Goal: Task Accomplishment & Management: Use online tool/utility

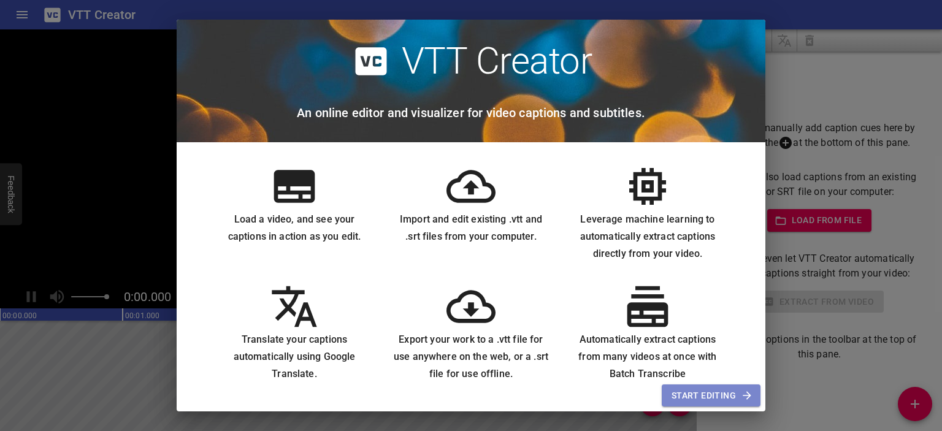
click at [715, 395] on span "Start Editing" at bounding box center [710, 395] width 79 height 15
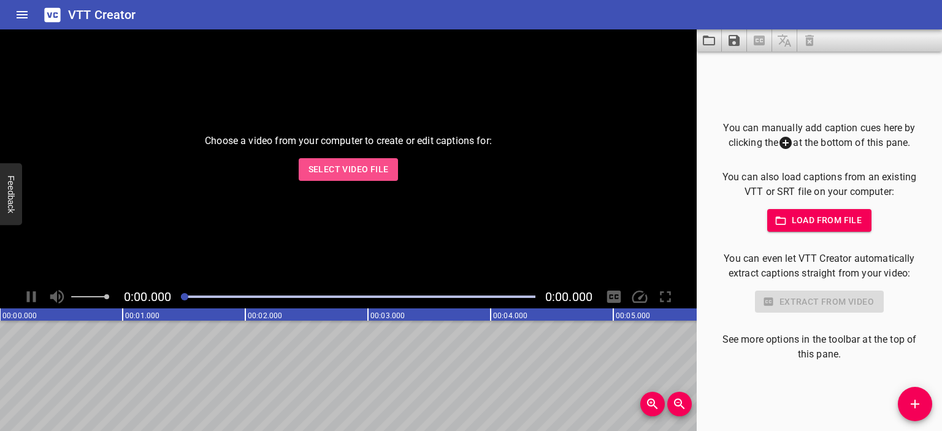
click at [358, 175] on span "Select Video File" at bounding box center [348, 169] width 80 height 15
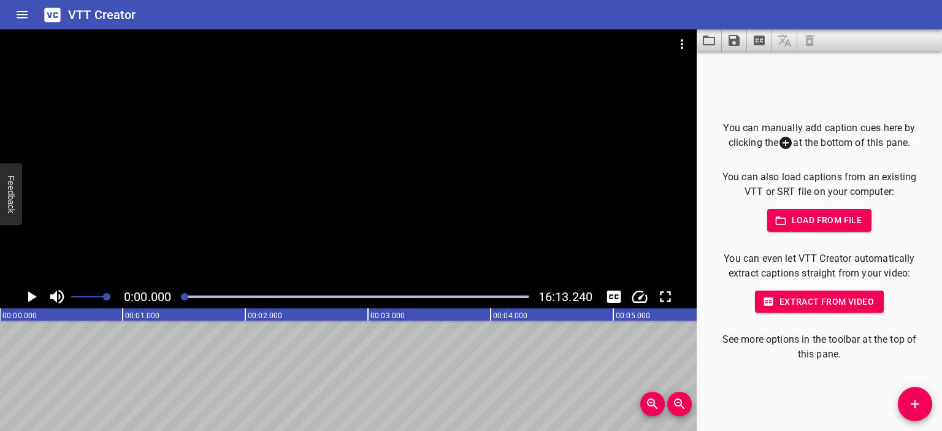
click at [277, 151] on div at bounding box center [348, 157] width 697 height 256
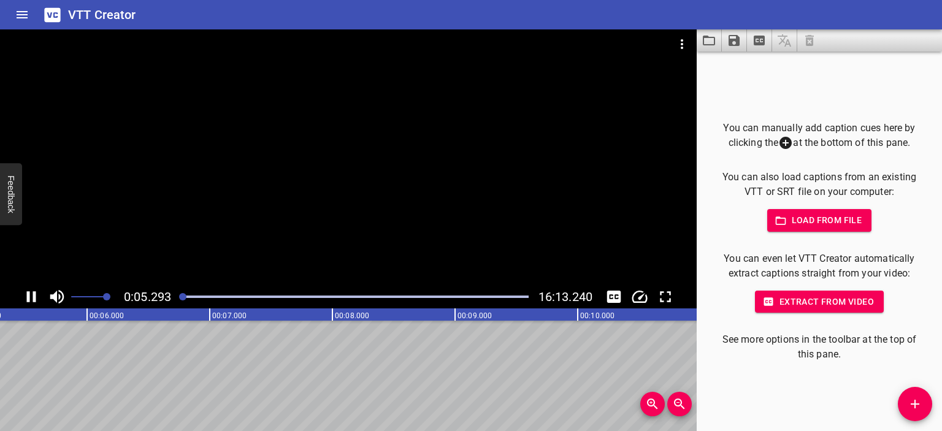
click at [370, 173] on div at bounding box center [348, 157] width 697 height 256
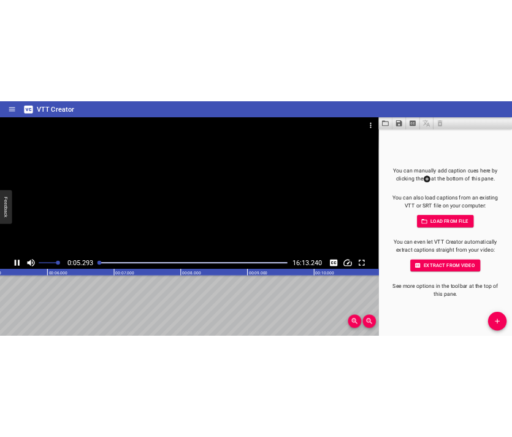
scroll to position [0, 677]
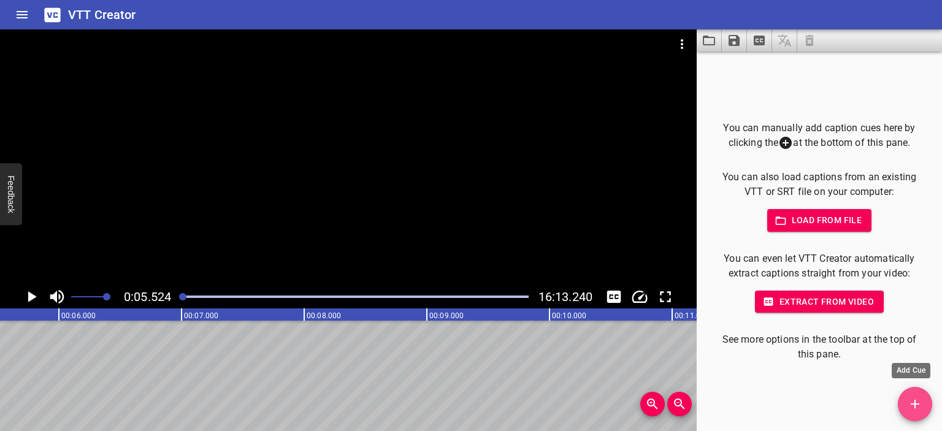
click at [917, 407] on icon "Add Cue" at bounding box center [915, 404] width 15 height 15
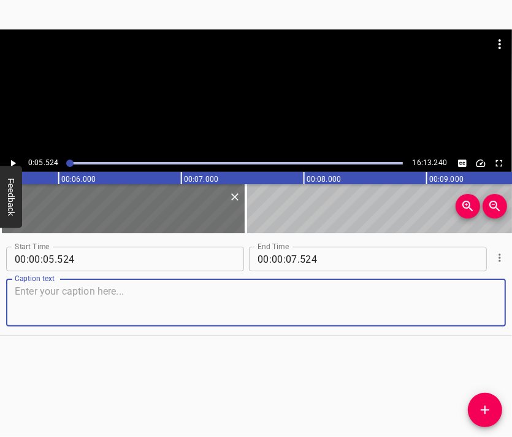
click at [201, 294] on textarea at bounding box center [256, 302] width 483 height 35
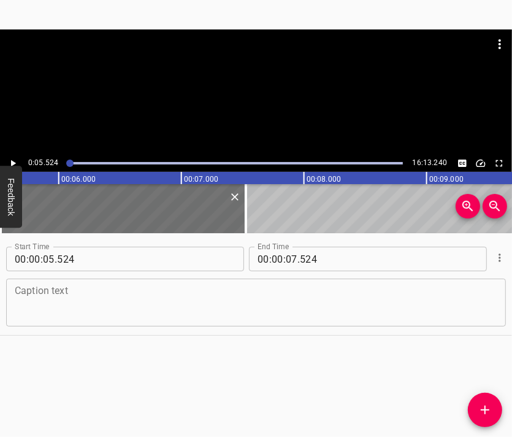
click at [233, 300] on textarea at bounding box center [256, 302] width 483 height 35
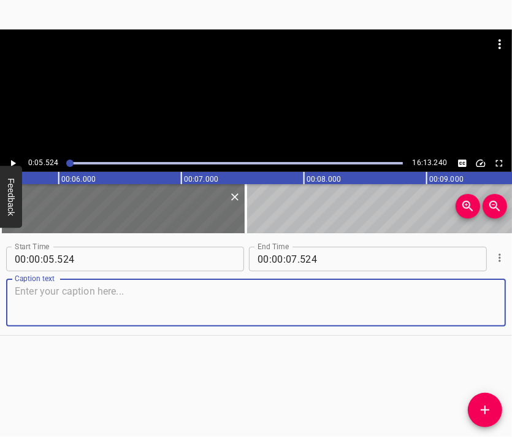
paste textarea "In [DATE], when people went out to [GEOGRAPHIC_DATA], practically the next day …"
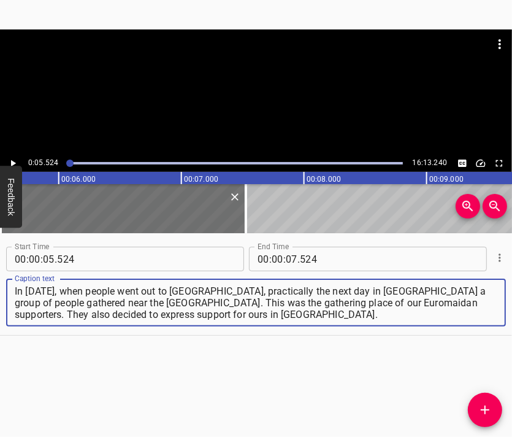
type textarea "In [DATE], when people went out to [GEOGRAPHIC_DATA], practically the next day …"
click at [217, 85] on div at bounding box center [256, 59] width 512 height 61
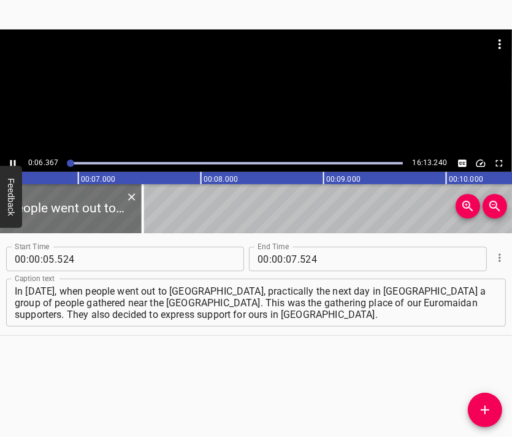
scroll to position [0, 781]
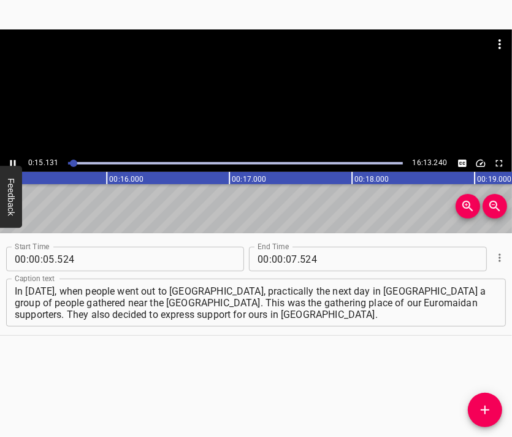
click at [317, 102] on div at bounding box center [256, 91] width 512 height 125
click at [257, 93] on div at bounding box center [256, 91] width 512 height 125
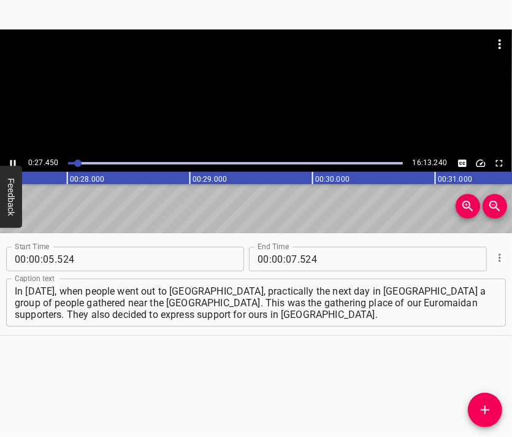
click at [269, 78] on div at bounding box center [256, 59] width 512 height 61
click at [288, 259] on input "number" at bounding box center [292, 259] width 12 height 25
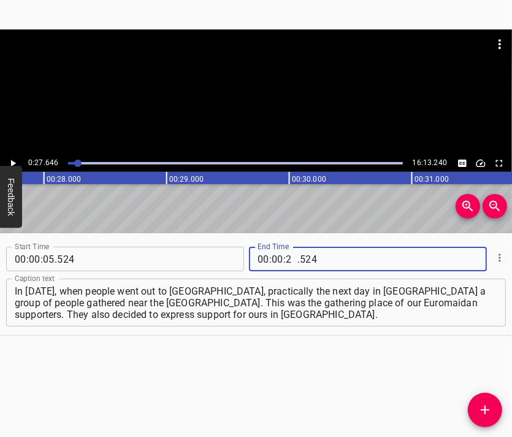
type input "27"
type input "646"
click at [476, 405] on span "Add Cue" at bounding box center [485, 409] width 34 height 15
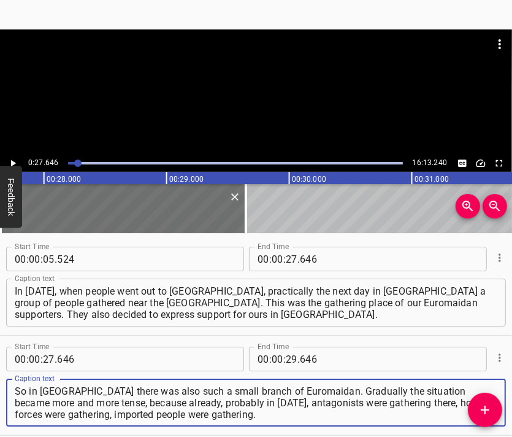
type textarea "So in [GEOGRAPHIC_DATA] there was also such a small branch of Euromaidan. Gradu…"
click at [256, 86] on div at bounding box center [256, 59] width 512 height 61
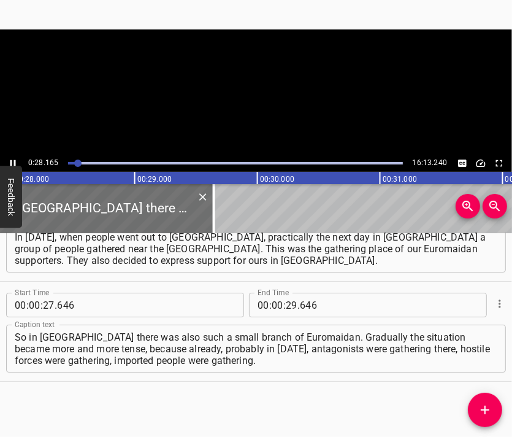
scroll to position [0, 3454]
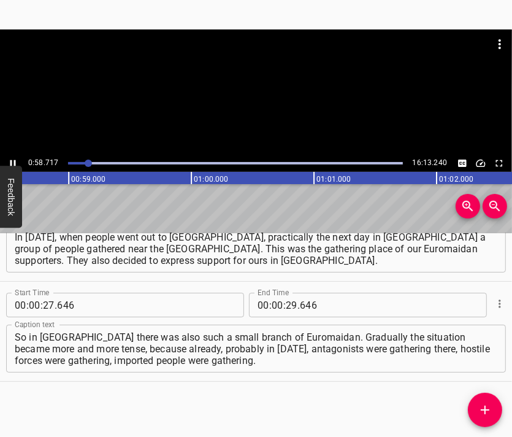
click at [294, 101] on div at bounding box center [256, 91] width 512 height 125
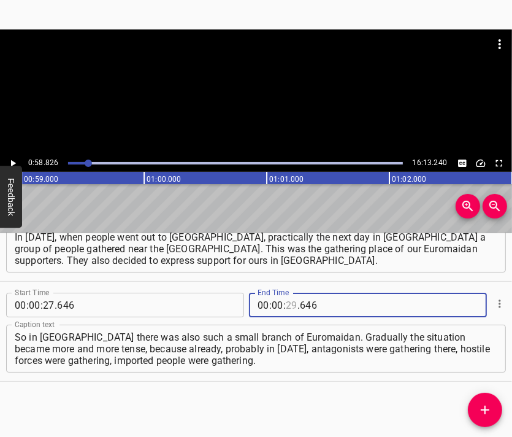
click at [286, 307] on input "number" at bounding box center [292, 305] width 12 height 25
type input "58"
type input "826"
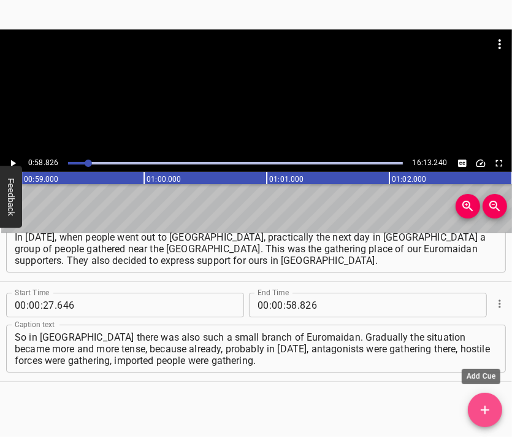
click at [478, 407] on icon "Add Cue" at bounding box center [485, 409] width 15 height 15
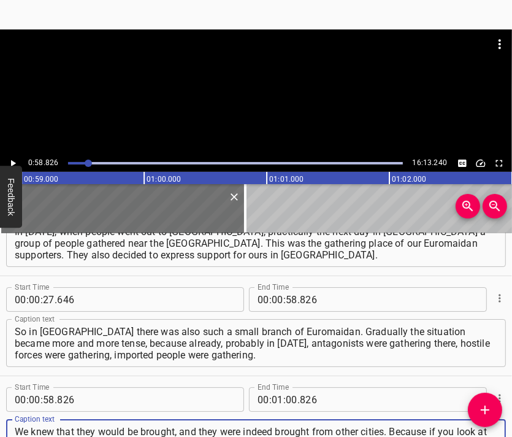
type textarea "We knew that they would be brought, and they were indeed brought from other cit…"
click at [239, 96] on div at bounding box center [256, 91] width 512 height 125
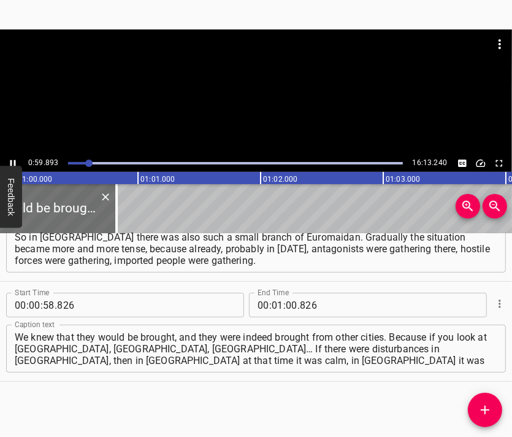
scroll to position [0, 7345]
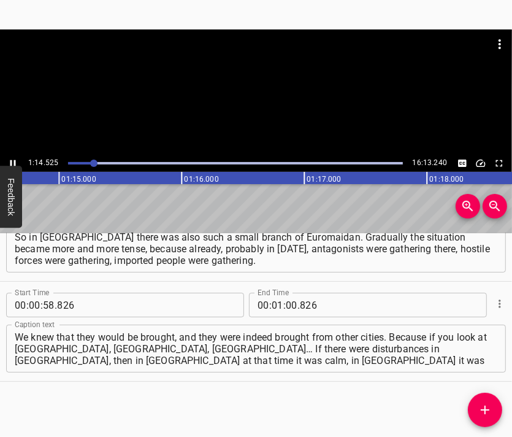
click at [278, 93] on div at bounding box center [256, 91] width 512 height 125
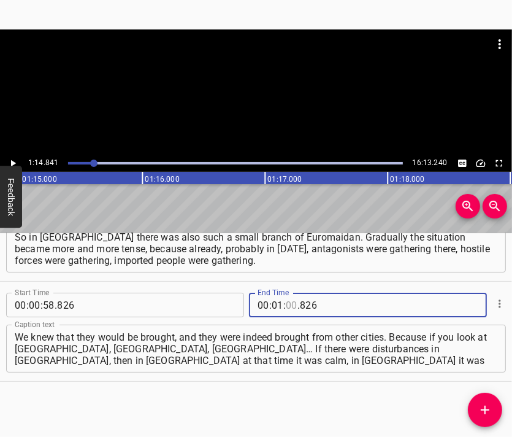
click at [286, 306] on input "number" at bounding box center [292, 305] width 12 height 25
type input "14"
type input "841"
click at [481, 403] on icon "Add Cue" at bounding box center [485, 409] width 15 height 15
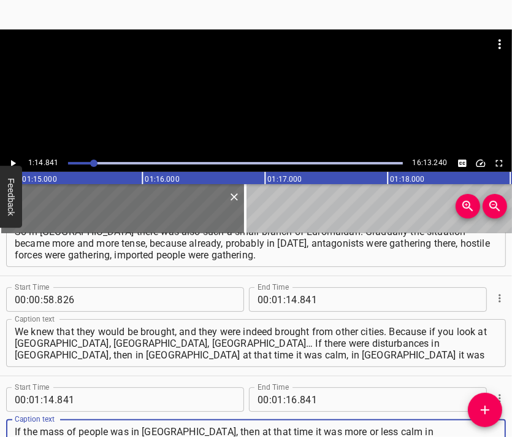
scroll to position [12, 0]
type textarea "If the mass of people was in [GEOGRAPHIC_DATA], then at that time it was more o…"
click at [221, 86] on div at bounding box center [256, 59] width 512 height 61
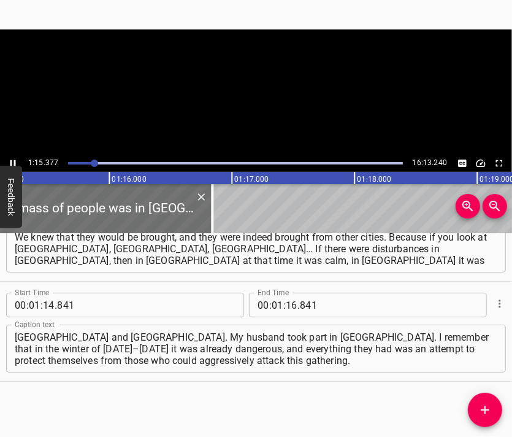
scroll to position [0, 9242]
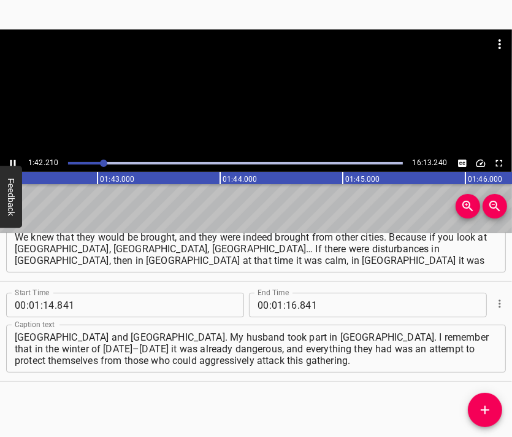
click at [293, 91] on div at bounding box center [256, 91] width 512 height 125
click at [286, 306] on input "number" at bounding box center [292, 305] width 12 height 25
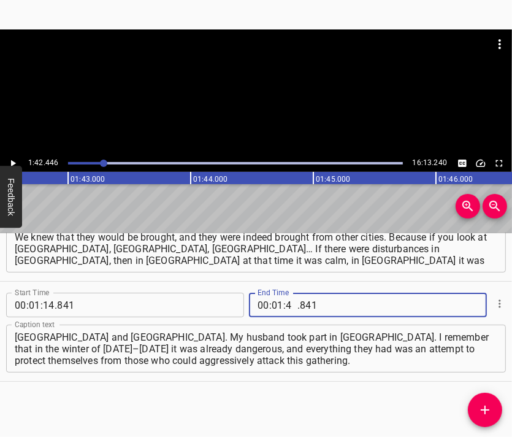
type input "42"
type input "446"
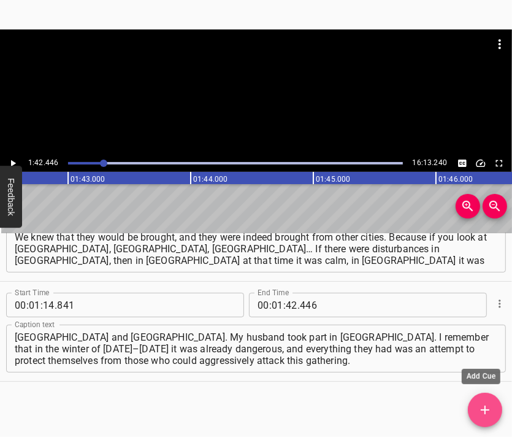
click at [486, 407] on icon "Add Cue" at bounding box center [485, 409] width 15 height 15
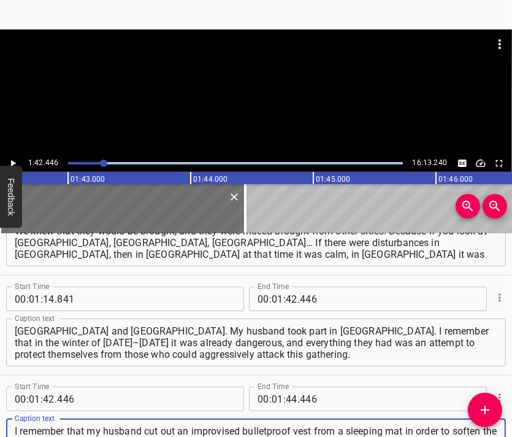
scroll to position [11, 0]
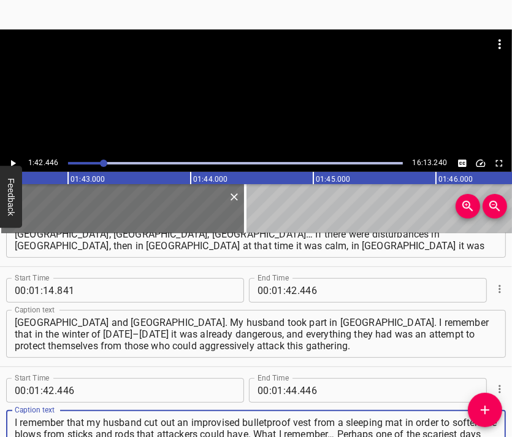
type textarea "I remember that my husband cut out an improvised bulletproof vest from a sleepi…"
click at [265, 97] on div at bounding box center [256, 91] width 512 height 125
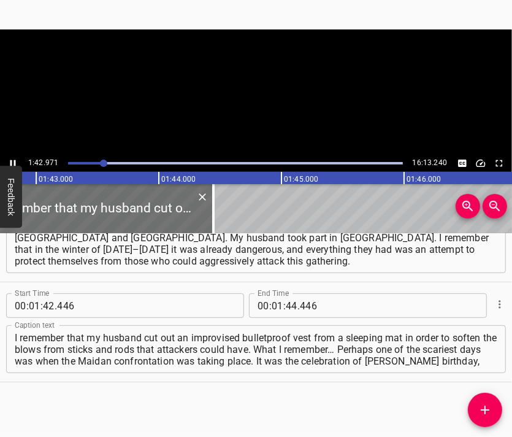
scroll to position [0, 12628]
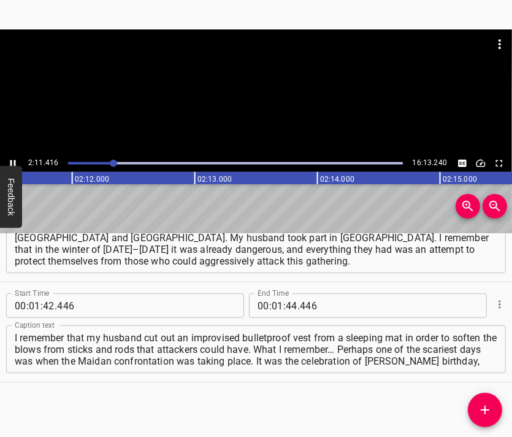
click at [274, 91] on div at bounding box center [256, 91] width 512 height 125
click at [273, 307] on input "number" at bounding box center [278, 305] width 12 height 25
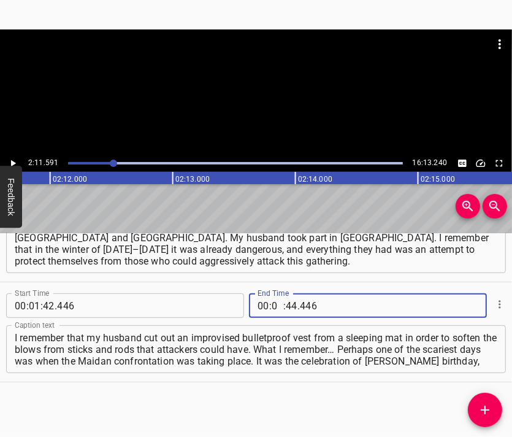
type input "02"
type input "11"
type input "591"
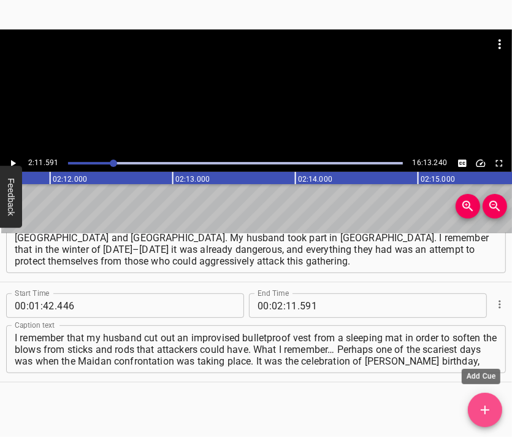
click at [476, 404] on span "Add Cue" at bounding box center [485, 409] width 34 height 15
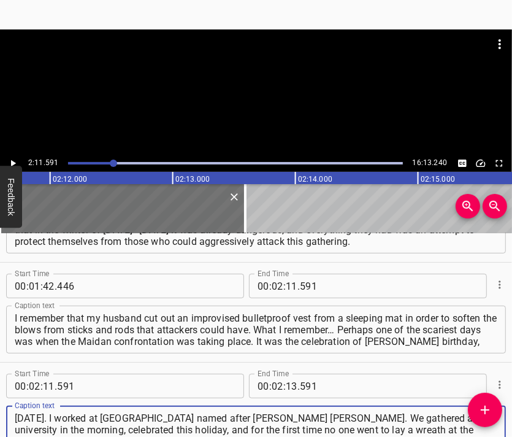
type textarea "[DATE]. I worked at [GEOGRAPHIC_DATA] named after [PERSON_NAME] [PERSON_NAME]. …"
click at [184, 75] on div at bounding box center [256, 59] width 512 height 61
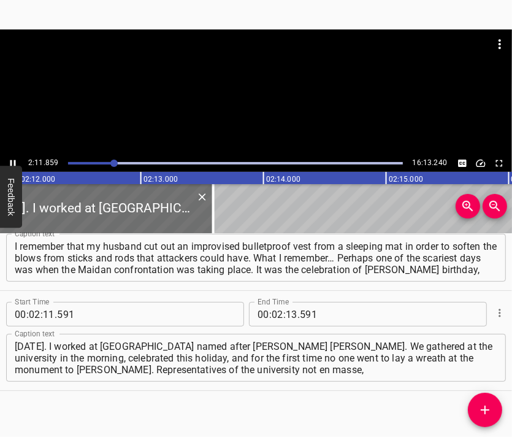
scroll to position [0, 16172]
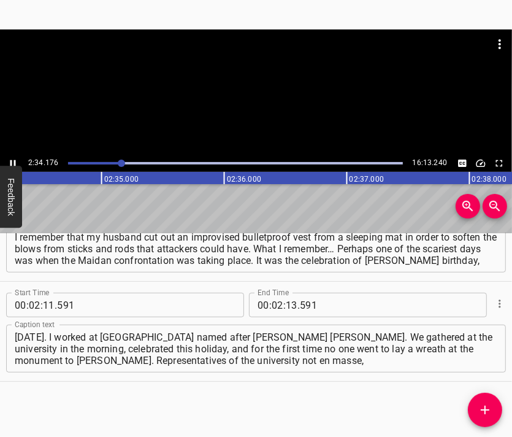
click at [256, 118] on div at bounding box center [256, 91] width 512 height 125
click at [273, 109] on div at bounding box center [256, 91] width 512 height 125
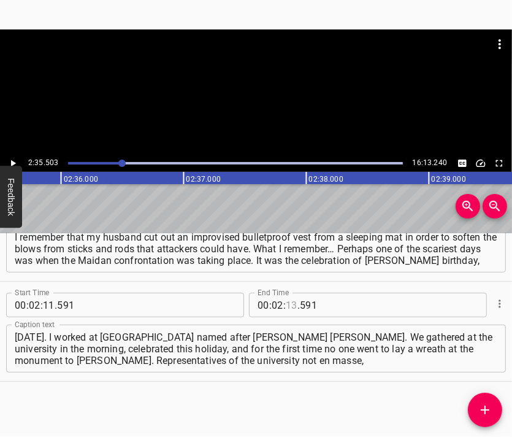
click at [288, 306] on input "number" at bounding box center [292, 305] width 12 height 25
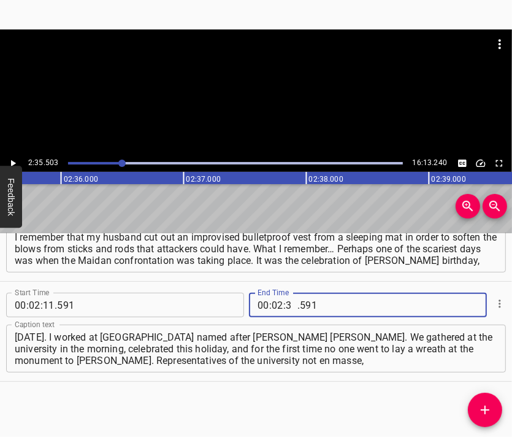
type input "35"
type input "503"
click at [489, 405] on icon "Add Cue" at bounding box center [485, 409] width 15 height 15
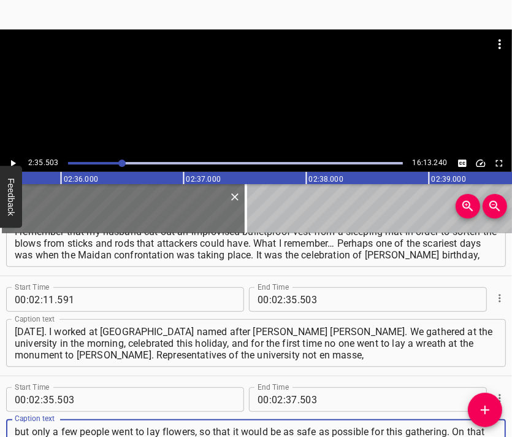
scroll to position [12, 0]
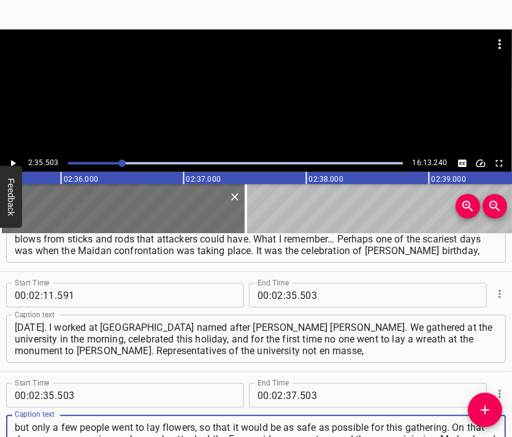
type textarea "but only a few people went to lay flowers, so that it would be as safe as possi…"
click at [237, 75] on div at bounding box center [256, 59] width 512 height 61
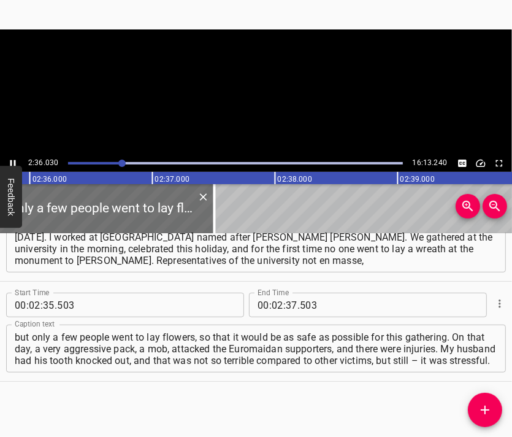
scroll to position [0, 19135]
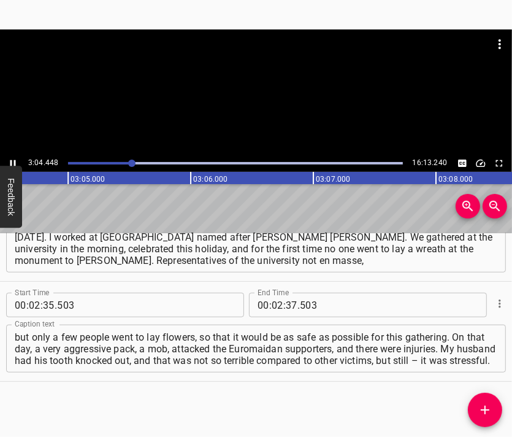
click at [272, 98] on div at bounding box center [256, 91] width 512 height 125
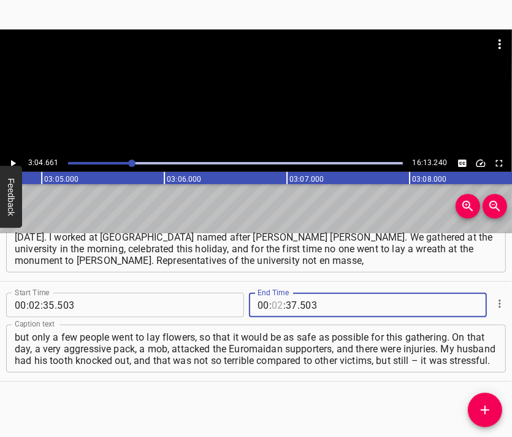
click at [273, 304] on input "number" at bounding box center [278, 305] width 12 height 25
type input "03"
type input "04"
type input "661"
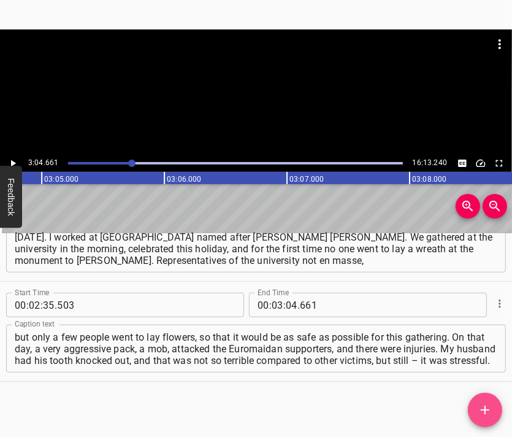
click at [491, 409] on icon "Add Cue" at bounding box center [485, 409] width 15 height 15
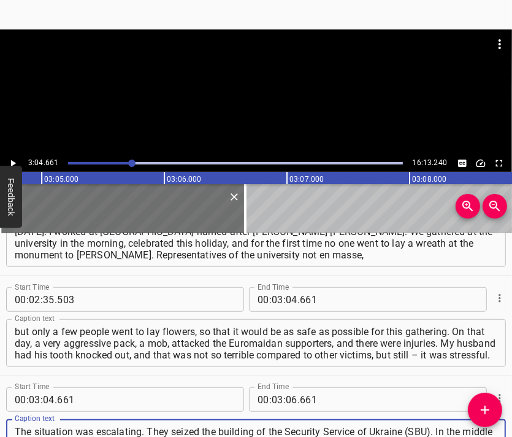
scroll to position [12, 0]
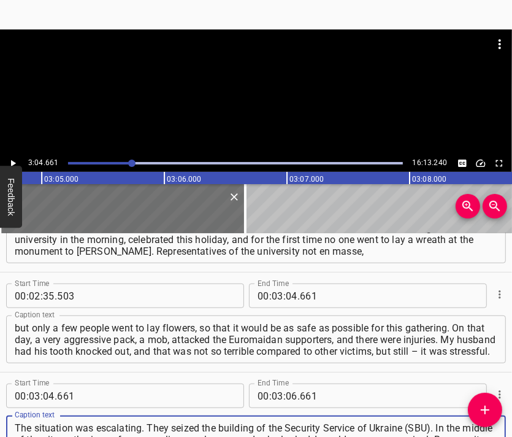
type textarea "The situation was escalating. They seized the building of the Security Service …"
click at [219, 89] on div at bounding box center [256, 59] width 512 height 61
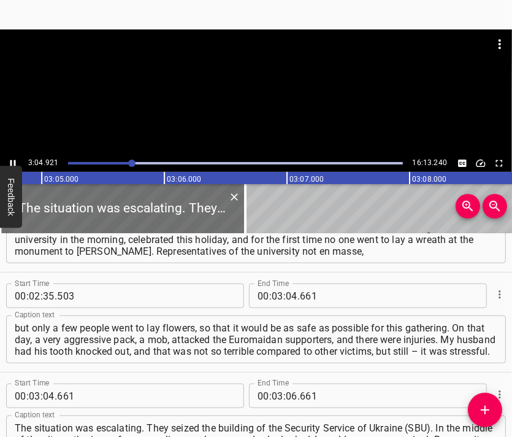
scroll to position [0, 22679]
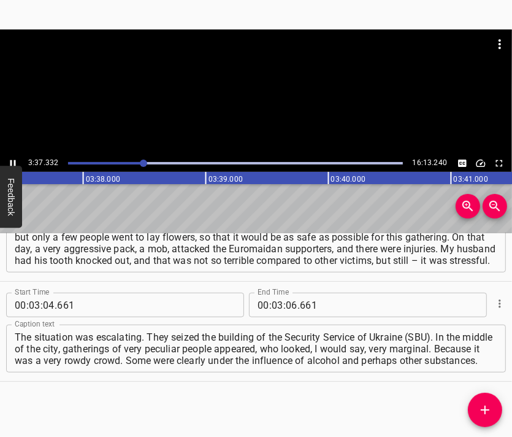
click at [282, 100] on div at bounding box center [256, 91] width 512 height 125
click at [286, 300] on input "number" at bounding box center [292, 305] width 12 height 25
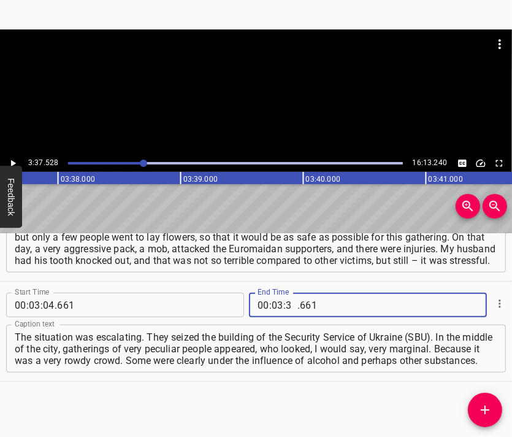
type input "37"
type input "528"
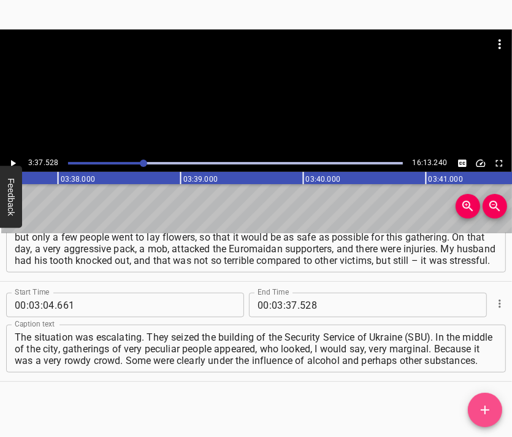
click at [483, 407] on icon "Add Cue" at bounding box center [485, 409] width 15 height 15
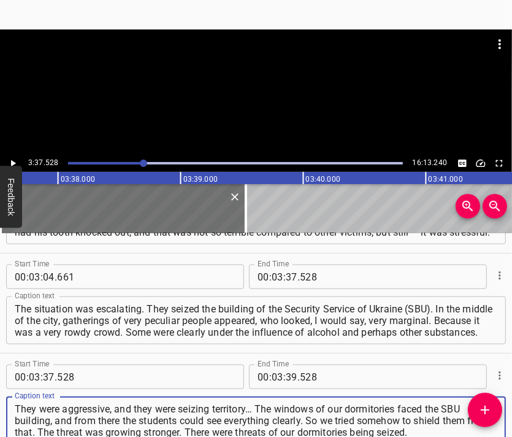
type textarea "They were aggressive, and they were seizing territory… The windows of our dormi…"
click at [240, 80] on div at bounding box center [256, 59] width 512 height 61
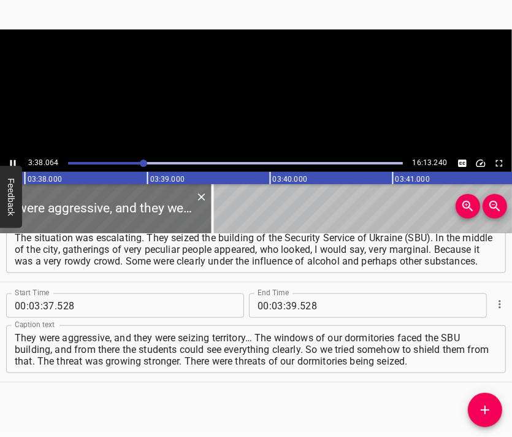
scroll to position [0, 26744]
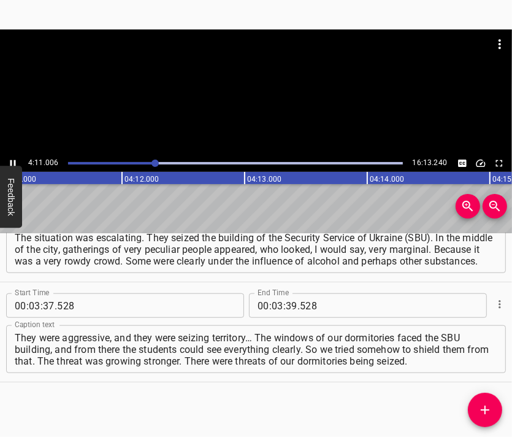
click at [252, 93] on div at bounding box center [256, 91] width 512 height 125
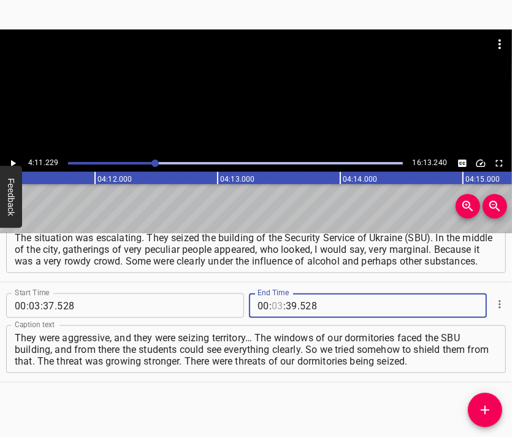
click at [273, 308] on input "number" at bounding box center [278, 305] width 12 height 25
type input "04"
type input "11"
type input "229"
click at [482, 401] on button "Add Cue" at bounding box center [485, 409] width 34 height 34
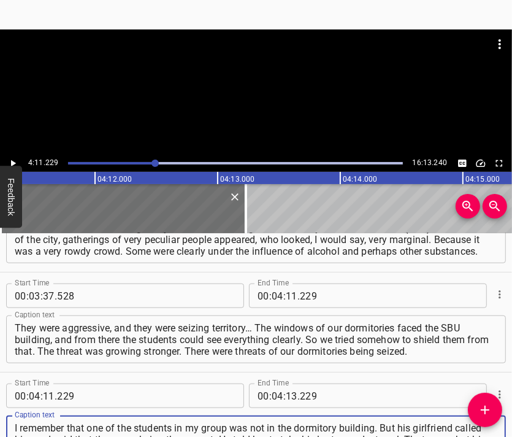
type textarea "I remember that one of the students in my group was not in the dormitory buildi…"
click at [231, 81] on div at bounding box center [256, 59] width 512 height 61
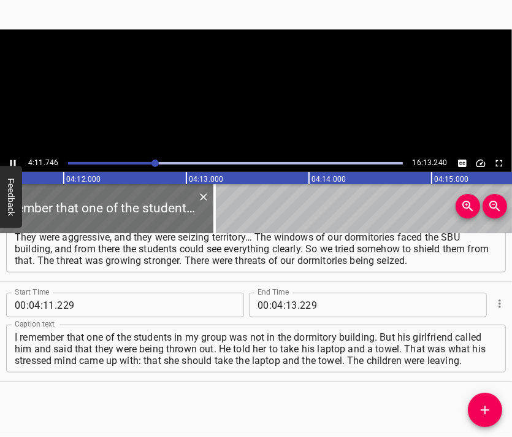
scroll to position [0, 30874]
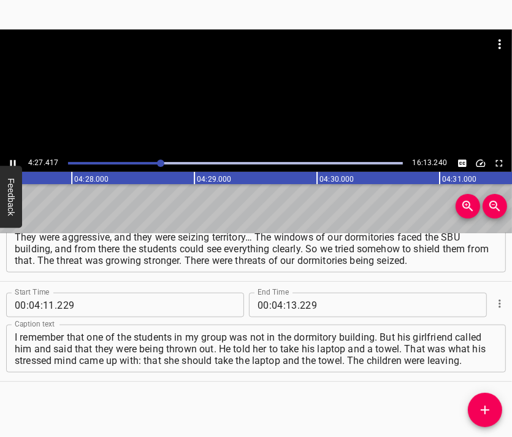
click at [259, 103] on div at bounding box center [256, 91] width 512 height 125
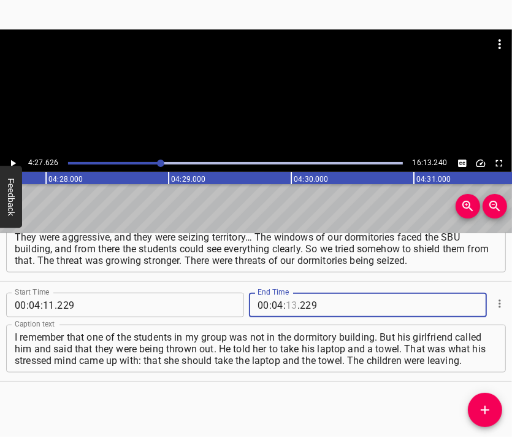
click at [289, 298] on input "number" at bounding box center [292, 305] width 12 height 25
type input "27"
type input "626"
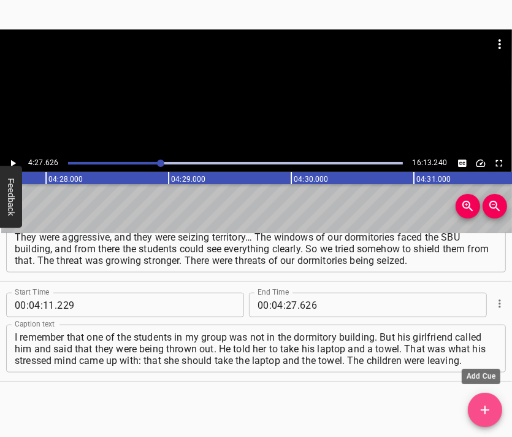
click at [478, 408] on icon "Add Cue" at bounding box center [485, 409] width 15 height 15
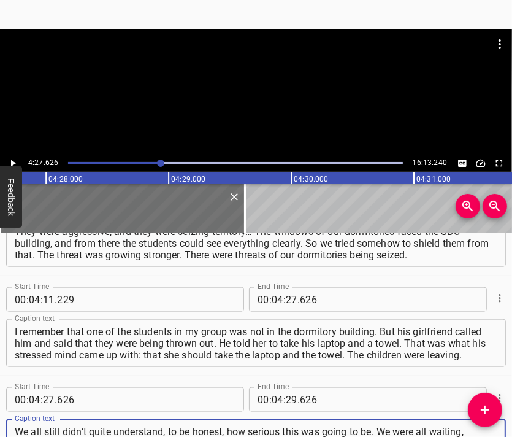
scroll to position [863, 0]
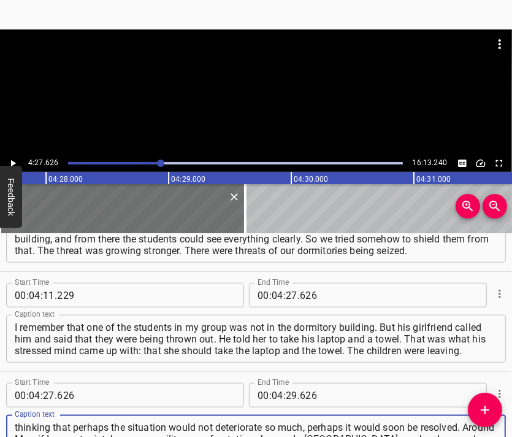
type textarea "We all still didn’t quite understand, to be honest, how serious this was going …"
click at [242, 58] on div at bounding box center [256, 43] width 512 height 29
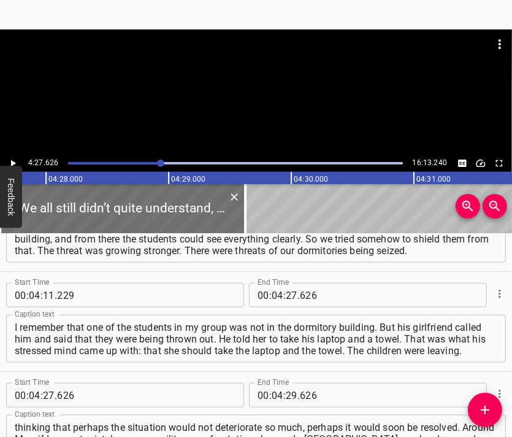
click at [253, 83] on div at bounding box center [256, 59] width 512 height 61
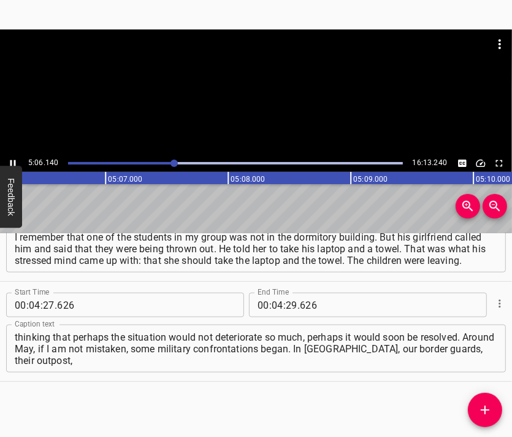
click at [253, 105] on div at bounding box center [256, 91] width 512 height 125
click at [267, 89] on div at bounding box center [256, 59] width 512 height 61
click at [285, 115] on div at bounding box center [256, 91] width 512 height 125
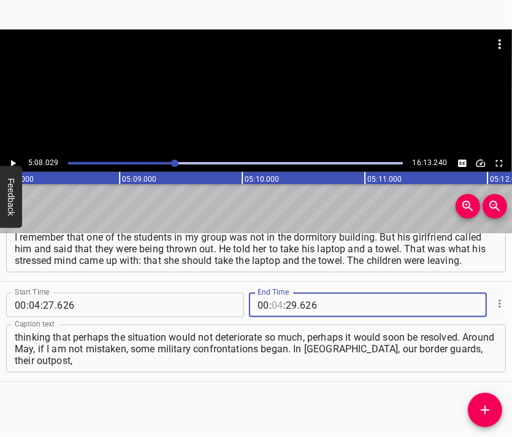
click at [272, 312] on input "number" at bounding box center [278, 305] width 12 height 25
type input "05"
type input "08"
type input "029"
click at [485, 404] on icon "Add Cue" at bounding box center [485, 409] width 15 height 15
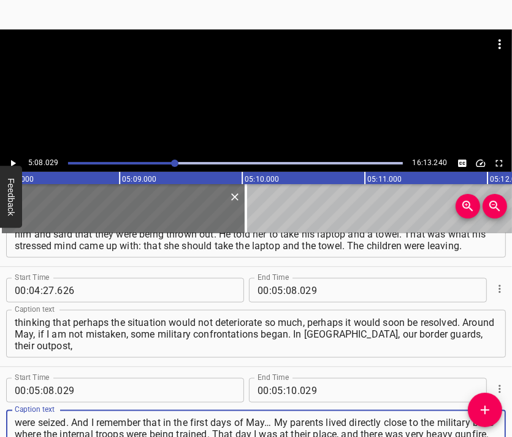
type textarea "were seized. And I remember that in the first days of May… My parents lived dir…"
click at [256, 71] on div at bounding box center [256, 59] width 512 height 61
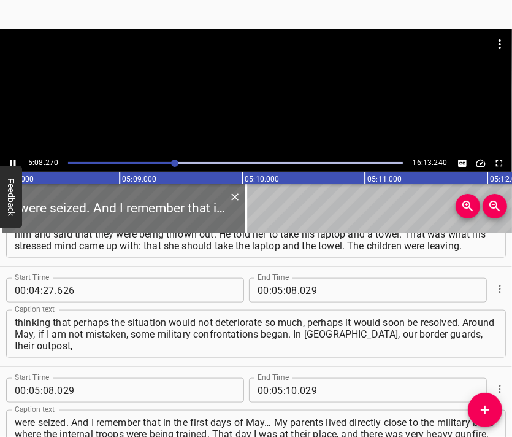
scroll to position [0, 37807]
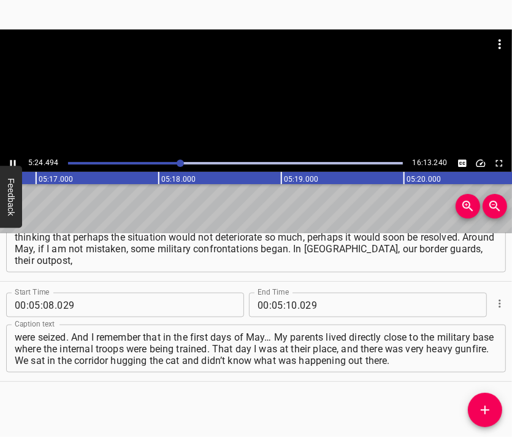
click at [230, 85] on div at bounding box center [256, 59] width 512 height 61
click at [226, 107] on div at bounding box center [256, 91] width 512 height 125
click at [272, 99] on div at bounding box center [256, 91] width 512 height 125
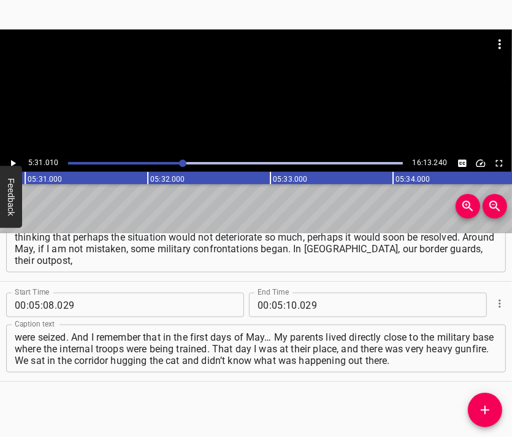
scroll to position [0, 40595]
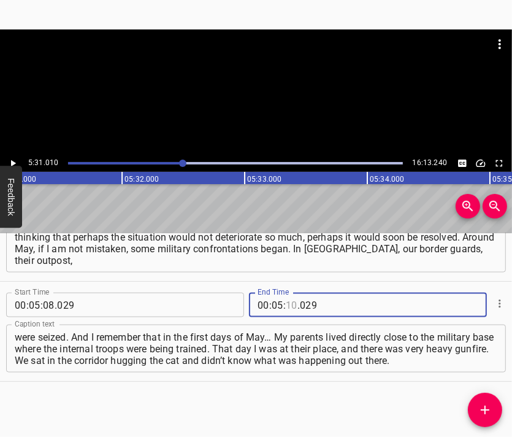
click at [286, 305] on input "number" at bounding box center [292, 305] width 12 height 25
type input "31"
type input "010"
click at [479, 406] on icon "Add Cue" at bounding box center [485, 409] width 15 height 15
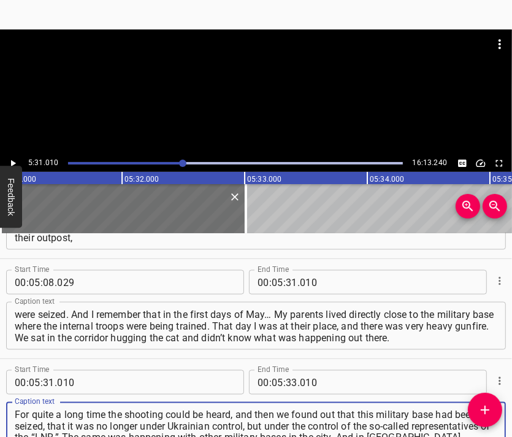
type textarea "For quite a long time the shooting could be heard, and then we found out that t…"
click at [243, 115] on div at bounding box center [256, 91] width 512 height 125
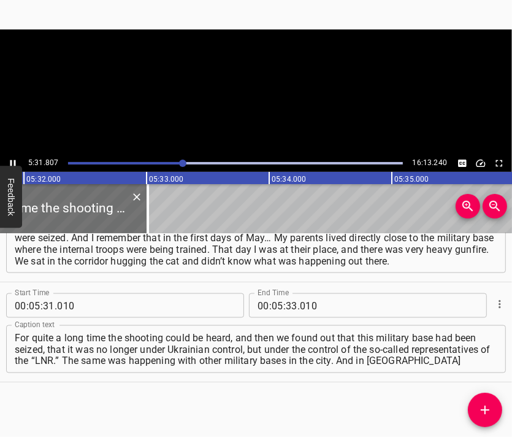
scroll to position [0, 40725]
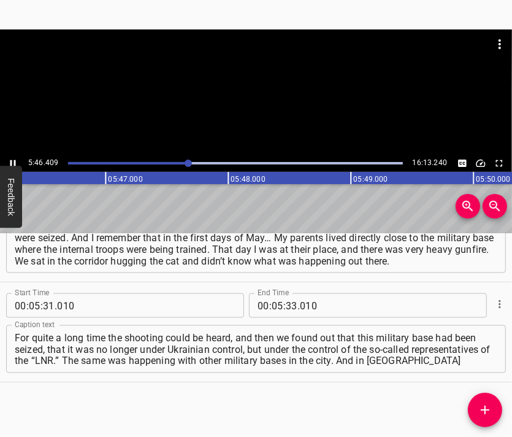
click at [251, 88] on div at bounding box center [256, 59] width 512 height 61
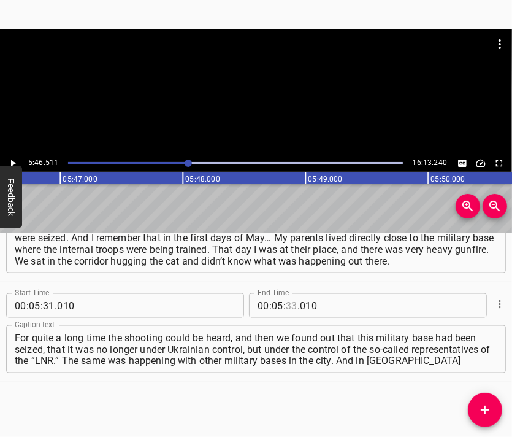
click at [287, 306] on input "number" at bounding box center [292, 305] width 12 height 25
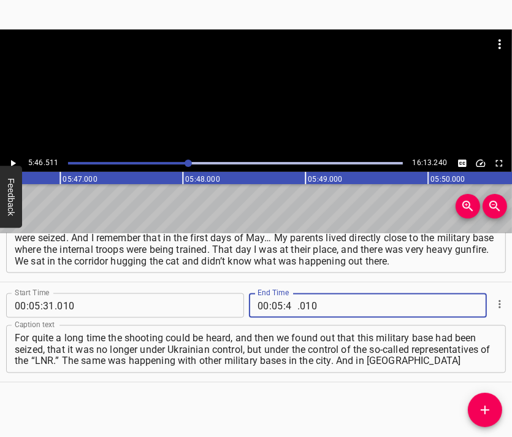
type input "46"
type input "511"
click at [488, 398] on button "Add Cue" at bounding box center [485, 409] width 34 height 34
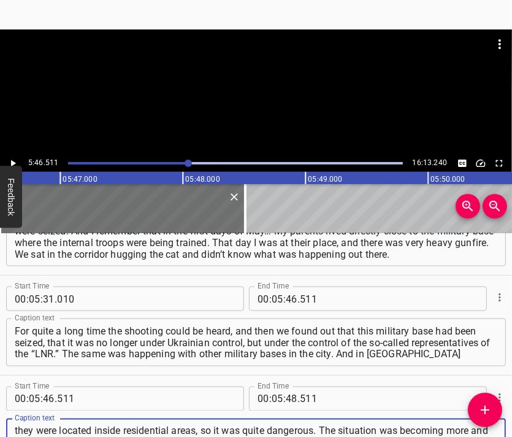
scroll to position [12, 0]
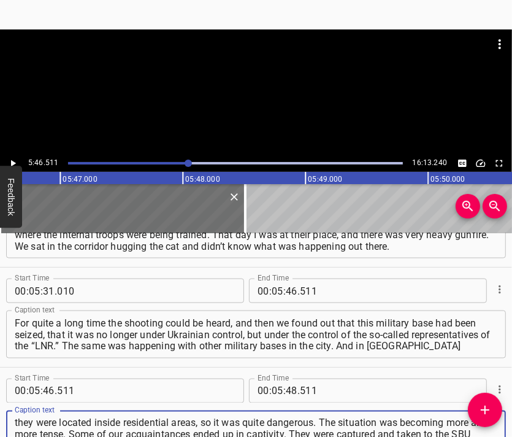
type textarea "they were located inside residential areas, so it was quite dangerous. The situ…"
click at [247, 100] on div at bounding box center [256, 91] width 512 height 125
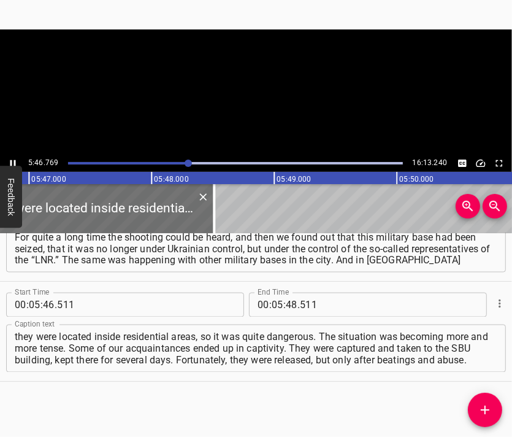
scroll to position [0, 42561]
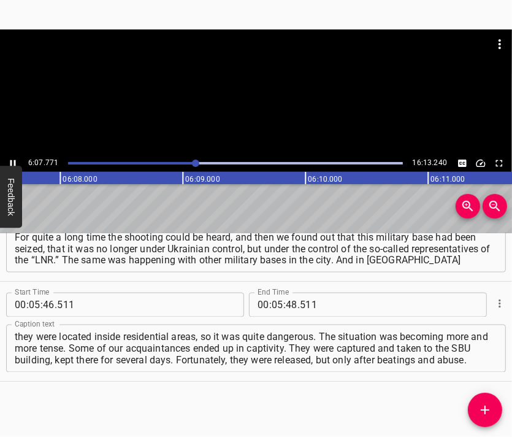
click at [272, 105] on div at bounding box center [256, 91] width 512 height 125
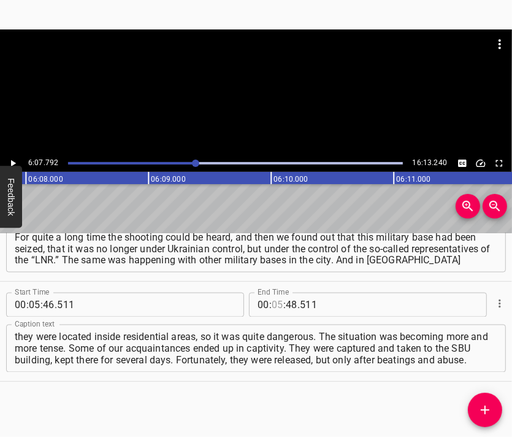
click at [272, 307] on input "number" at bounding box center [278, 305] width 12 height 25
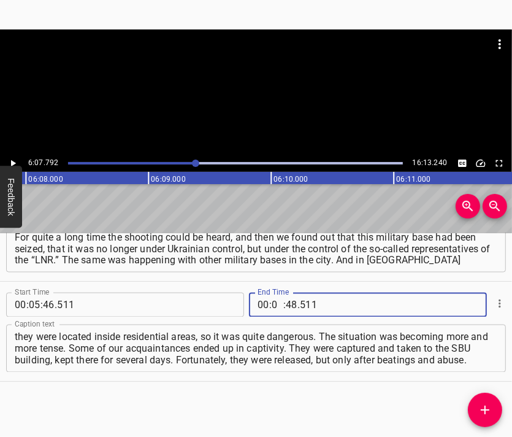
type input "06"
type input "07"
type input "792"
drag, startPoint x: 489, startPoint y: 413, endPoint x: 484, endPoint y: 407, distance: 7.9
click at [486, 411] on icon "Add Cue" at bounding box center [485, 409] width 15 height 15
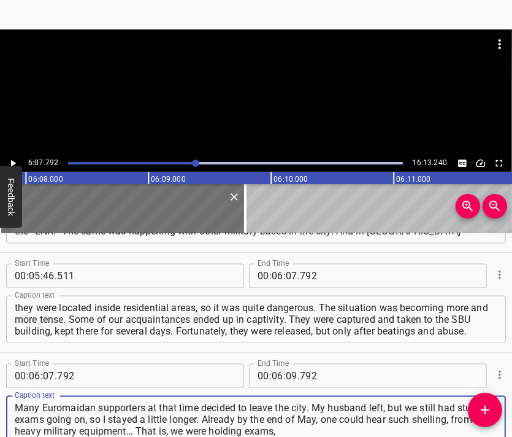
type textarea "Many Euromaidan supporters at that time decided to leave the city. My husband l…"
click at [275, 86] on div at bounding box center [256, 59] width 512 height 61
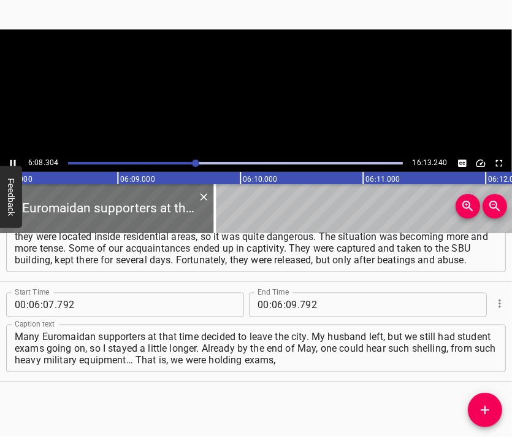
scroll to position [0, 45169]
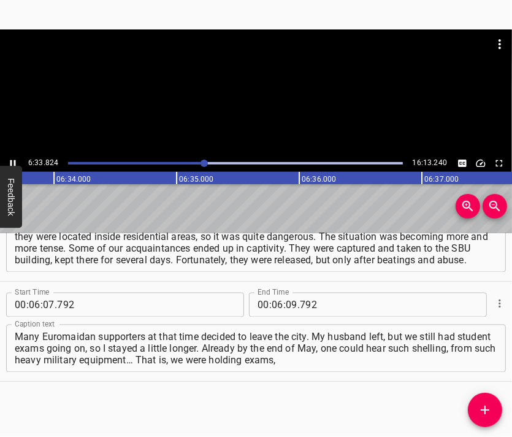
click at [264, 96] on div at bounding box center [256, 91] width 512 height 125
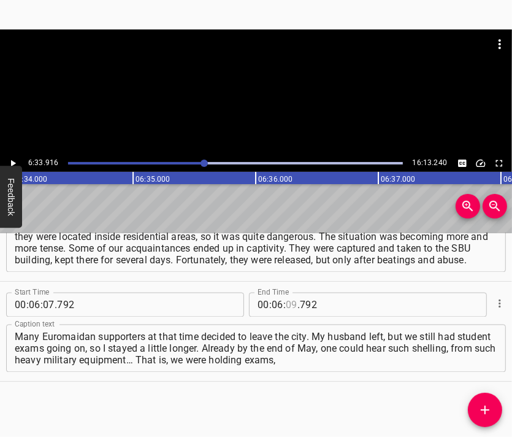
click at [286, 300] on input "number" at bounding box center [292, 305] width 12 height 25
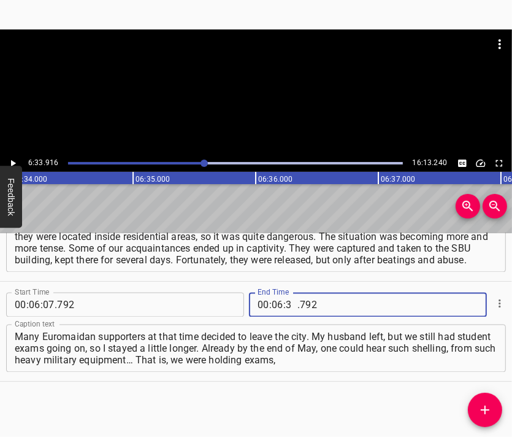
type input "33"
type input "916"
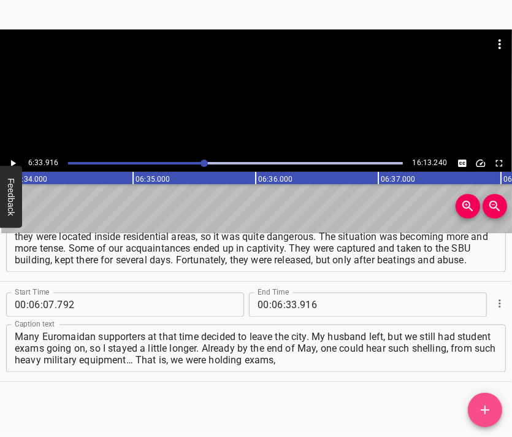
click at [486, 407] on icon "Add Cue" at bounding box center [485, 409] width 15 height 15
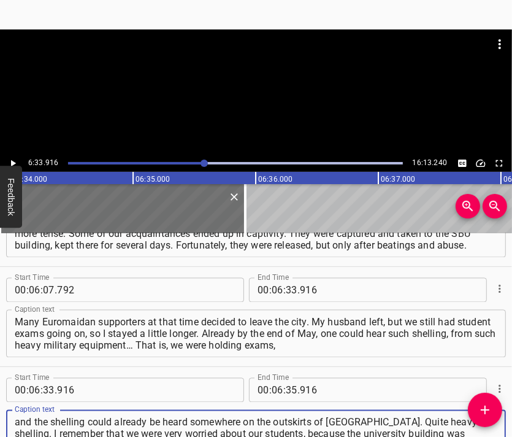
type textarea "and the shelling could already be heard somewhere on the outskirts of [GEOGRAPH…"
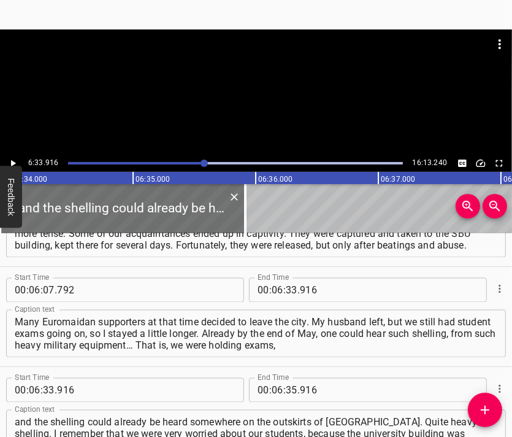
click at [224, 67] on div at bounding box center [256, 59] width 512 height 61
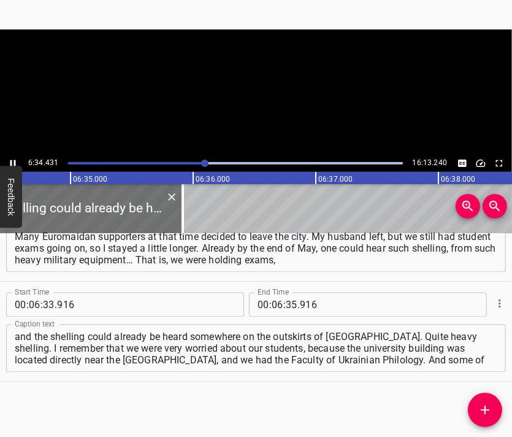
scroll to position [0, 48374]
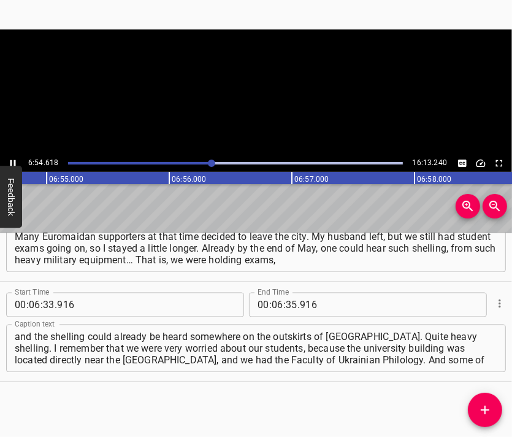
click at [279, 116] on video at bounding box center [256, 91] width 512 height 125
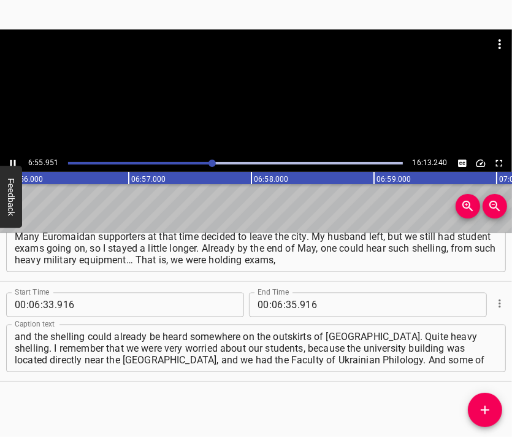
click at [281, 82] on div at bounding box center [256, 59] width 512 height 61
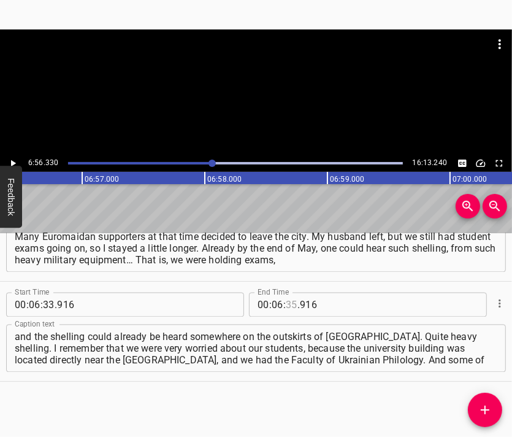
click at [287, 304] on input "number" at bounding box center [292, 305] width 12 height 25
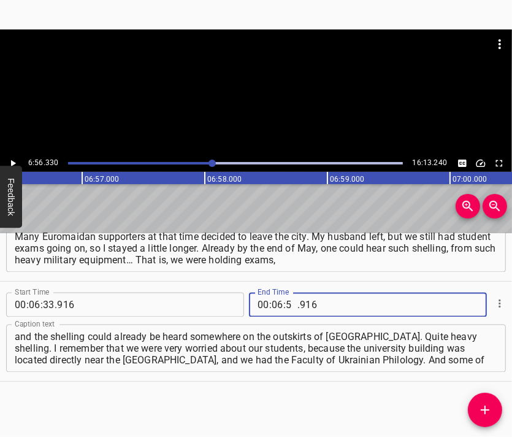
type input "56"
type input "330"
click at [486, 407] on icon "Add Cue" at bounding box center [485, 409] width 15 height 15
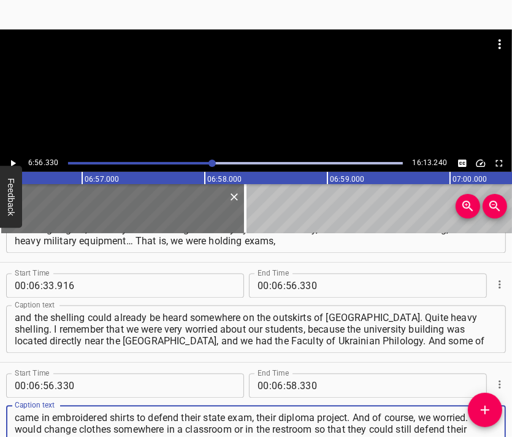
type textarea "came in embroidered shirts to defend their state exam, their diploma project. A…"
click at [255, 78] on div at bounding box center [256, 59] width 512 height 61
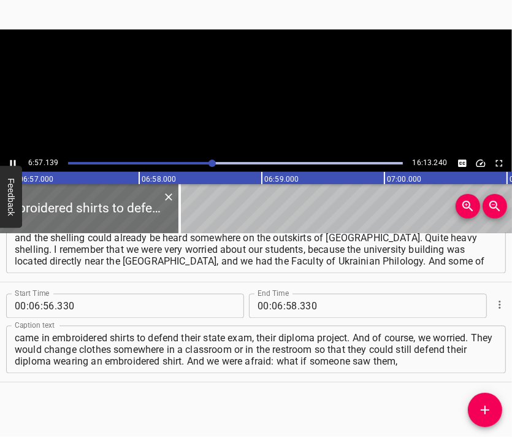
scroll to position [0, 51159]
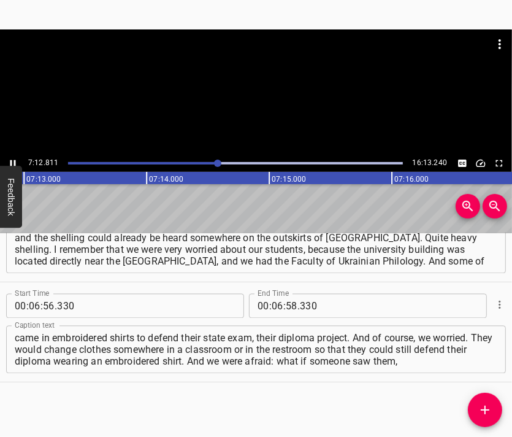
click at [268, 91] on div at bounding box center [256, 91] width 512 height 125
click at [255, 101] on div at bounding box center [256, 91] width 512 height 125
click at [264, 121] on video at bounding box center [256, 91] width 512 height 125
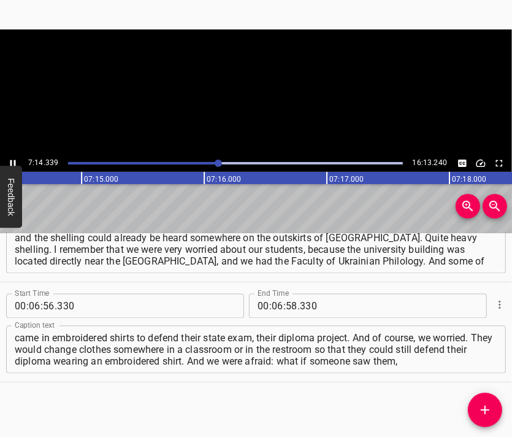
click at [264, 121] on video at bounding box center [256, 91] width 512 height 125
click at [264, 98] on div at bounding box center [256, 91] width 512 height 125
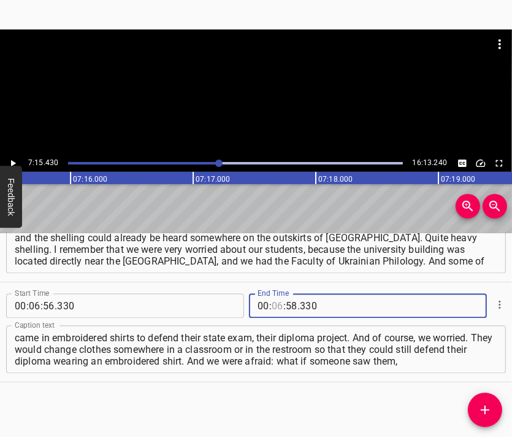
click at [272, 305] on input "number" at bounding box center [278, 305] width 12 height 25
type input "07"
type input "15"
type input "430"
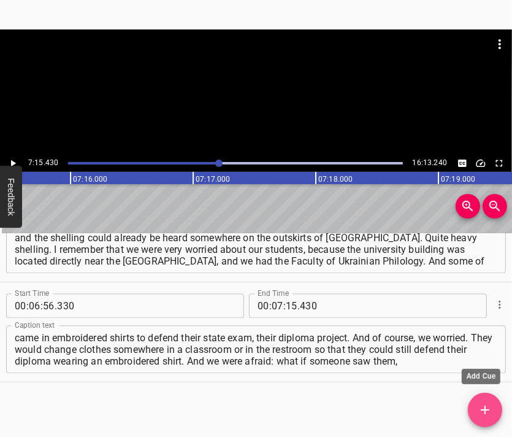
click at [471, 399] on button "Add Cue" at bounding box center [485, 409] width 34 height 34
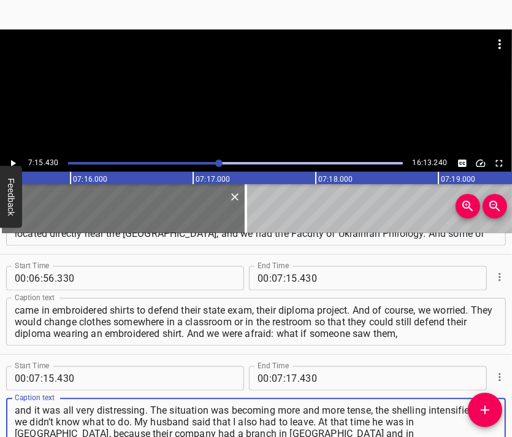
type textarea "and it was all very distressing. The situation was becoming more and more tense…"
click at [273, 59] on div at bounding box center [256, 59] width 512 height 61
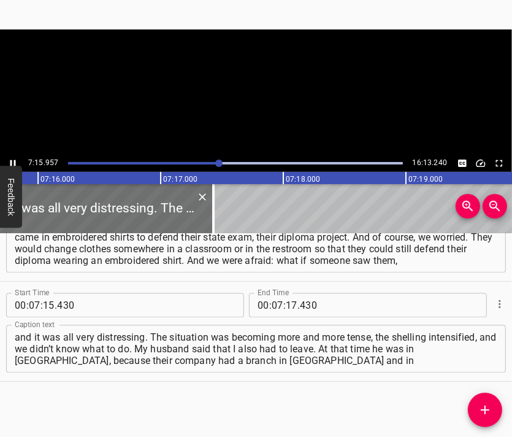
scroll to position [0, 53464]
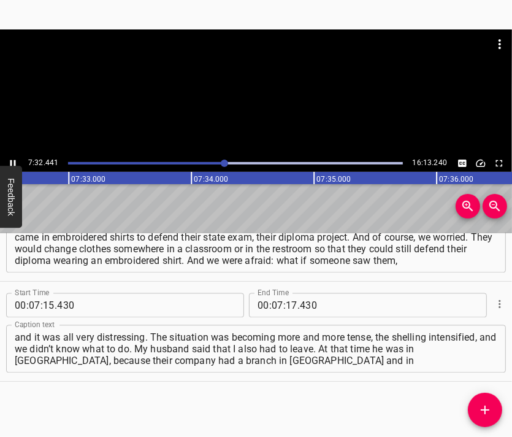
click at [264, 90] on div at bounding box center [256, 59] width 512 height 61
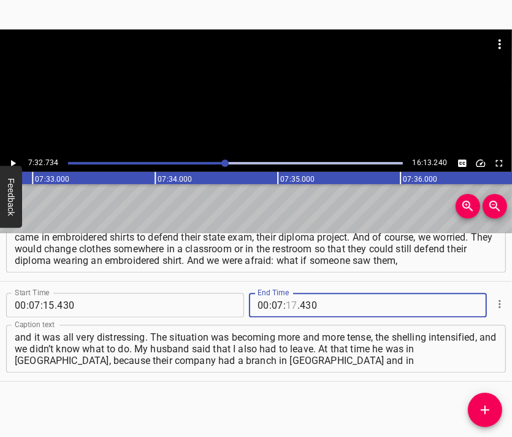
click at [288, 306] on input "number" at bounding box center [292, 305] width 12 height 25
type input "32"
type input "734"
click at [483, 406] on icon "Add Cue" at bounding box center [485, 409] width 15 height 15
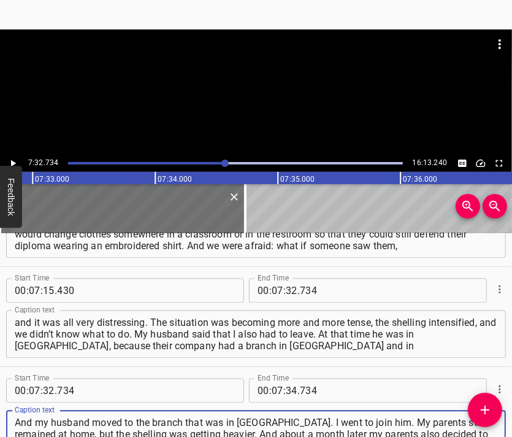
type textarea "And my husband moved to the branch that was in [GEOGRAPHIC_DATA]. I went to joi…"
click at [223, 85] on div at bounding box center [256, 59] width 512 height 61
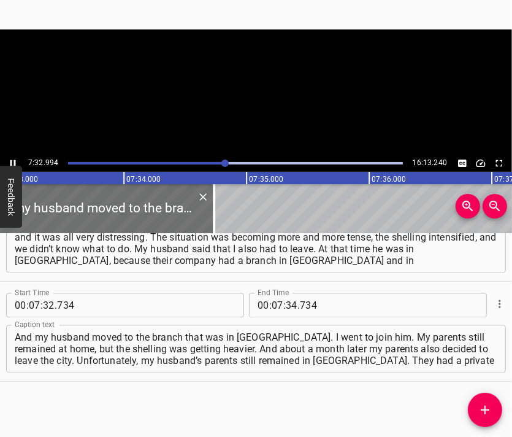
scroll to position [0, 55589]
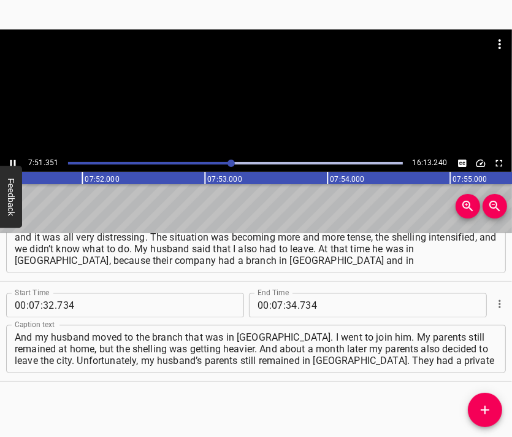
click at [285, 89] on div at bounding box center [256, 59] width 512 height 61
click at [287, 306] on input "number" at bounding box center [292, 305] width 12 height 25
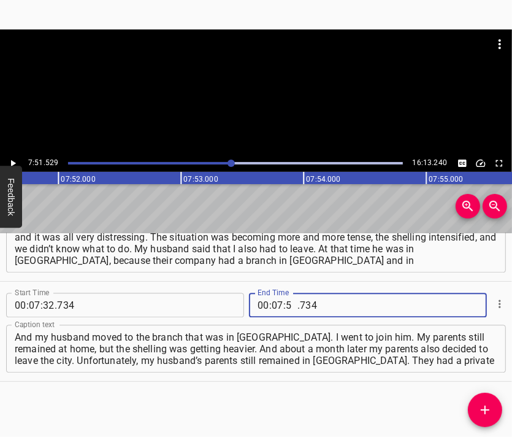
type input "51"
type input "529"
drag, startPoint x: 481, startPoint y: 412, endPoint x: 459, endPoint y: 332, distance: 83.1
click at [481, 411] on icon "Add Cue" at bounding box center [485, 409] width 15 height 15
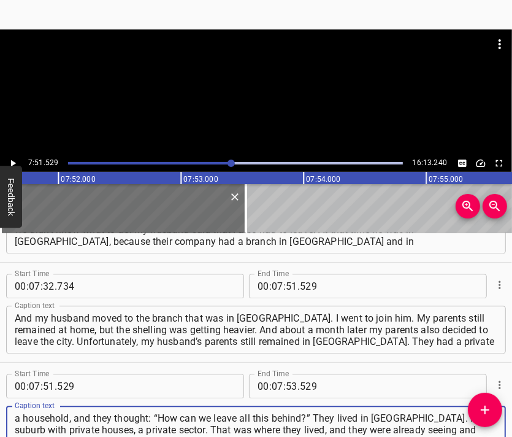
type textarea "a household, and they thought: “How can we leave all this behind?” They lived i…"
click at [273, 94] on div at bounding box center [256, 91] width 512 height 125
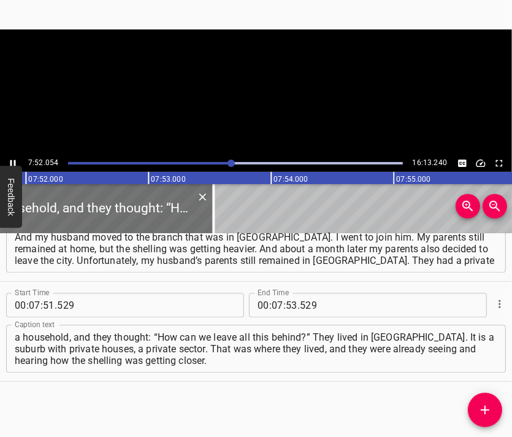
scroll to position [0, 57894]
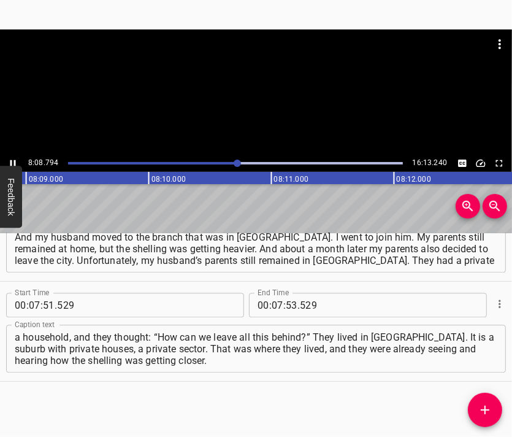
click at [270, 101] on div at bounding box center [256, 91] width 512 height 125
click at [272, 304] on input "number" at bounding box center [278, 305] width 12 height 25
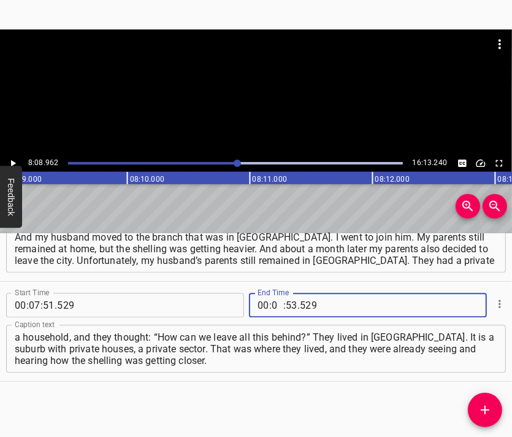
type input "08"
type input "962"
click at [480, 405] on icon "Add Cue" at bounding box center [485, 409] width 15 height 15
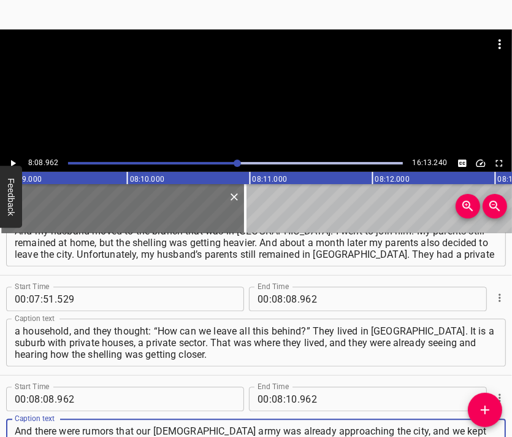
scroll to position [1868, 0]
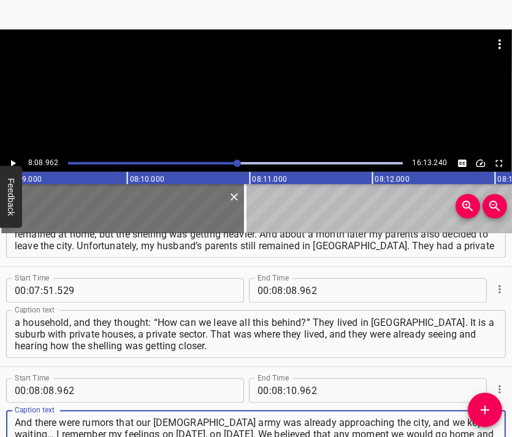
type textarea "And there were rumors that our [DEMOGRAPHIC_DATA] army was already approaching …"
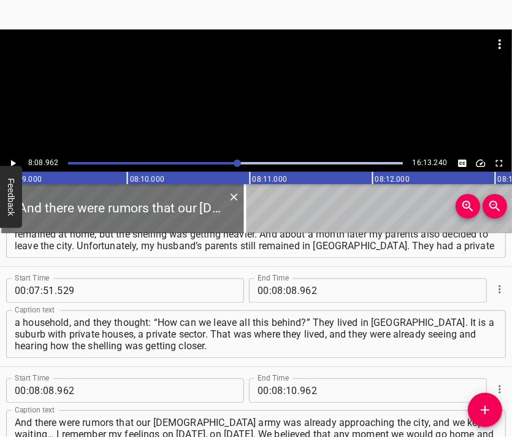
click at [191, 53] on div at bounding box center [256, 43] width 512 height 29
click at [261, 86] on div at bounding box center [256, 59] width 512 height 61
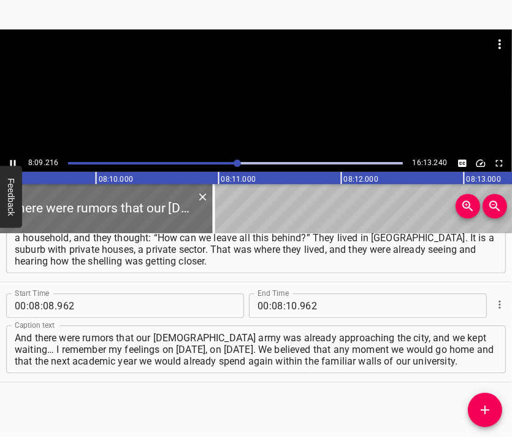
scroll to position [0, 60031]
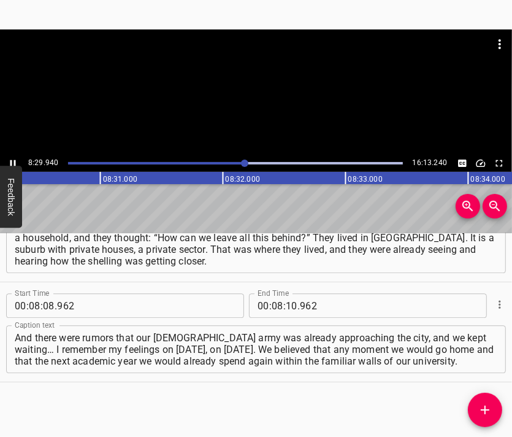
click at [262, 115] on div at bounding box center [256, 91] width 512 height 125
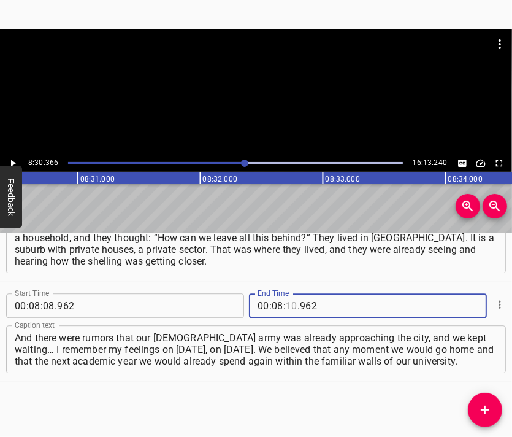
click at [286, 300] on input "number" at bounding box center [292, 305] width 12 height 25
type input "30"
type input "366"
click at [484, 406] on icon "Add Cue" at bounding box center [485, 409] width 15 height 15
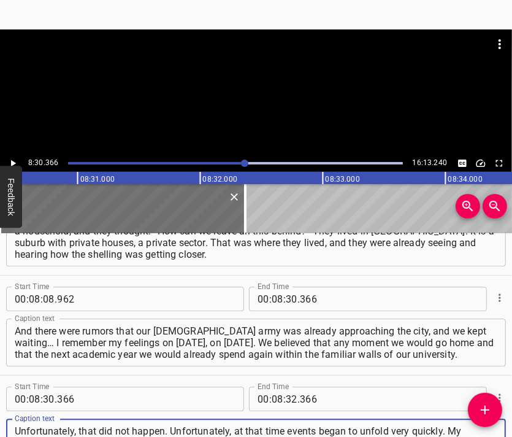
scroll to position [11, 0]
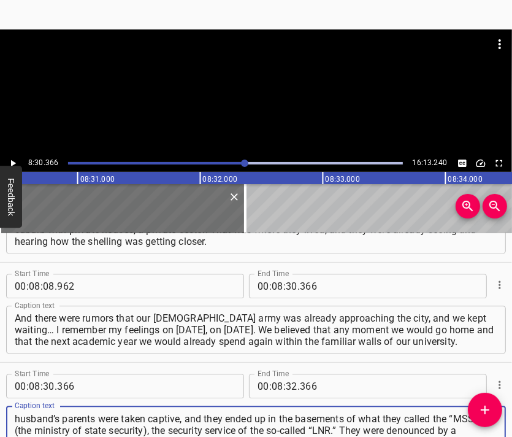
type textarea "Unfortunately, that did not happen. Unfortunately, at that time events began to…"
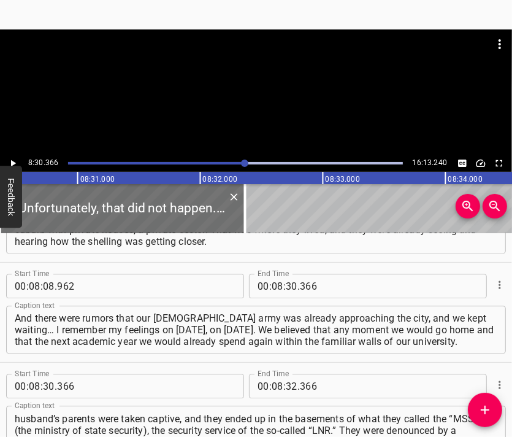
click at [260, 110] on div at bounding box center [256, 91] width 512 height 125
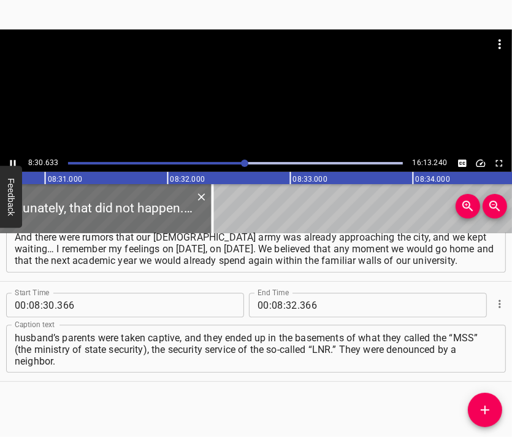
scroll to position [0, 62657]
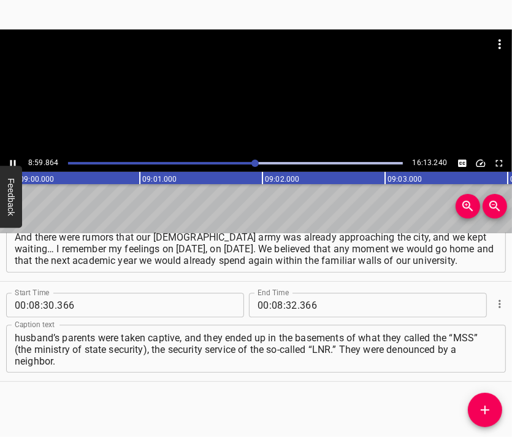
click at [266, 103] on div at bounding box center [256, 91] width 512 height 125
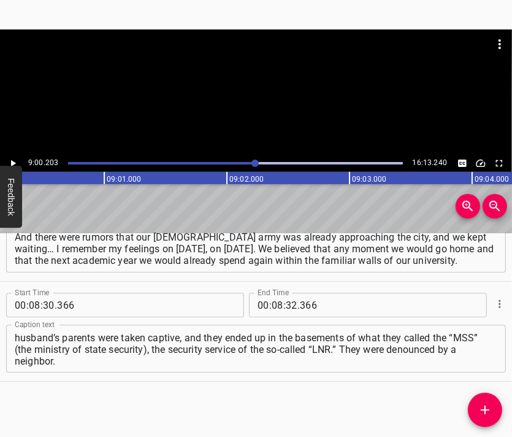
scroll to position [0, 66252]
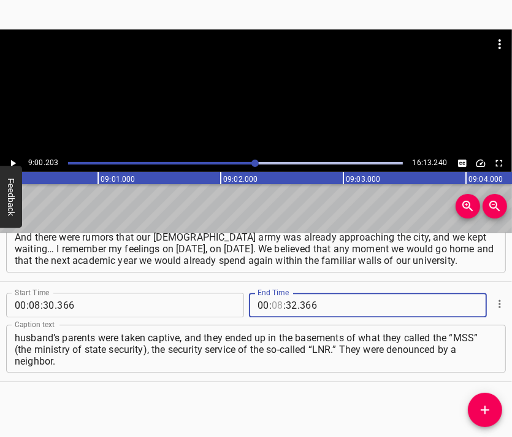
click at [273, 313] on input "number" at bounding box center [278, 305] width 12 height 25
type input "09"
type input "00"
type input "203"
click at [494, 410] on span "Add Cue" at bounding box center [485, 409] width 34 height 15
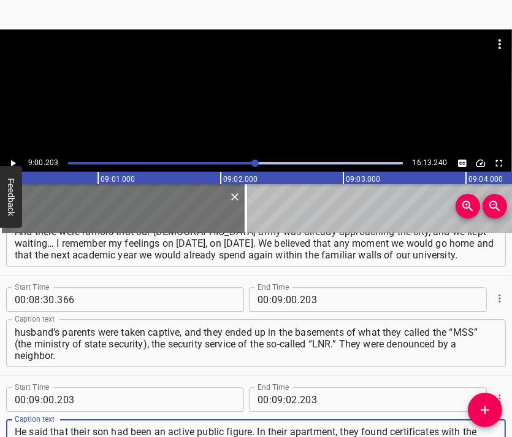
scroll to position [12, 0]
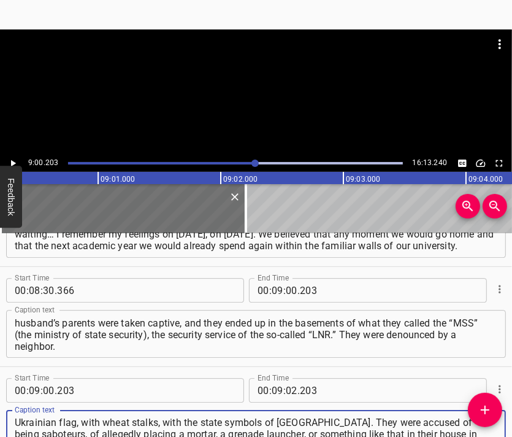
type textarea "He said that their son had been an active public figure. In their apartment, th…"
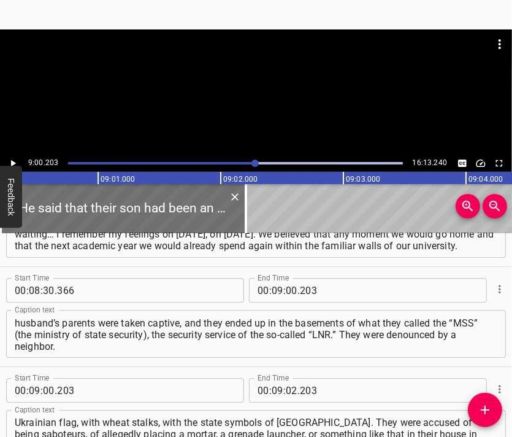
click at [258, 83] on div at bounding box center [256, 59] width 512 height 61
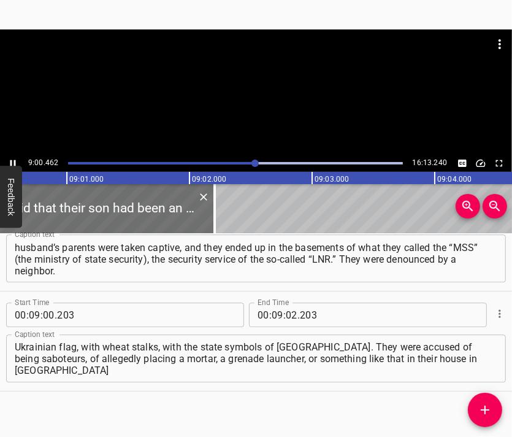
scroll to position [0, 66284]
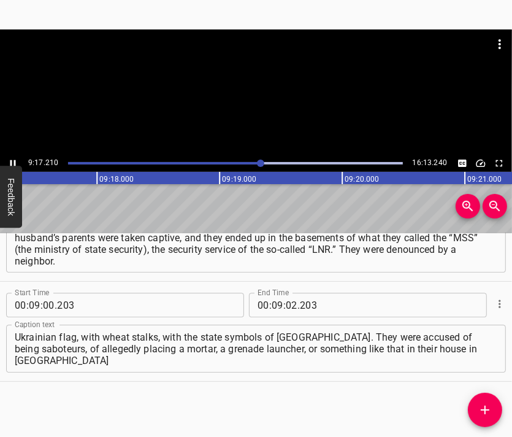
click at [319, 101] on div at bounding box center [256, 91] width 512 height 125
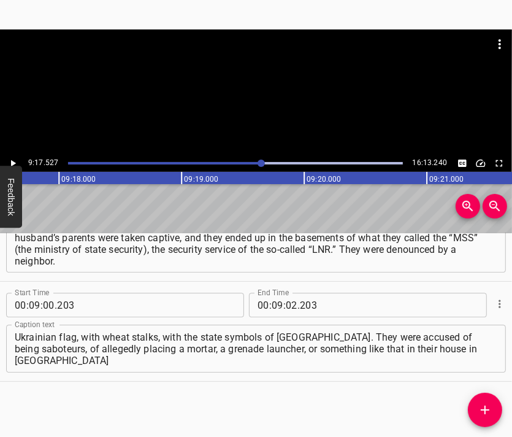
scroll to position [0, 68377]
click at [286, 304] on input "number" at bounding box center [292, 305] width 12 height 25
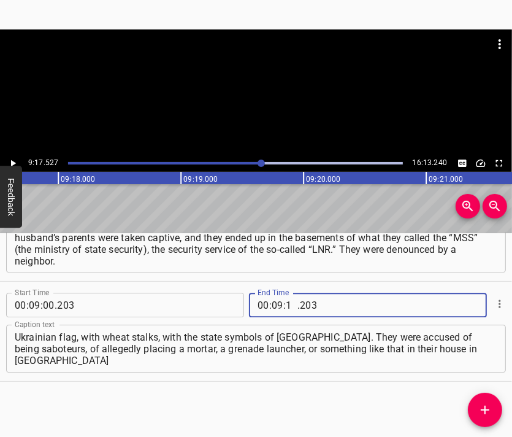
type input "17"
type input "527"
click at [476, 403] on span "Add Cue" at bounding box center [485, 409] width 34 height 15
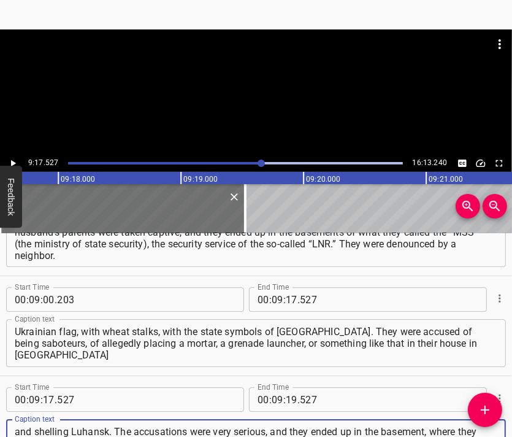
type textarea "and shelling Luhansk. The accusations were very serious, and they ended up in t…"
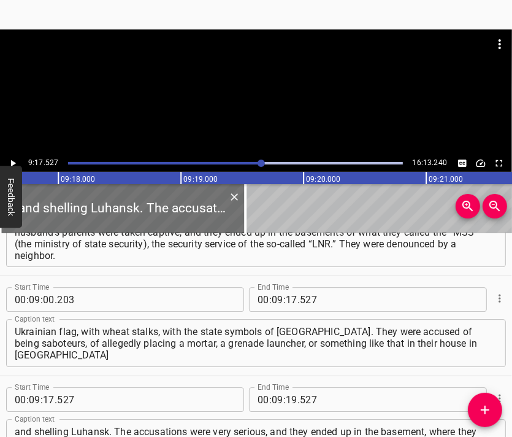
click at [260, 106] on div at bounding box center [256, 91] width 512 height 125
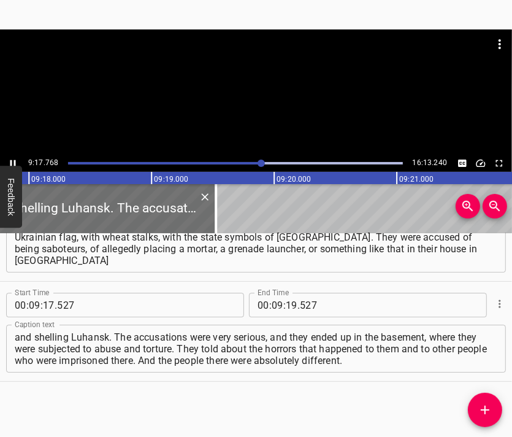
scroll to position [0, 68439]
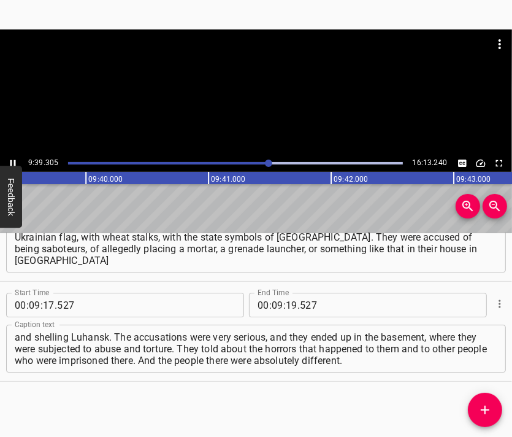
click at [273, 105] on div at bounding box center [256, 91] width 512 height 125
click at [287, 304] on input "number" at bounding box center [292, 305] width 12 height 25
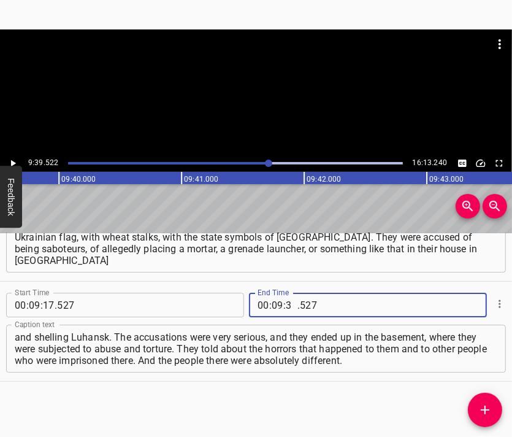
type input "39"
type input "522"
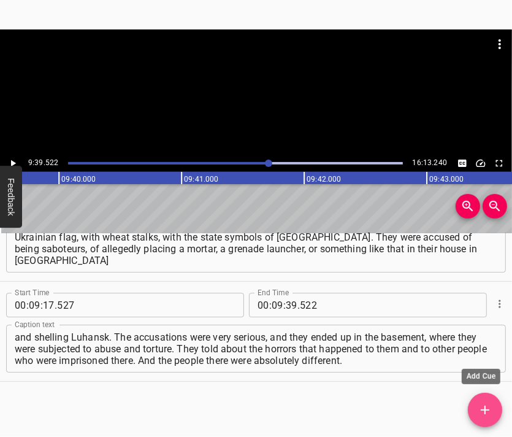
click at [484, 410] on icon "Add Cue" at bounding box center [485, 409] width 9 height 9
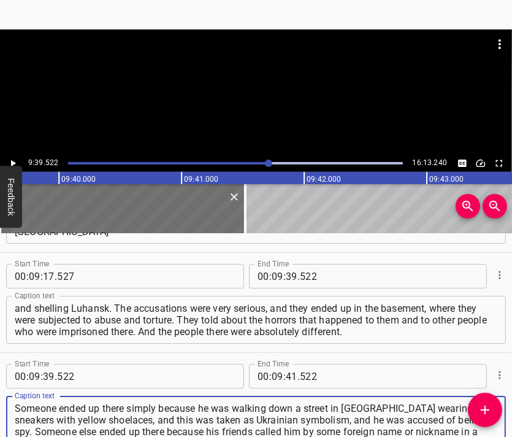
type textarea "Someone ended up there simply because he was walking down a street in [GEOGRAPH…"
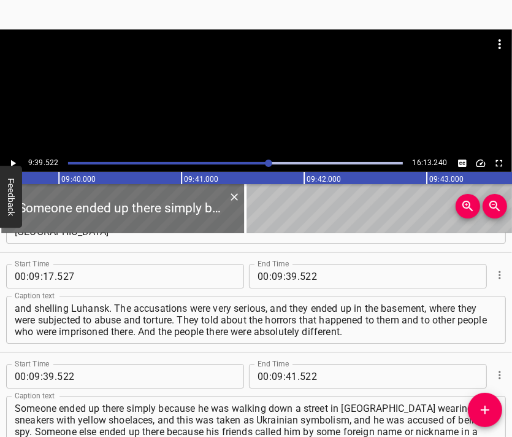
click at [232, 100] on div at bounding box center [256, 91] width 512 height 125
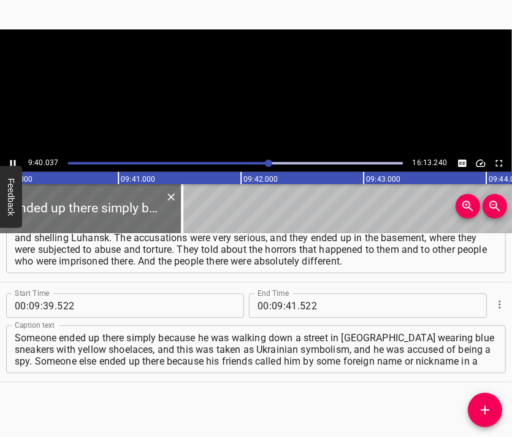
scroll to position [0, 71170]
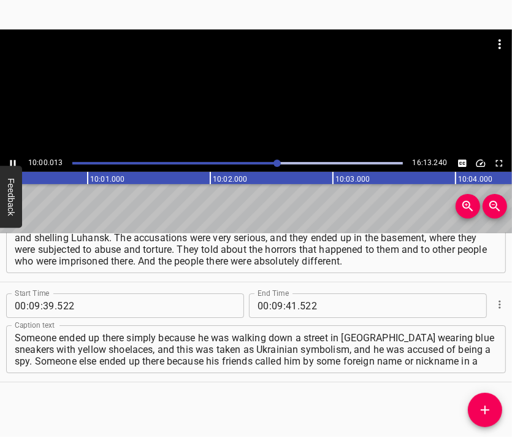
click at [272, 123] on div at bounding box center [256, 91] width 512 height 125
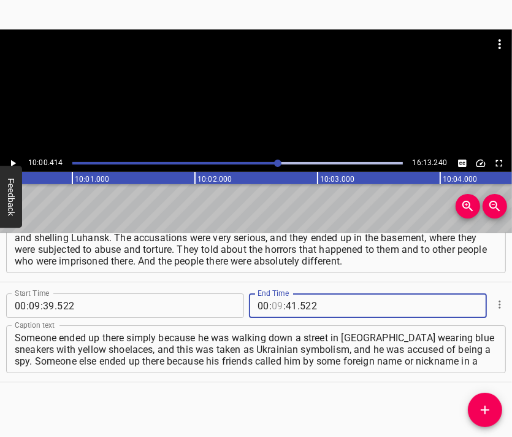
click at [272, 311] on input "number" at bounding box center [278, 305] width 12 height 25
type input "10"
type input "00"
type input "414"
click at [486, 403] on icon "Add Cue" at bounding box center [485, 409] width 15 height 15
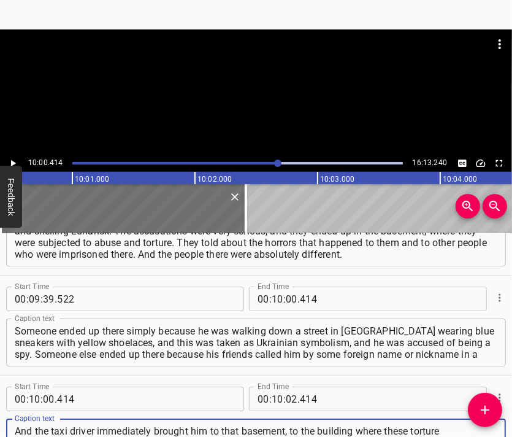
scroll to position [11, 0]
type textarea "And the taxi driver immediately brought him to that basement, to the building w…"
click at [224, 93] on div at bounding box center [256, 91] width 512 height 125
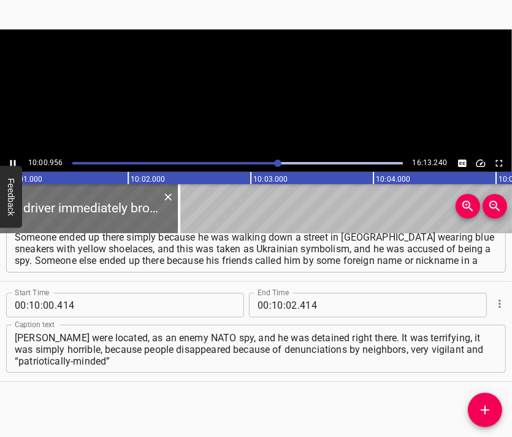
scroll to position [0, 73736]
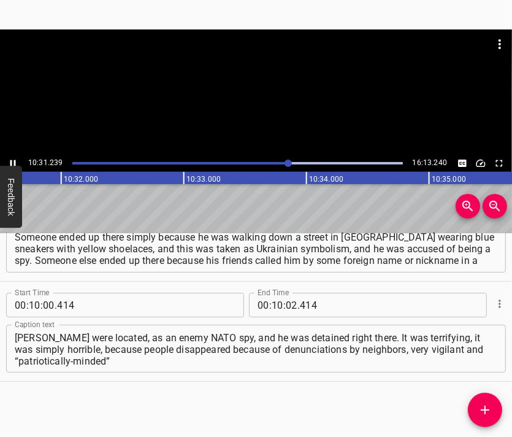
click at [285, 101] on div at bounding box center [256, 91] width 512 height 125
click at [286, 311] on input "number" at bounding box center [292, 305] width 12 height 25
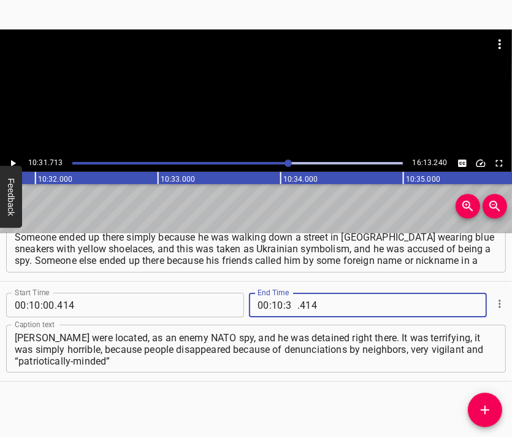
type input "31"
type input "713"
click at [481, 408] on icon "Add Cue" at bounding box center [485, 409] width 15 height 15
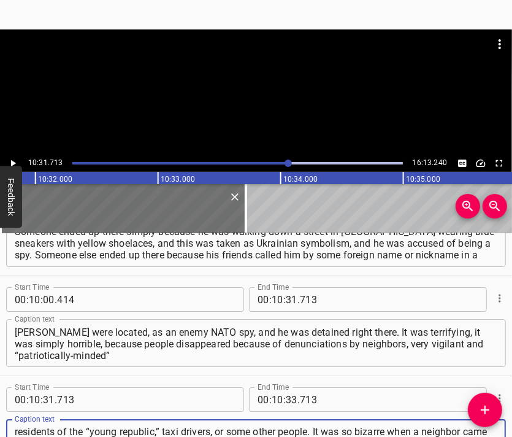
scroll to position [12, 0]
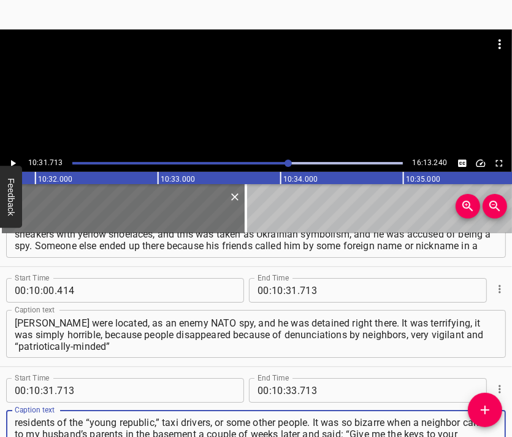
type textarea "residents of the “young republic,” taxi drivers, or some other people. It was s…"
click at [252, 96] on div at bounding box center [256, 91] width 512 height 125
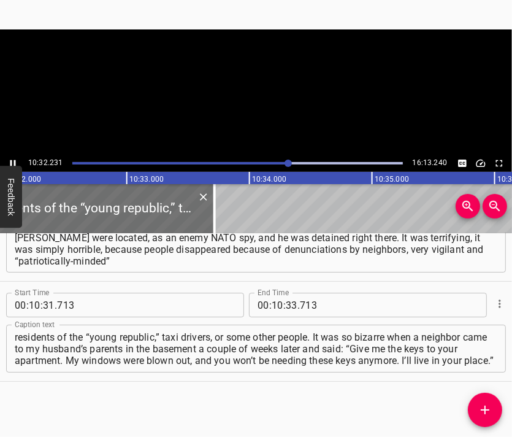
scroll to position [0, 77539]
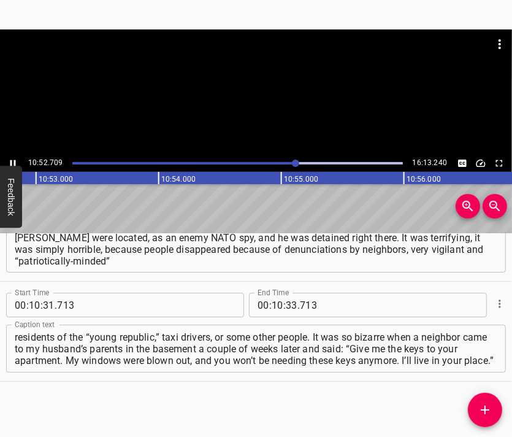
click at [270, 73] on div at bounding box center [256, 59] width 512 height 61
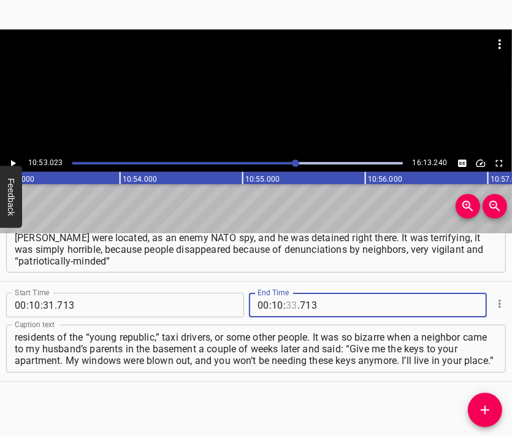
click at [286, 308] on input "number" at bounding box center [292, 305] width 12 height 25
type input "53"
type input "023"
click at [488, 409] on icon "Add Cue" at bounding box center [485, 409] width 9 height 9
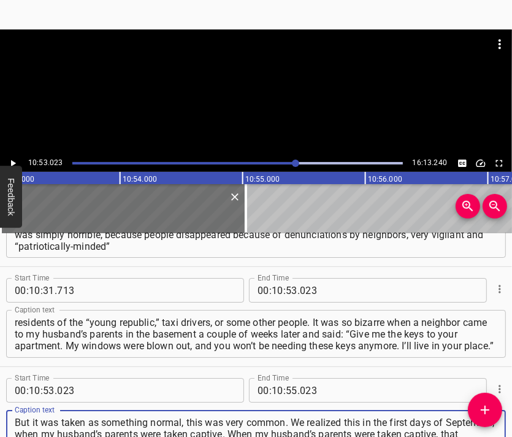
type textarea "But it was taken as something normal, this was very common. We realized this in…"
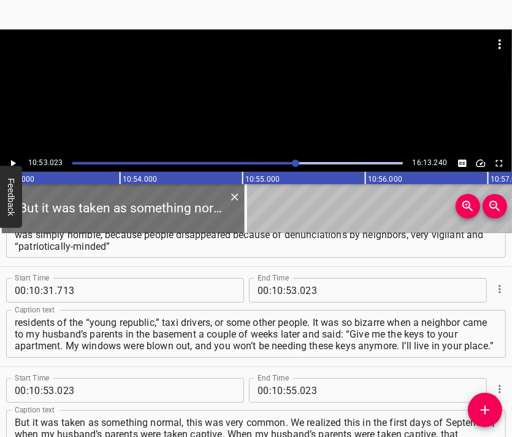
click at [228, 86] on div at bounding box center [256, 59] width 512 height 61
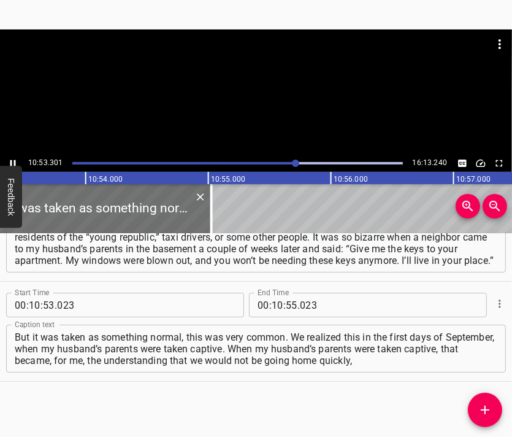
scroll to position [0, 80155]
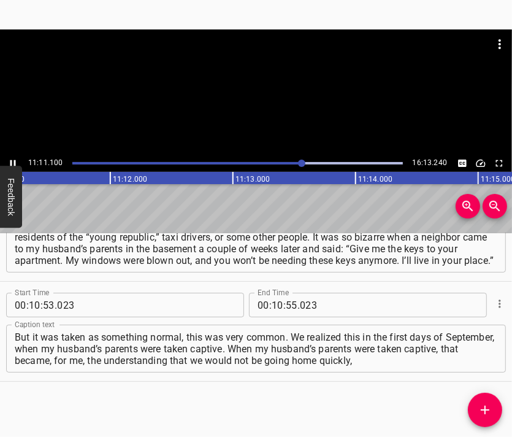
click at [283, 97] on div at bounding box center [256, 91] width 512 height 125
click at [273, 303] on input "number" at bounding box center [278, 305] width 12 height 25
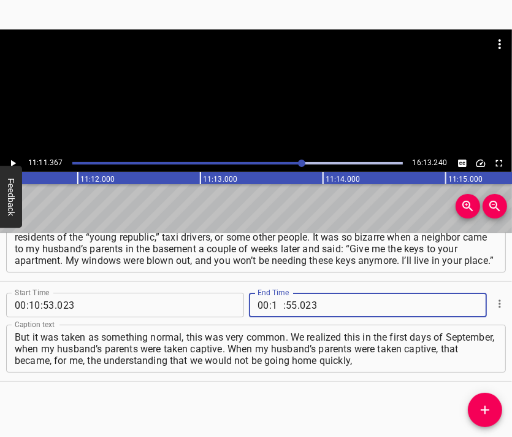
type input "11"
type input "367"
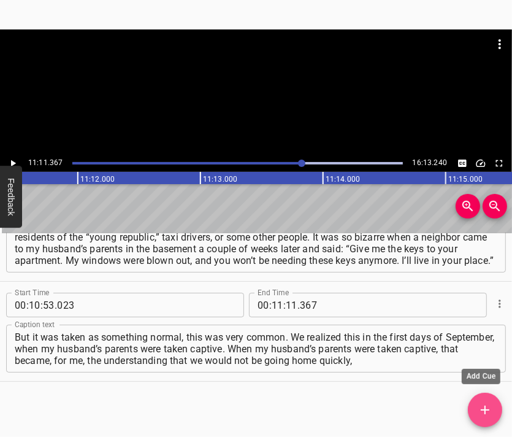
click at [489, 410] on icon "Add Cue" at bounding box center [485, 409] width 15 height 15
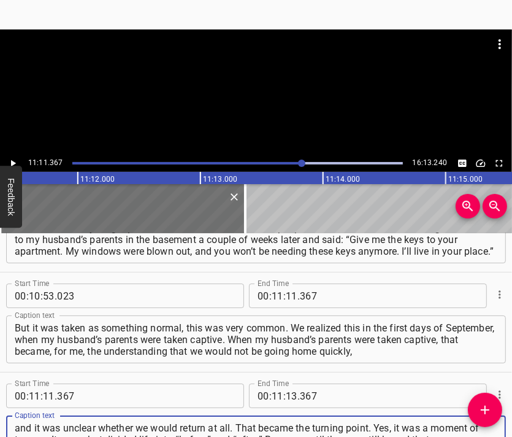
type textarea "and it was unclear whether we would return at all. That became the turning poin…"
click at [247, 73] on div at bounding box center [256, 59] width 512 height 61
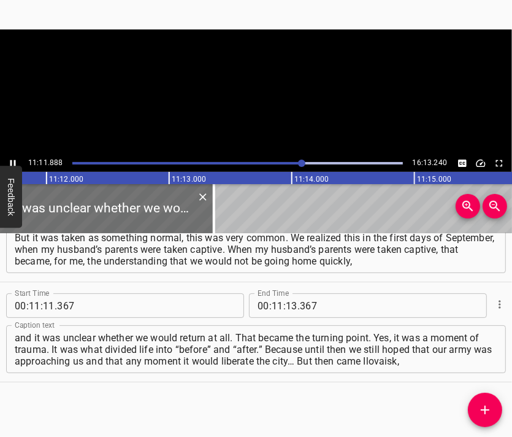
scroll to position [0, 82400]
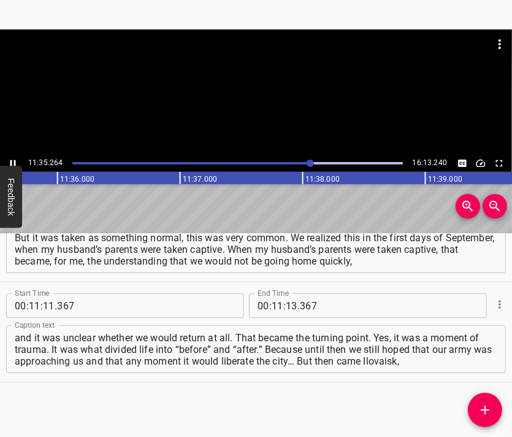
click at [275, 85] on div at bounding box center [256, 59] width 512 height 61
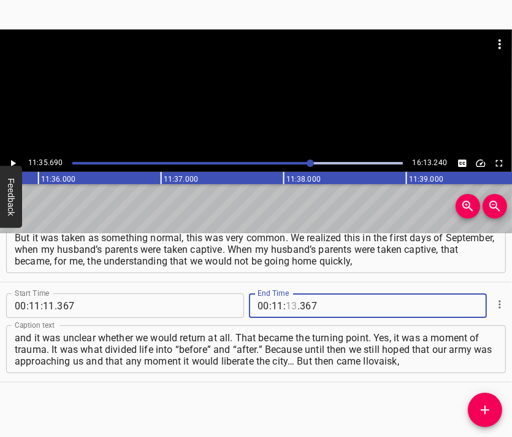
click at [288, 297] on input "number" at bounding box center [292, 305] width 12 height 25
type input "35"
type input "690"
click at [483, 403] on icon "Add Cue" at bounding box center [485, 409] width 15 height 15
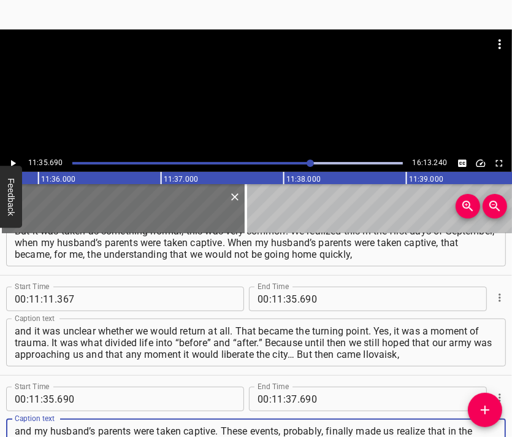
type textarea "and my husband’s parents were taken captive. These events, probably, finally ma…"
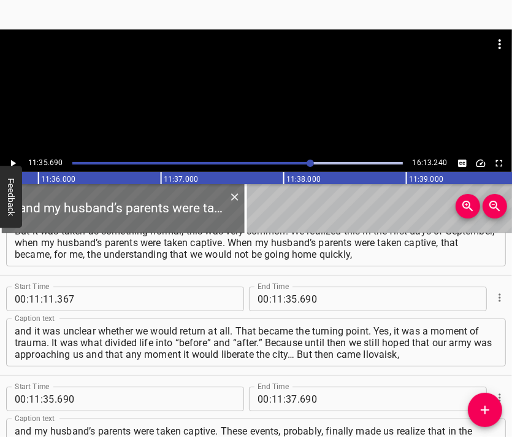
click at [246, 92] on div at bounding box center [256, 91] width 512 height 125
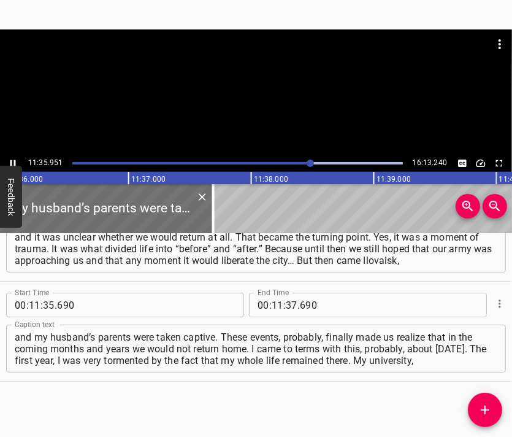
scroll to position [0, 85385]
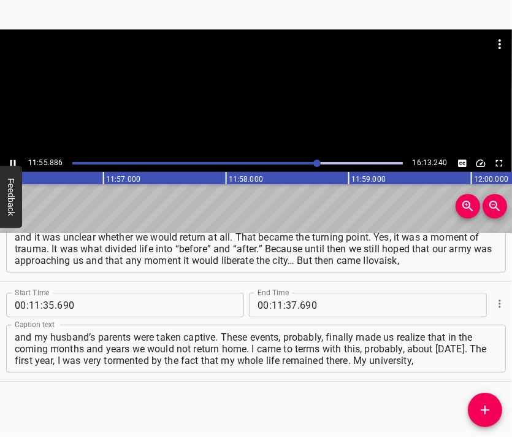
click at [275, 110] on div at bounding box center [256, 91] width 512 height 125
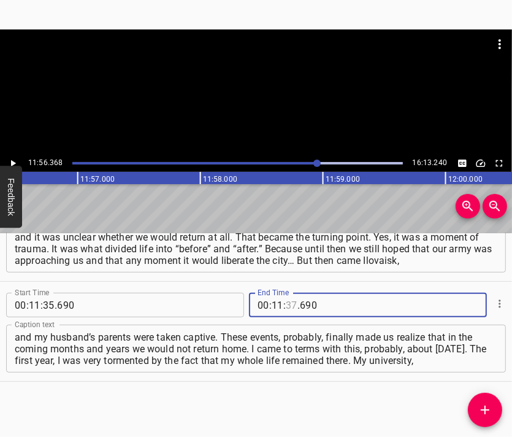
click at [287, 303] on input "number" at bounding box center [292, 305] width 12 height 25
type input "56"
type input "368"
click at [479, 403] on icon "Add Cue" at bounding box center [485, 409] width 15 height 15
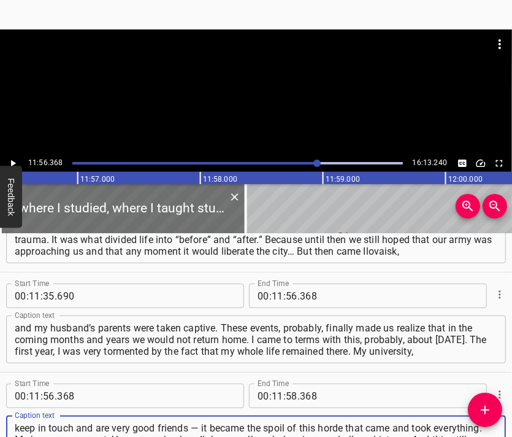
scroll to position [2953, 0]
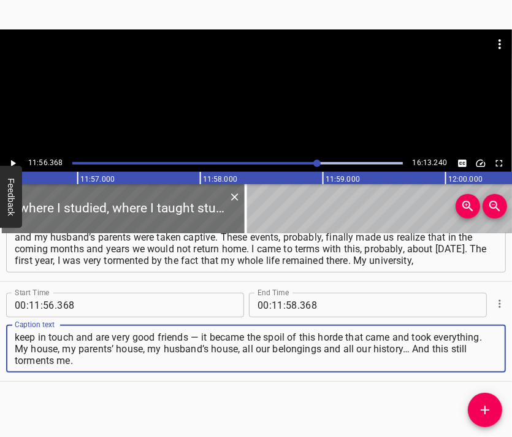
type textarea "where I studied, where I taught students, where I found my world, my friends, m…"
click at [275, 90] on div at bounding box center [256, 59] width 512 height 61
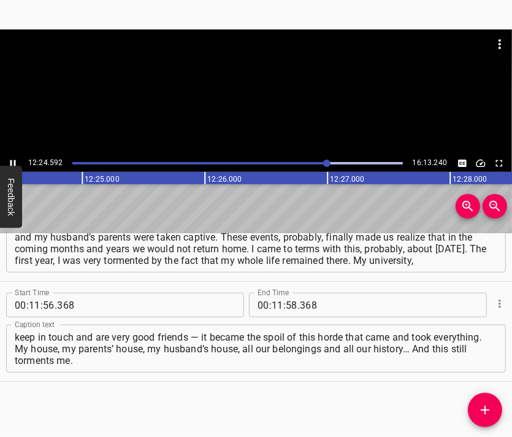
scroll to position [0, 91319]
click at [258, 96] on div at bounding box center [256, 91] width 512 height 125
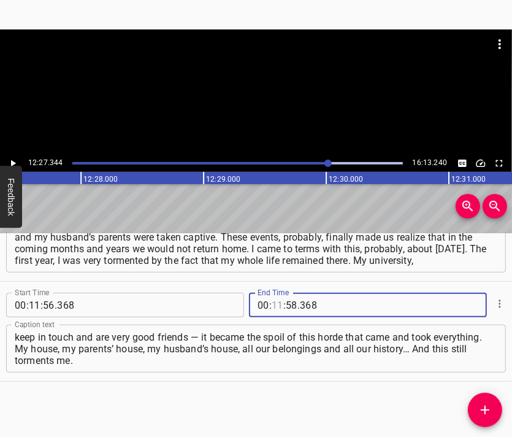
click at [273, 303] on input "number" at bounding box center [278, 305] width 12 height 25
type input "12"
type input "27"
type input "344"
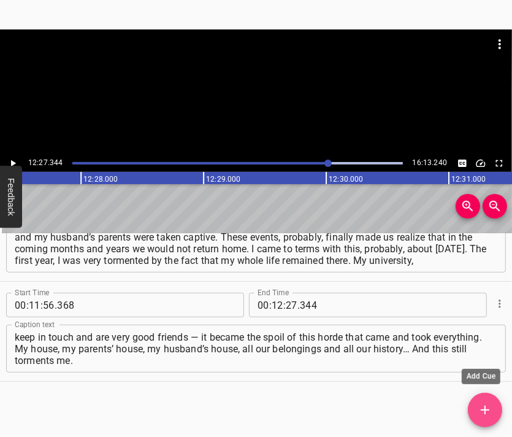
click at [489, 409] on icon "Add Cue" at bounding box center [485, 409] width 15 height 15
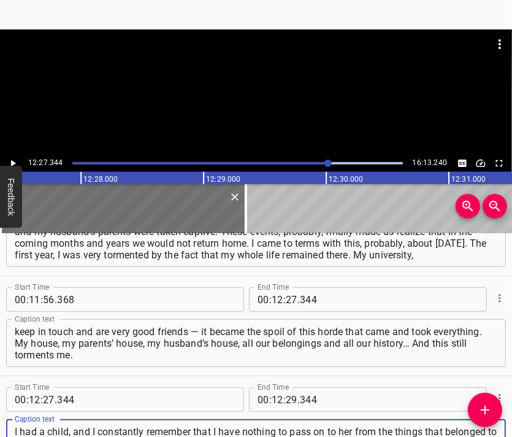
type textarea "I had a child, and I constantly remember that I have nothing to pass on to her …"
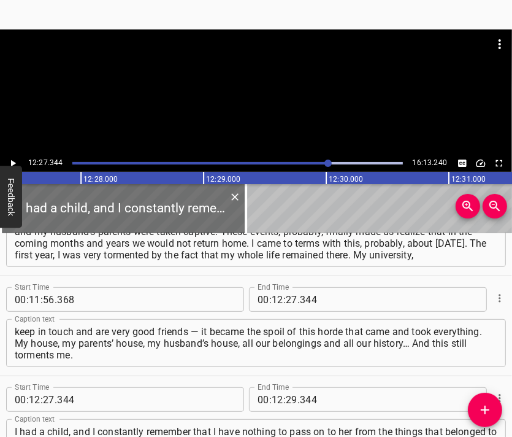
click at [234, 66] on div at bounding box center [256, 59] width 512 height 61
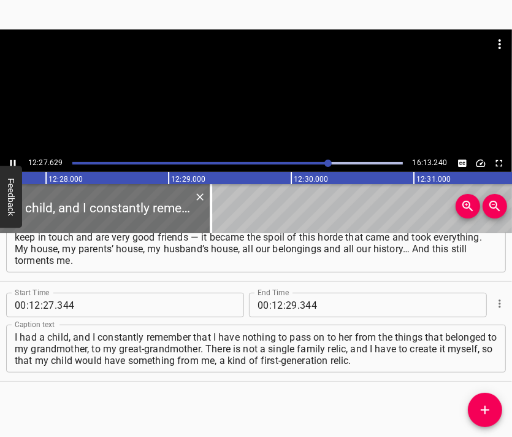
scroll to position [0, 91724]
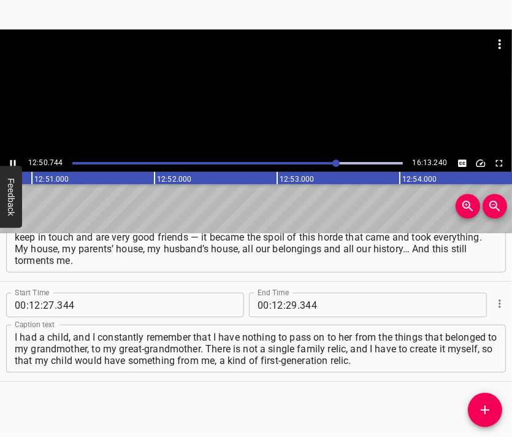
click at [261, 99] on div at bounding box center [256, 91] width 512 height 125
click at [290, 305] on input "number" at bounding box center [292, 305] width 12 height 25
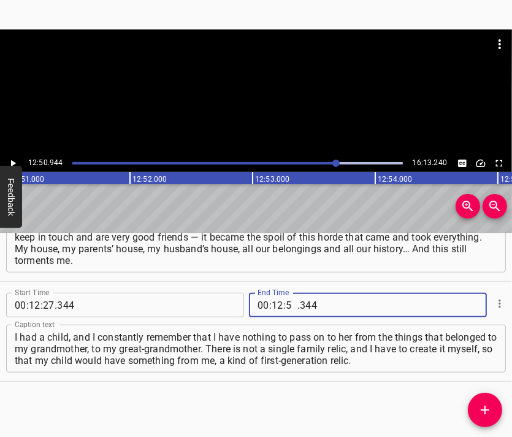
type input "50"
type input "944"
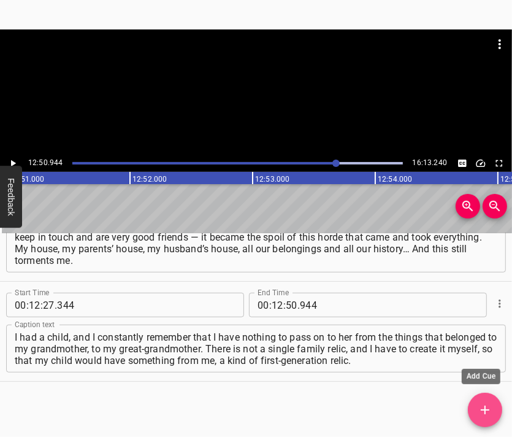
click at [488, 406] on icon "Add Cue" at bounding box center [485, 409] width 15 height 15
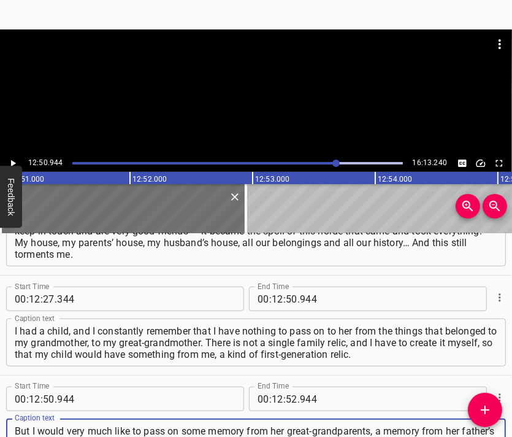
type textarea "But I would very much like to pass on some memory from her great-grandparents, …"
click at [250, 88] on div at bounding box center [256, 59] width 512 height 61
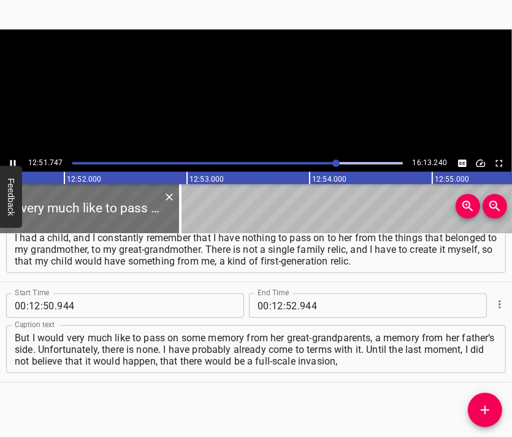
scroll to position [0, 94649]
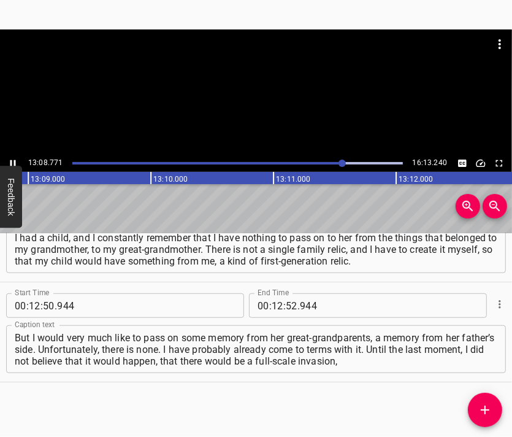
click at [283, 94] on div at bounding box center [256, 91] width 512 height 125
click at [272, 304] on input "number" at bounding box center [278, 305] width 12 height 25
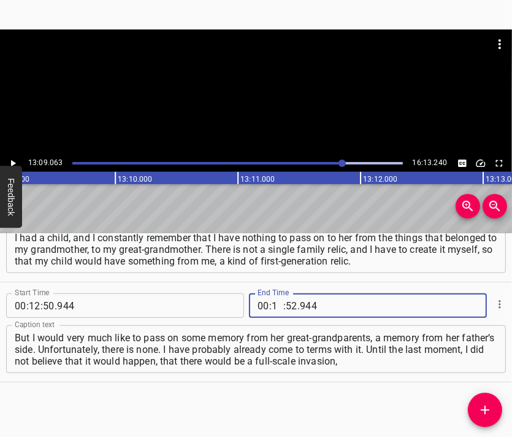
type input "13"
type input "09"
type input "063"
click at [479, 407] on icon "Add Cue" at bounding box center [485, 409] width 15 height 15
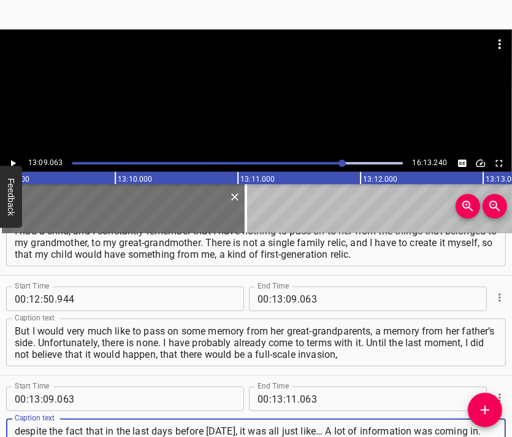
scroll to position [12, 0]
type textarea "despite the fact that in the last days before [DATE], it was all just like… A l…"
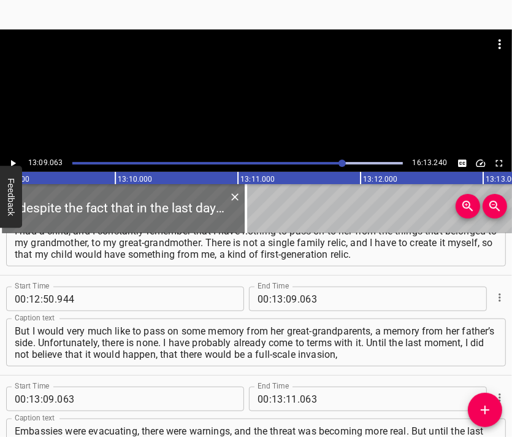
click at [287, 88] on div at bounding box center [256, 59] width 512 height 61
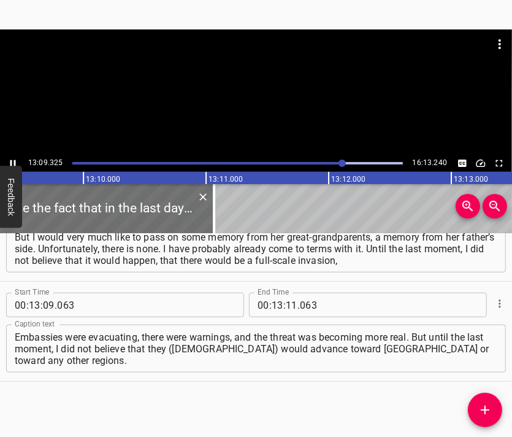
scroll to position [0, 96837]
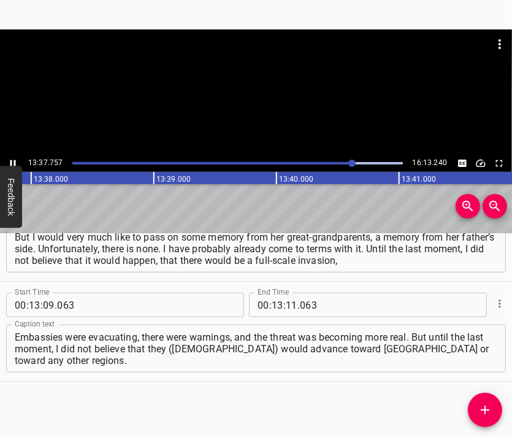
click at [261, 85] on div at bounding box center [256, 59] width 512 height 61
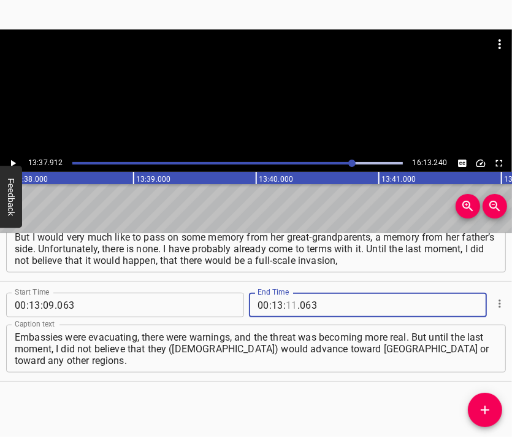
click at [287, 301] on input "number" at bounding box center [292, 305] width 12 height 25
type input "37"
type input "912"
click at [486, 407] on icon "Add Cue" at bounding box center [485, 409] width 15 height 15
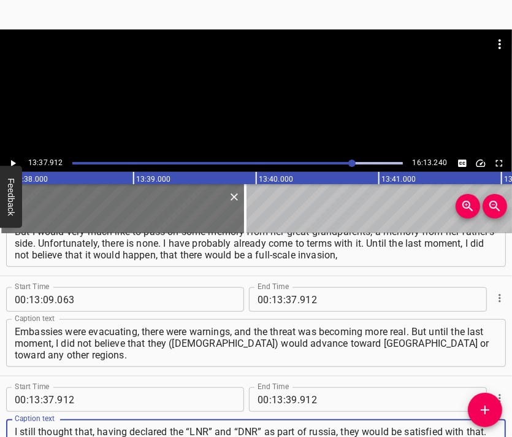
type textarea "I still thought that, having declared the “LNR” and “DNR” as part of russia, th…"
click at [280, 105] on div at bounding box center [256, 91] width 512 height 125
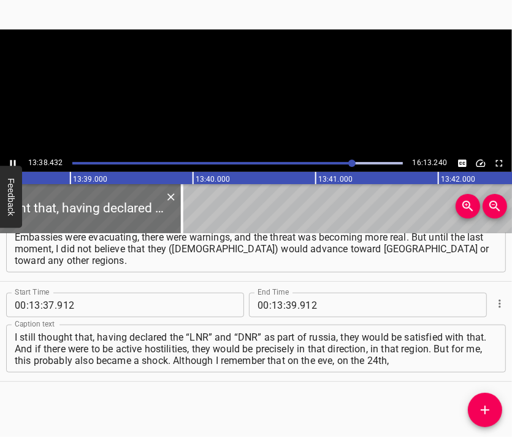
scroll to position [0, 100375]
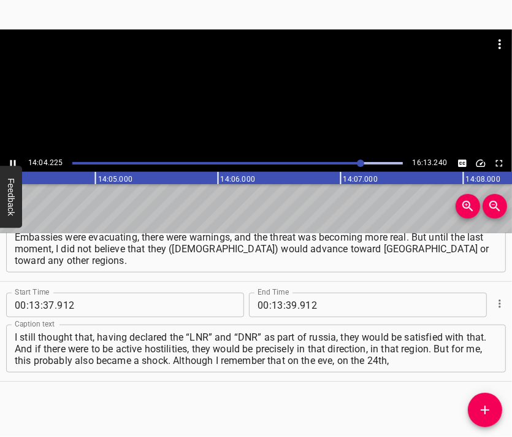
click at [274, 95] on div at bounding box center [256, 91] width 512 height 125
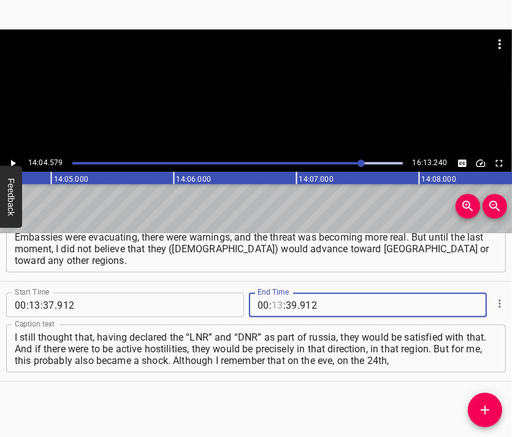
click at [272, 302] on input "number" at bounding box center [278, 305] width 12 height 25
type input "14"
type input "04"
type input "579"
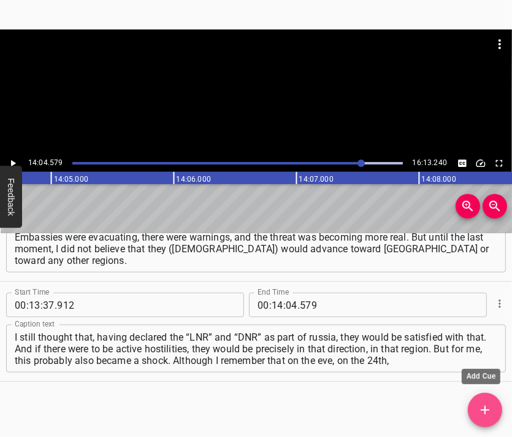
click at [479, 403] on icon "Add Cue" at bounding box center [485, 409] width 15 height 15
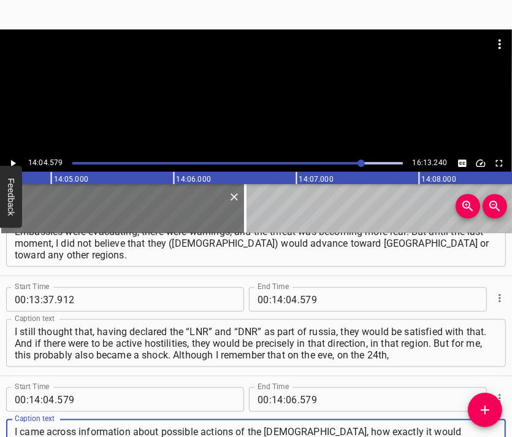
scroll to position [12, 0]
type textarea "I came across information about possible actions of the [DEMOGRAPHIC_DATA], how…"
click at [242, 86] on div at bounding box center [256, 59] width 512 height 61
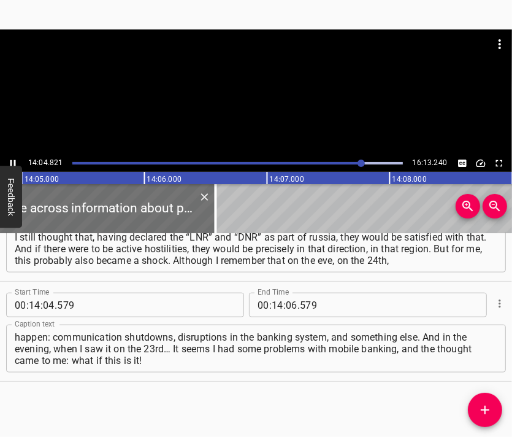
scroll to position [0, 103643]
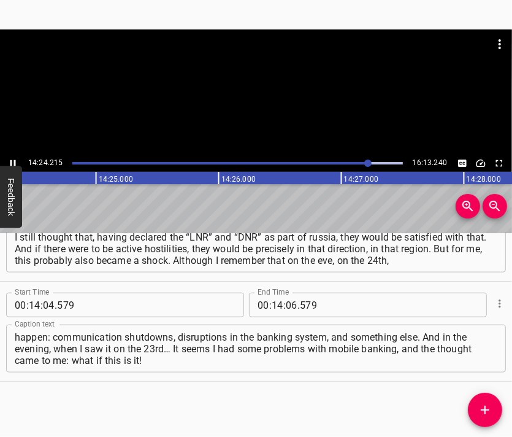
click at [288, 105] on div at bounding box center [256, 91] width 512 height 125
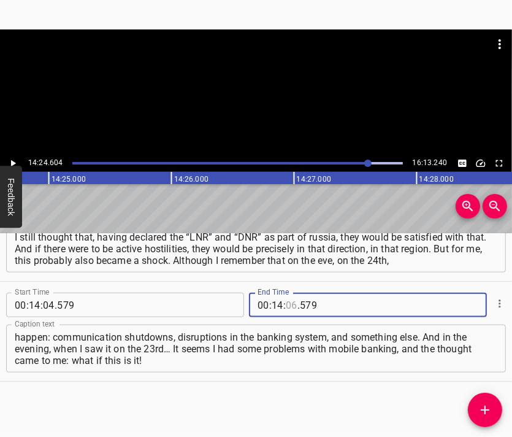
click at [287, 305] on input "number" at bounding box center [292, 305] width 12 height 25
type input "24"
type input "604"
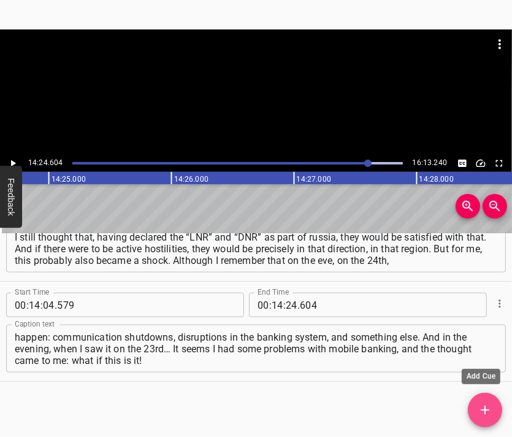
click at [481, 402] on icon "Add Cue" at bounding box center [485, 409] width 15 height 15
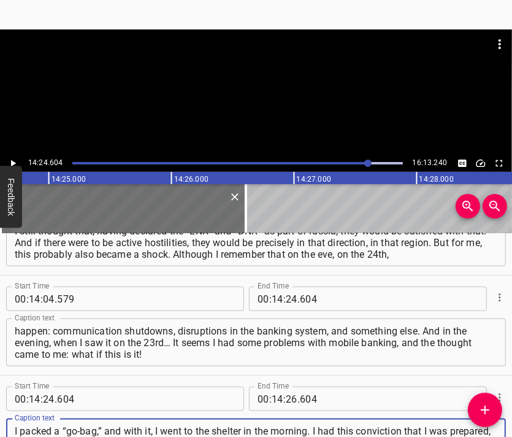
type textarea "I packed a “go-bag,” and with it, I went to the shelter in the morning. I had t…"
click at [232, 64] on div at bounding box center [256, 59] width 512 height 61
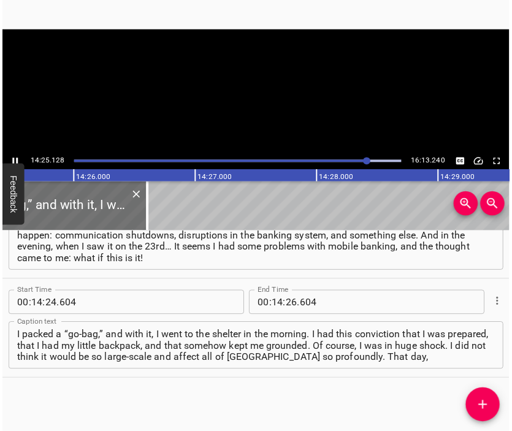
scroll to position [0, 106137]
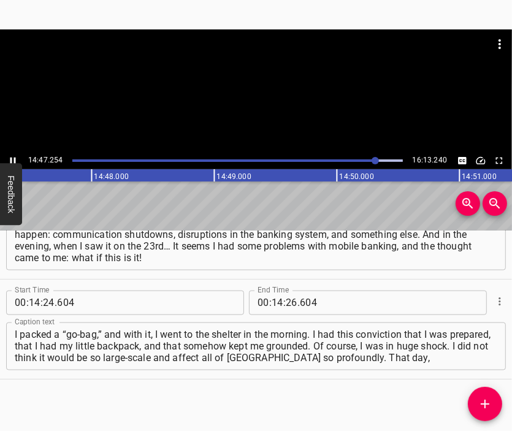
click at [249, 88] on div at bounding box center [256, 59] width 512 height 61
click at [286, 301] on input "number" at bounding box center [292, 303] width 12 height 25
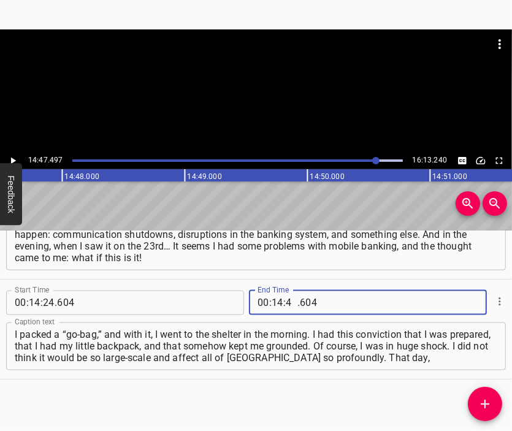
type input "47"
type input "497"
click at [489, 404] on icon "Add Cue" at bounding box center [485, 404] width 9 height 9
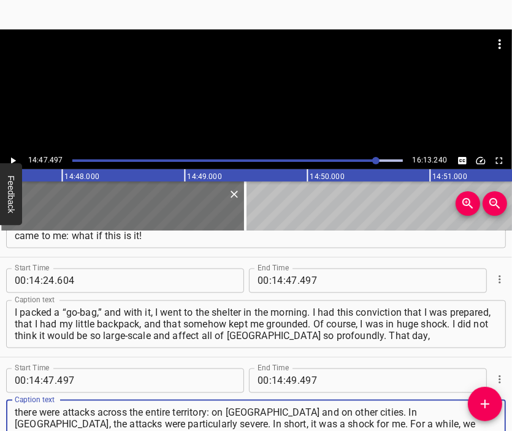
type textarea "there were attacks across the entire territory: on [GEOGRAPHIC_DATA] and on oth…"
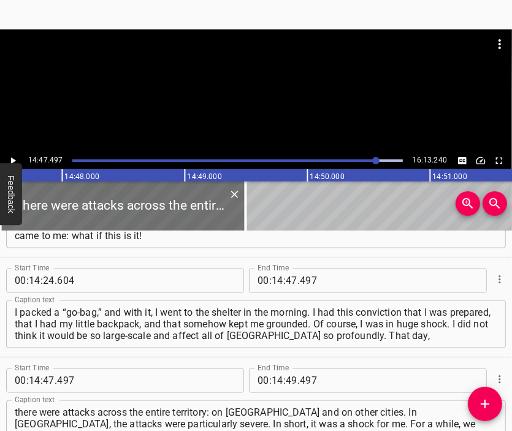
click at [238, 90] on div at bounding box center [256, 59] width 512 height 61
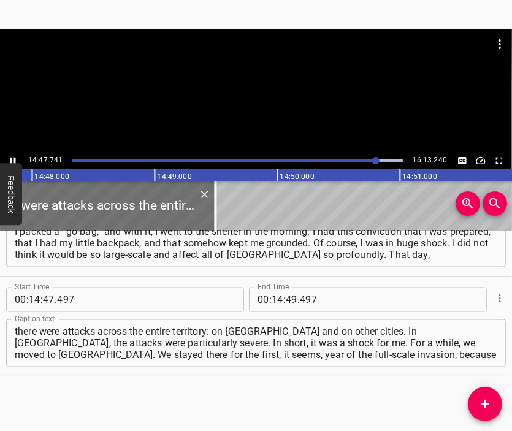
scroll to position [0, 108908]
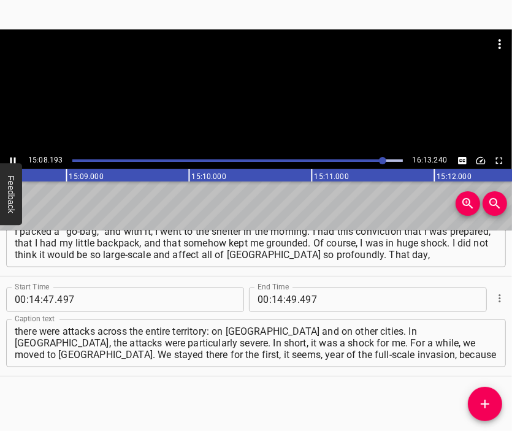
click at [267, 86] on div at bounding box center [256, 59] width 512 height 61
drag, startPoint x: 271, startPoint y: 298, endPoint x: 277, endPoint y: 297, distance: 6.2
click at [272, 297] on input "number" at bounding box center [278, 300] width 12 height 25
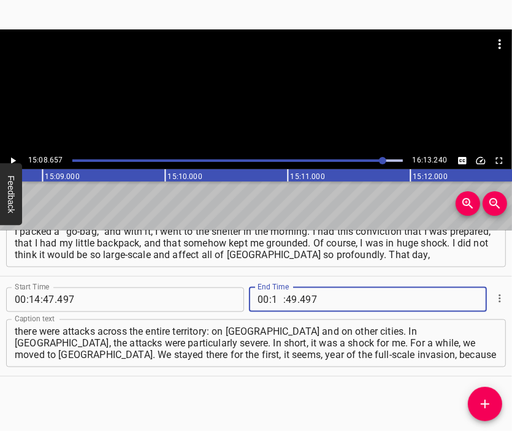
type input "15"
type input "08"
type input "657"
click at [490, 402] on icon "Add Cue" at bounding box center [485, 404] width 15 height 15
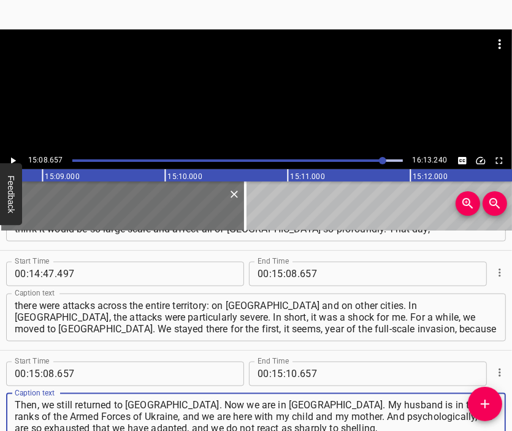
type textarea "Then, we still returned to [GEOGRAPHIC_DATA]. Now we are in [GEOGRAPHIC_DATA]. …"
click at [291, 85] on div at bounding box center [256, 59] width 512 height 61
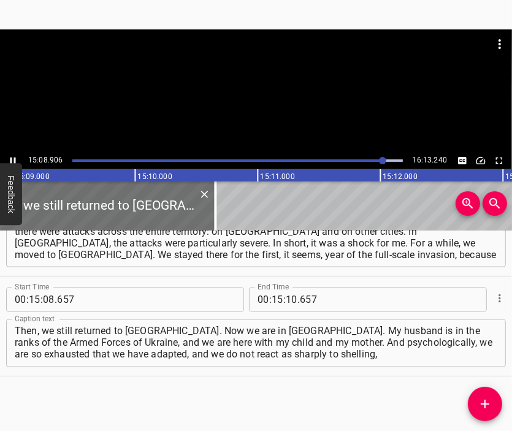
scroll to position [0, 111504]
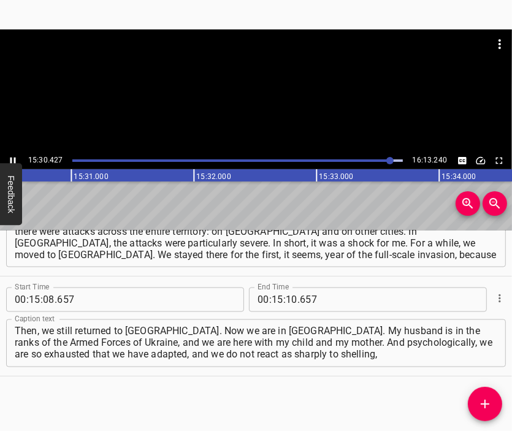
click at [299, 75] on div at bounding box center [256, 59] width 512 height 61
click at [288, 299] on input "number" at bounding box center [292, 300] width 12 height 25
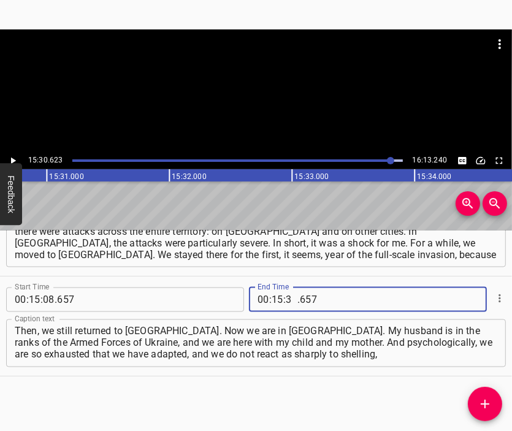
type input "30"
type input "623"
click at [487, 401] on icon "Add Cue" at bounding box center [485, 404] width 15 height 15
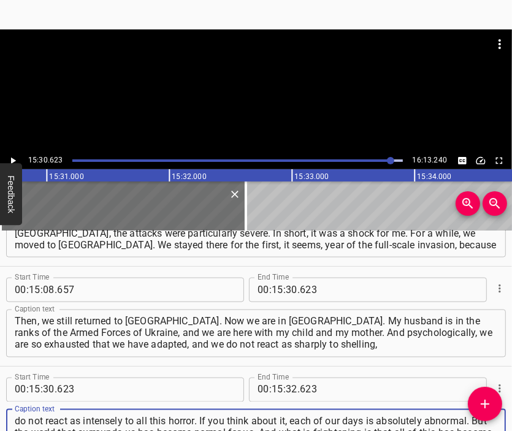
type textarea "do not react as intensely to all this horror. If you think about it, each of ou…"
click at [234, 89] on div at bounding box center [256, 59] width 512 height 61
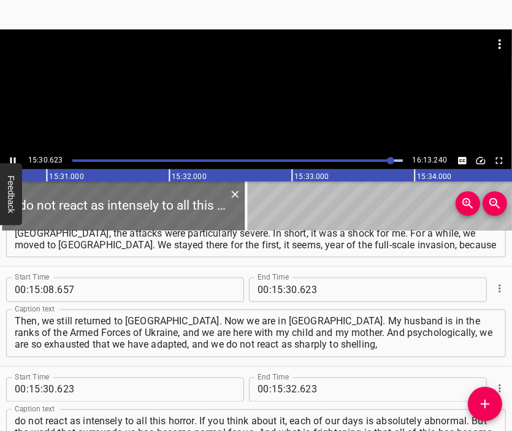
scroll to position [0, 114168]
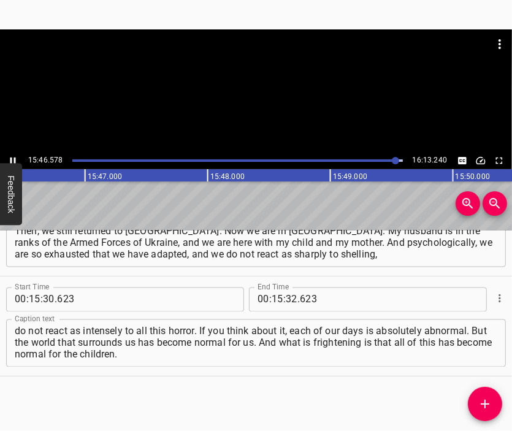
click at [286, 90] on div at bounding box center [256, 59] width 512 height 61
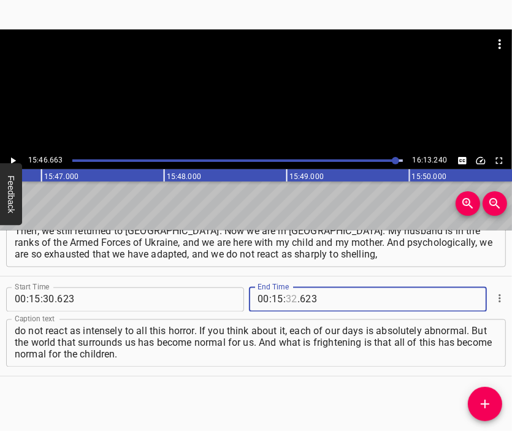
click at [287, 299] on input "number" at bounding box center [292, 300] width 12 height 25
type input "46"
type input "663"
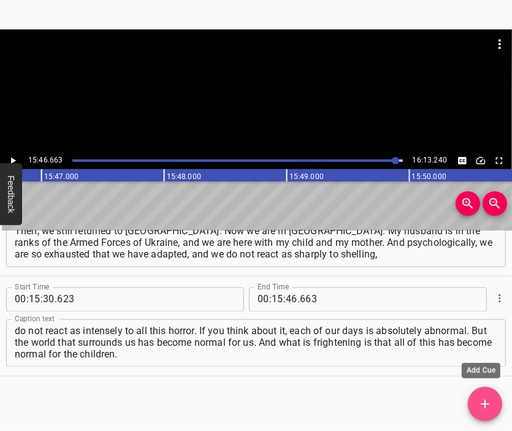
click at [488, 397] on icon "Add Cue" at bounding box center [485, 404] width 15 height 15
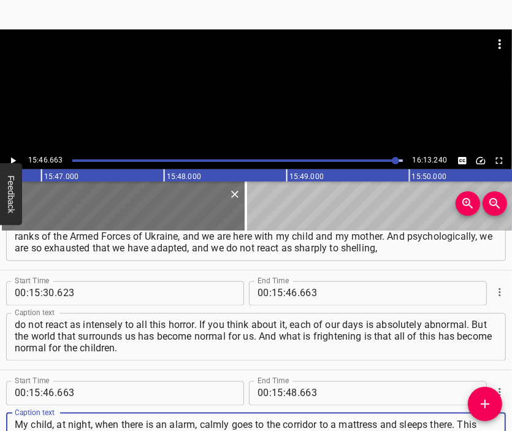
type textarea "My child, at night, when there is an alarm, calmly goes to the corridor to a ma…"
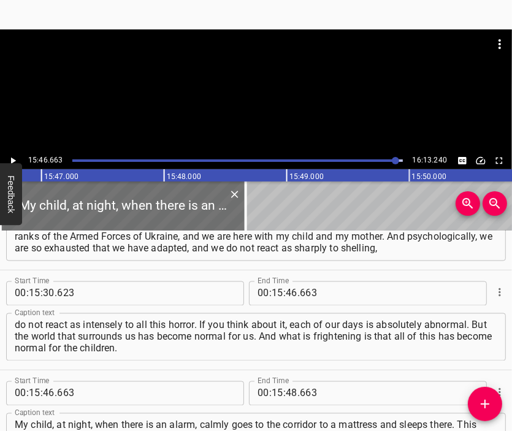
click at [254, 87] on div at bounding box center [256, 59] width 512 height 61
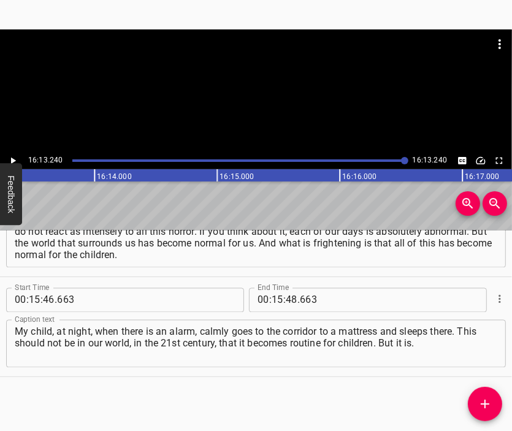
scroll to position [0, 119361]
click at [280, 107] on div at bounding box center [256, 90] width 512 height 123
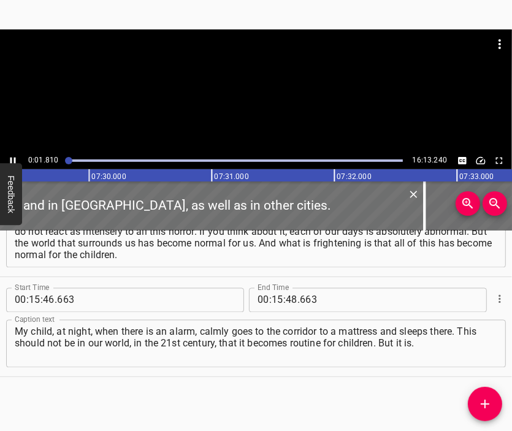
click at [201, 100] on div at bounding box center [256, 90] width 512 height 123
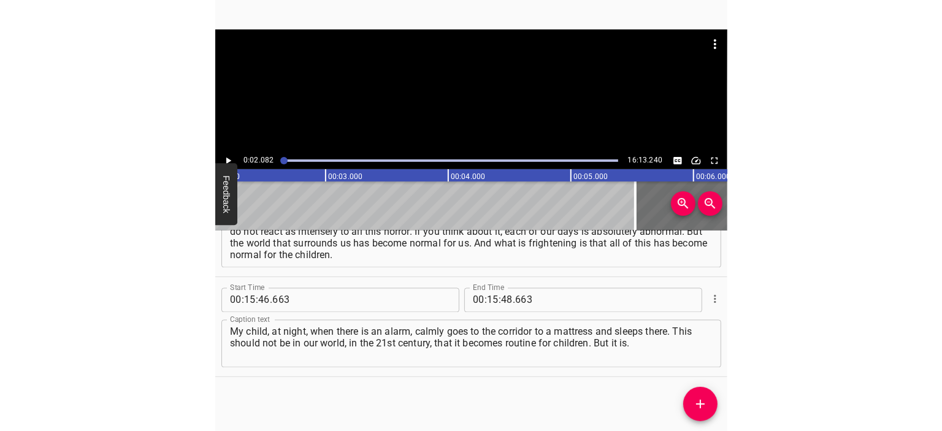
scroll to position [0, 255]
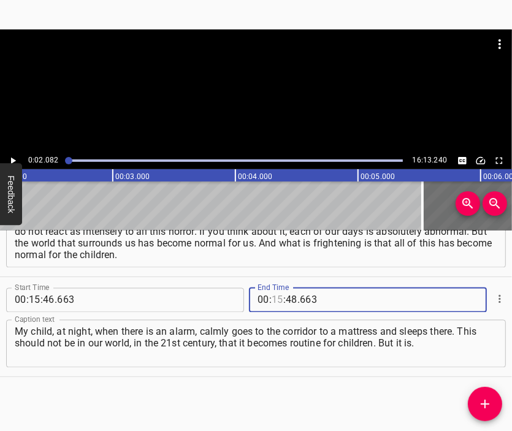
click at [272, 301] on input "number" at bounding box center [278, 300] width 12 height 25
type input "16"
type input "03"
type input "082"
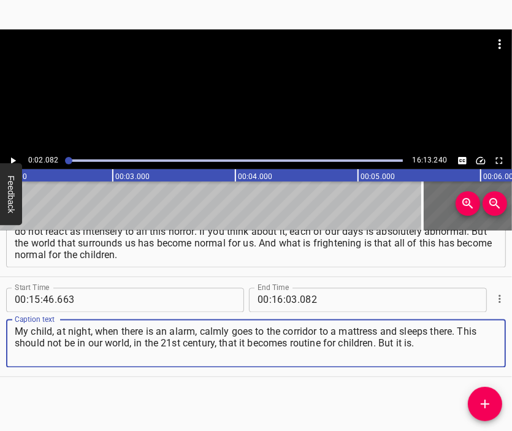
click at [430, 340] on textarea "My child, at night, when there is an alarm, calmly goes to the corridor to a ma…" at bounding box center [256, 343] width 483 height 35
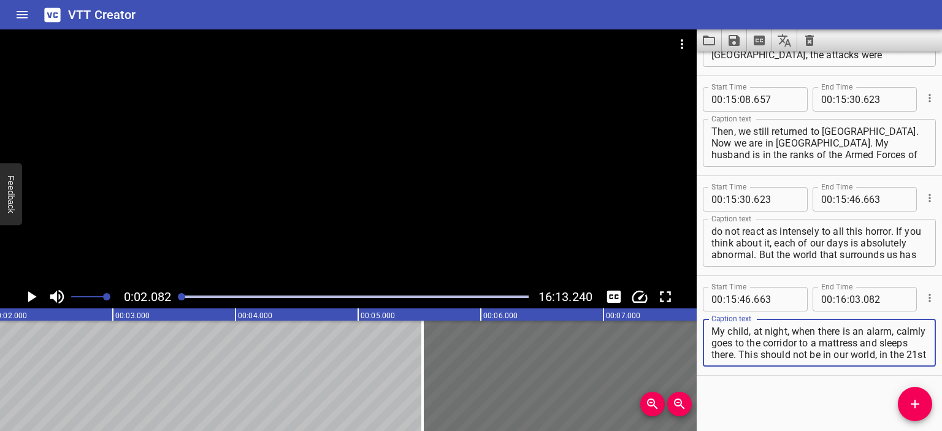
scroll to position [3776, 0]
click at [731, 38] on icon "Save captions to file" at bounding box center [734, 40] width 15 height 15
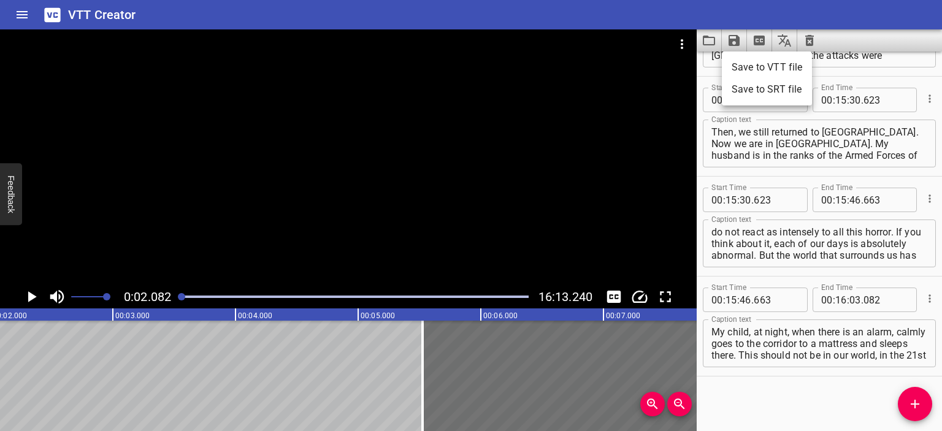
click at [752, 63] on li "Save to VTT file" at bounding box center [767, 67] width 90 height 22
click at [682, 39] on icon "Video Options" at bounding box center [682, 44] width 15 height 15
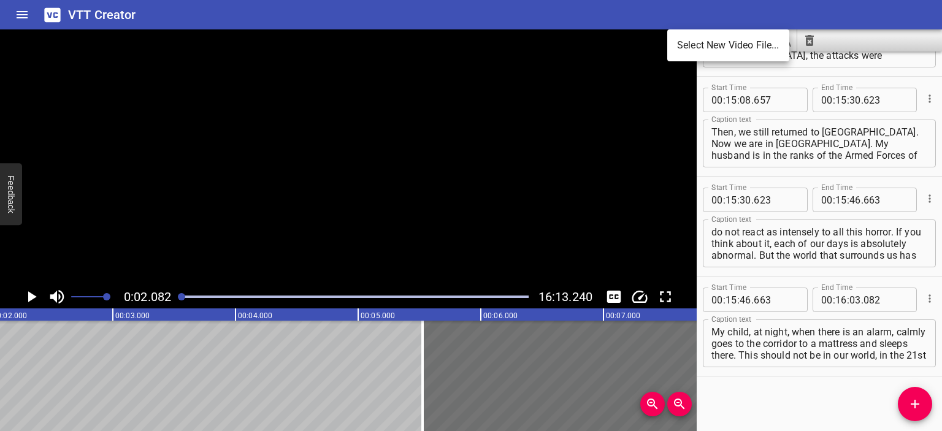
click at [682, 39] on li "Select New Video File..." at bounding box center [728, 45] width 122 height 22
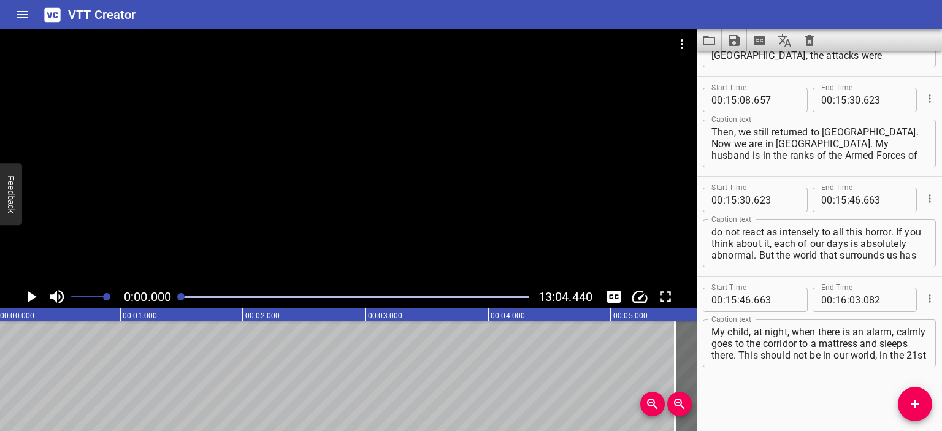
scroll to position [0, 0]
click at [811, 44] on icon "Clear captions" at bounding box center [809, 40] width 9 height 11
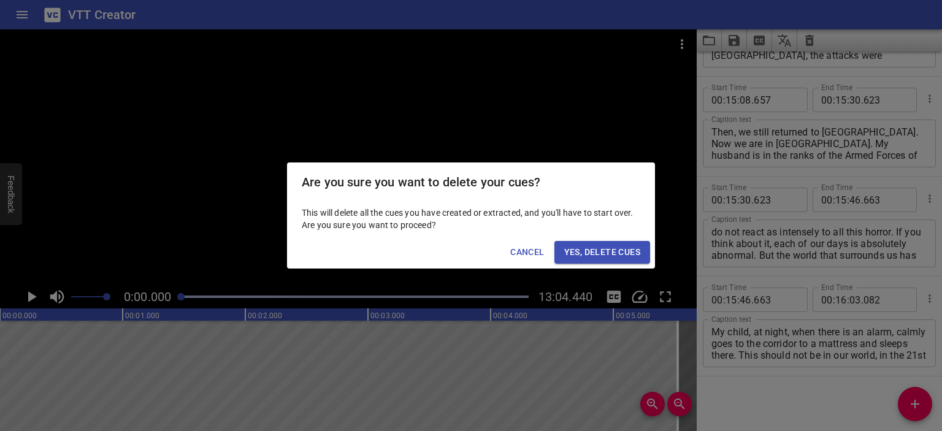
click at [616, 254] on span "Yes, Delete Cues" at bounding box center [602, 252] width 76 height 15
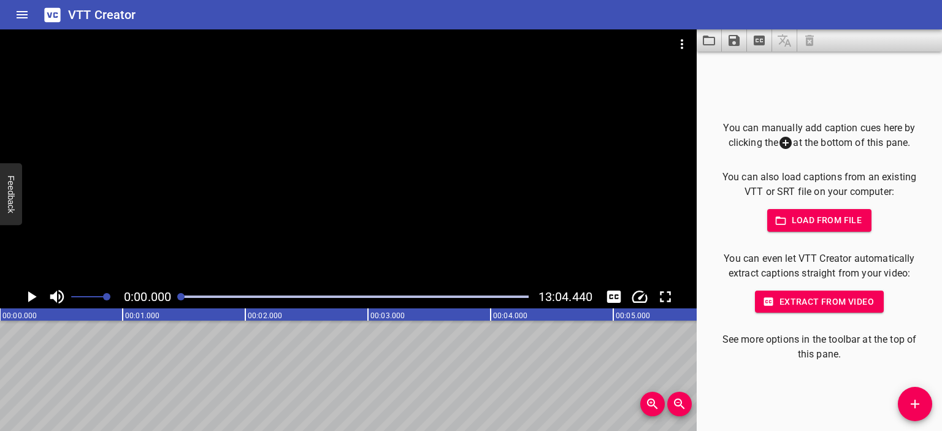
click at [32, 298] on icon "Play/Pause" at bounding box center [32, 296] width 9 height 11
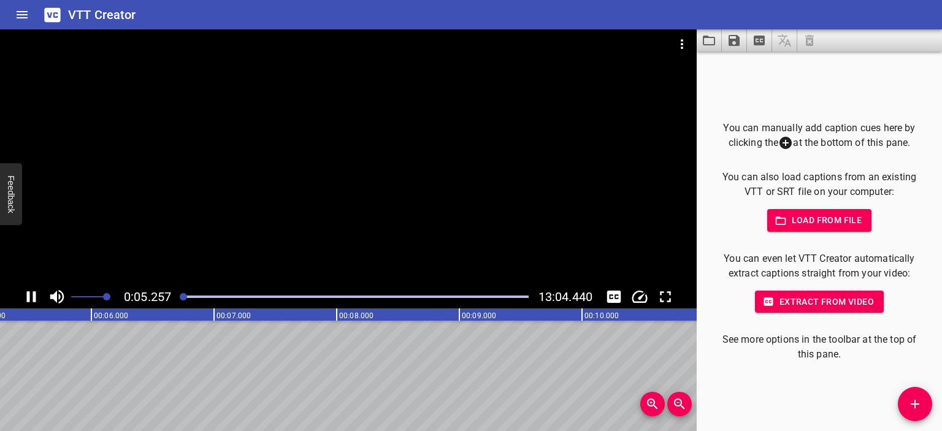
click at [381, 188] on div at bounding box center [348, 157] width 697 height 256
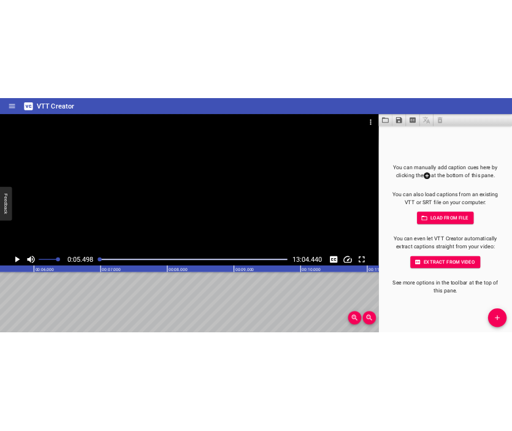
scroll to position [0, 675]
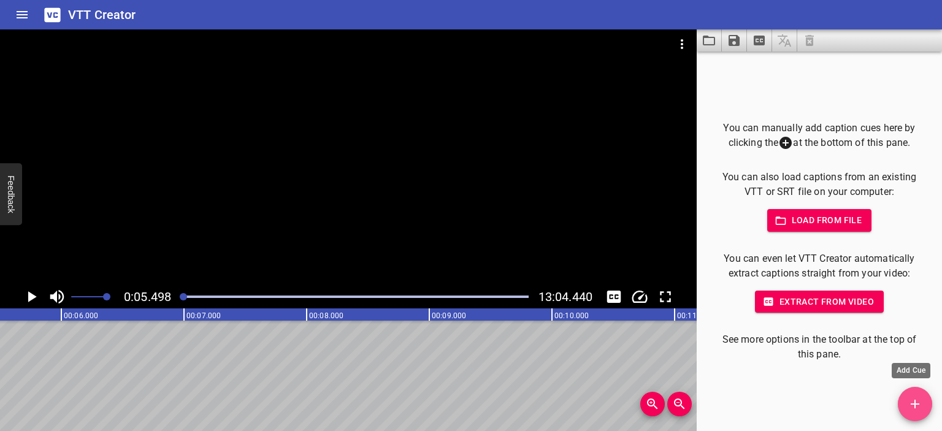
click at [913, 394] on button "Add Cue" at bounding box center [915, 404] width 34 height 34
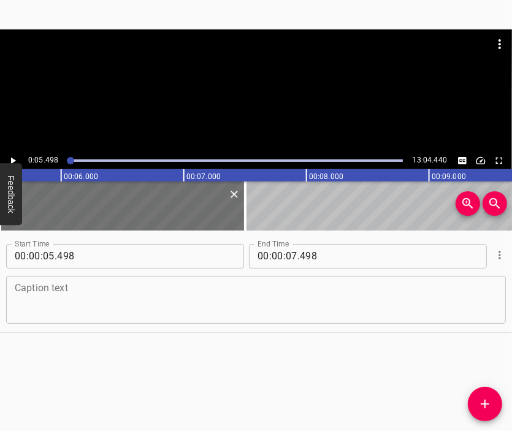
click at [262, 308] on textarea at bounding box center [256, 299] width 483 height 35
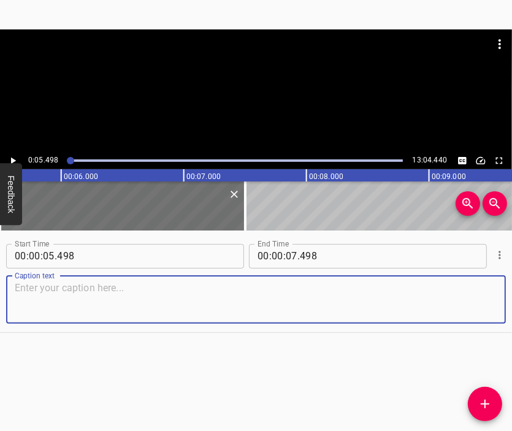
paste textarea "We are from [GEOGRAPHIC_DATA]. We faced the war outside the city, because we ha…"
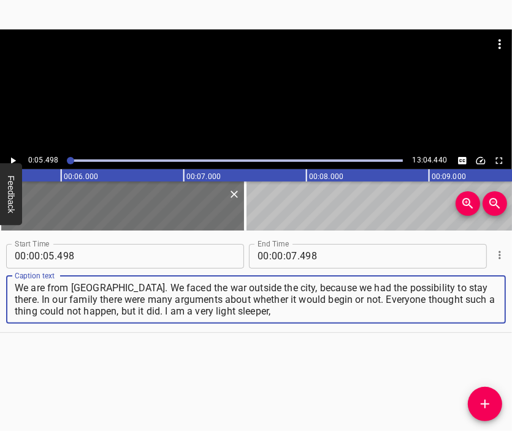
type textarea "We are from [GEOGRAPHIC_DATA]. We faced the war outside the city, because we ha…"
click at [215, 90] on div at bounding box center [256, 59] width 512 height 61
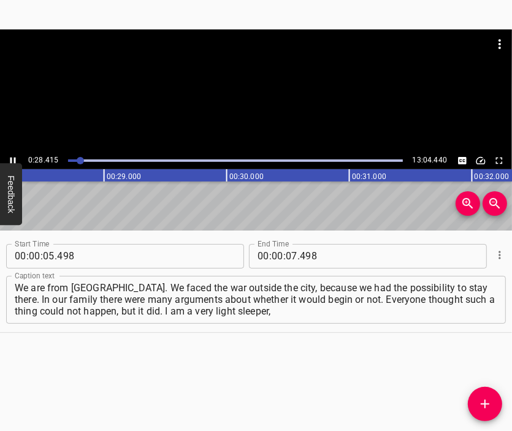
scroll to position [0, 3485]
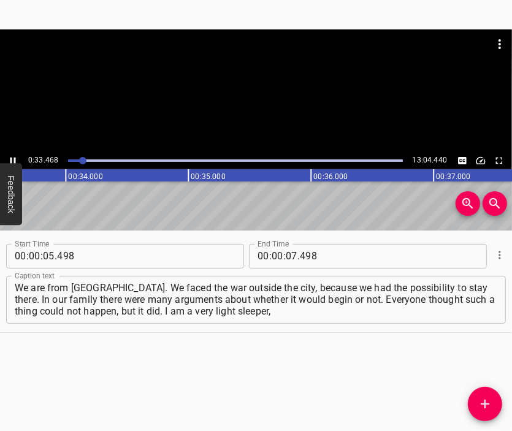
click at [276, 100] on div at bounding box center [256, 90] width 512 height 123
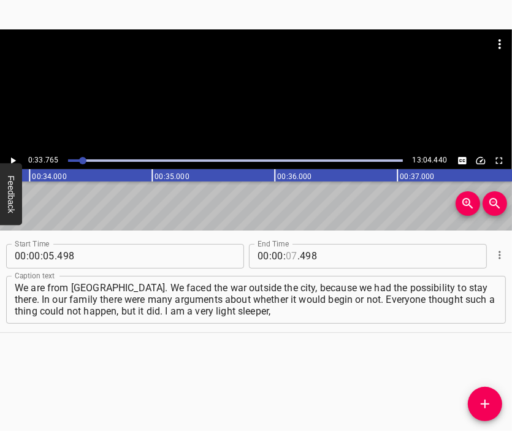
click at [286, 255] on input "number" at bounding box center [292, 256] width 12 height 25
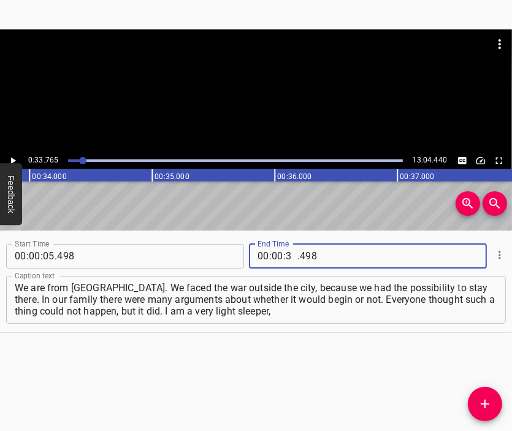
type input "33"
type input "765"
click at [478, 405] on icon "Add Cue" at bounding box center [485, 404] width 15 height 15
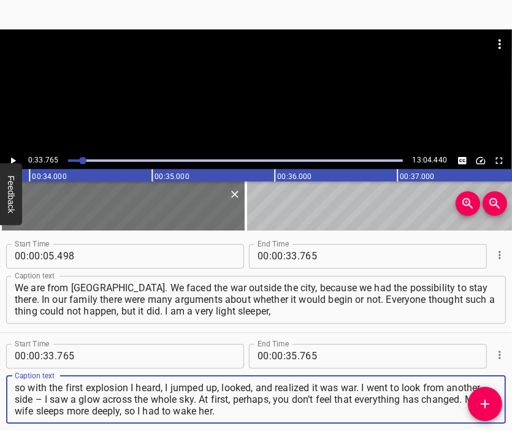
type textarea "so with the first explosion I heard, I jumped up, looked, and realized it was w…"
click at [237, 71] on div at bounding box center [256, 59] width 512 height 61
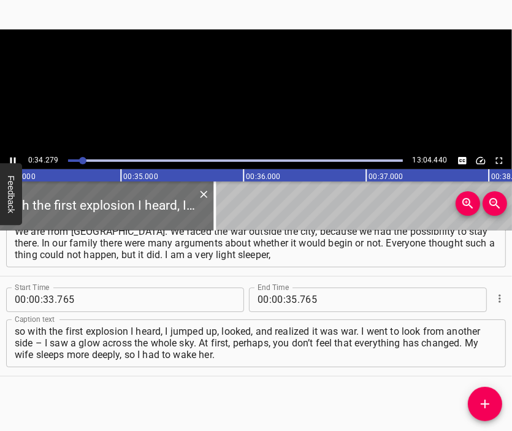
scroll to position [0, 4204]
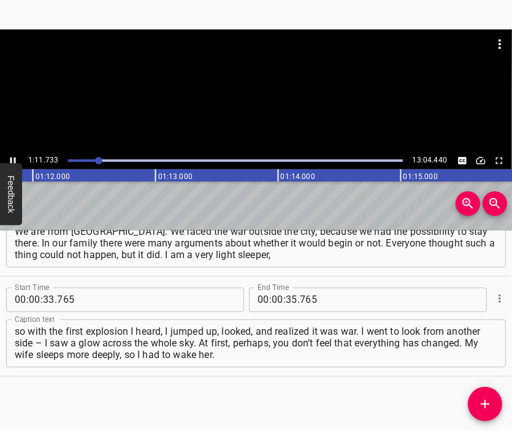
click at [283, 88] on div at bounding box center [256, 59] width 512 height 61
click at [272, 300] on input "number" at bounding box center [278, 300] width 12 height 25
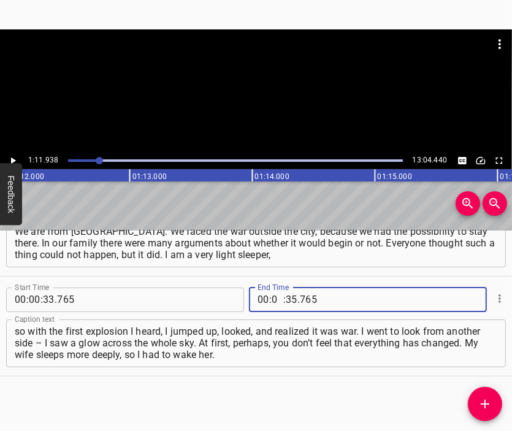
type input "01"
type input "11"
type input "938"
click at [479, 399] on icon "Add Cue" at bounding box center [485, 404] width 15 height 15
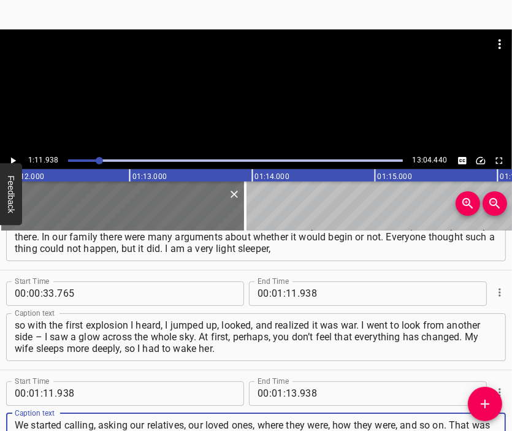
type textarea "We started calling, asking our relatives, our loved ones, where they were, how …"
click at [243, 82] on div at bounding box center [256, 59] width 512 height 61
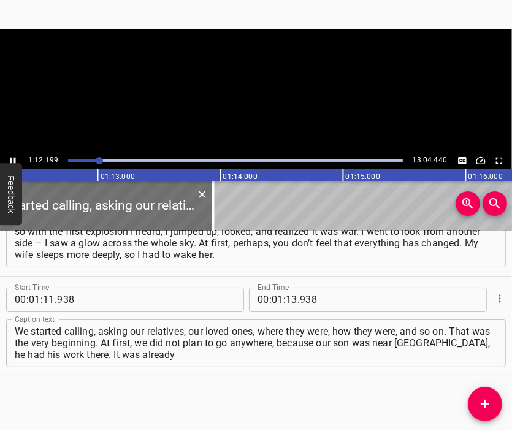
scroll to position [0, 8887]
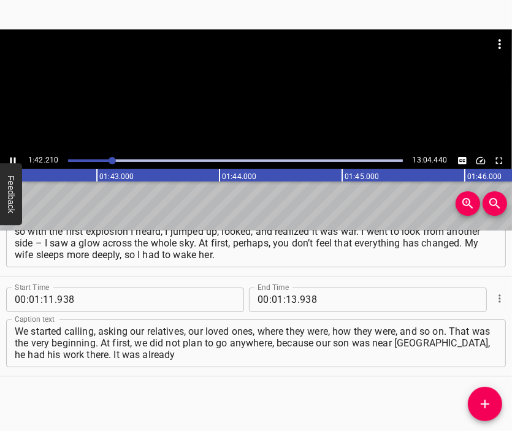
click at [289, 110] on div at bounding box center [256, 90] width 512 height 123
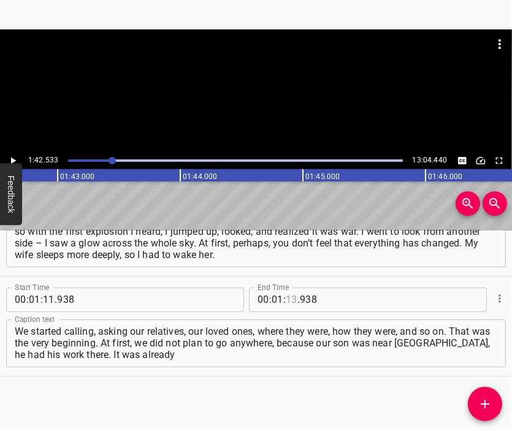
click at [286, 304] on input "number" at bounding box center [292, 300] width 12 height 25
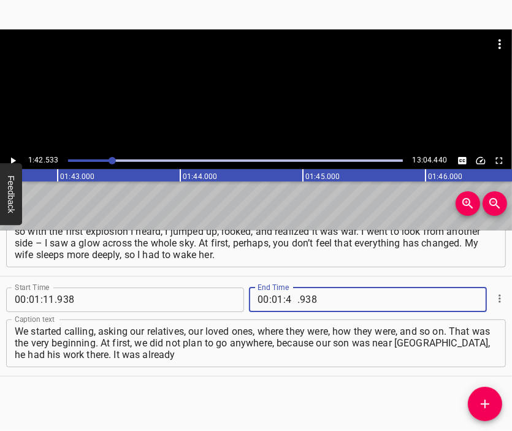
type input "42"
type input "533"
drag, startPoint x: 491, startPoint y: 406, endPoint x: 459, endPoint y: 321, distance: 91.0
click at [490, 405] on icon "Add Cue" at bounding box center [485, 404] width 15 height 15
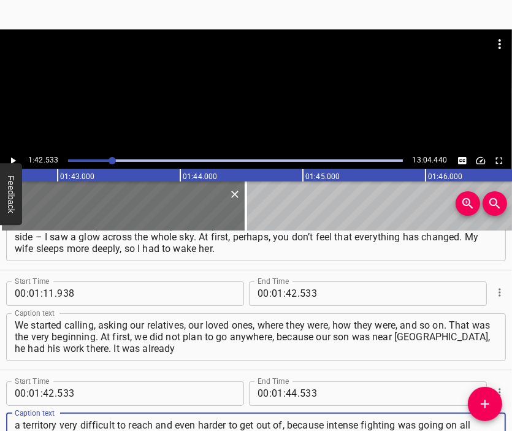
type textarea "a territory very difficult to reach and even harder to get out of, because inte…"
click at [286, 105] on div at bounding box center [256, 90] width 512 height 123
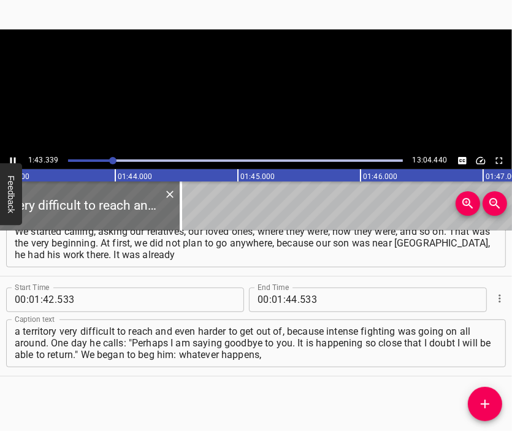
scroll to position [0, 12671]
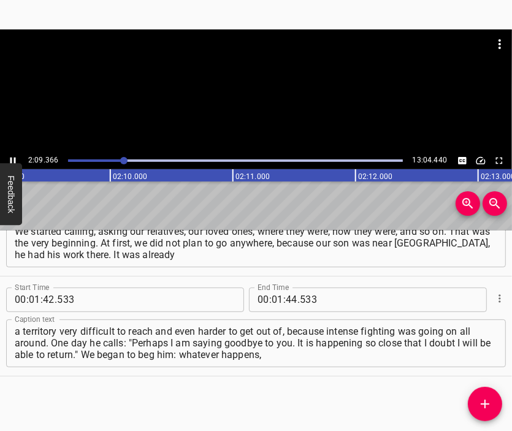
click at [302, 94] on div at bounding box center [256, 90] width 512 height 123
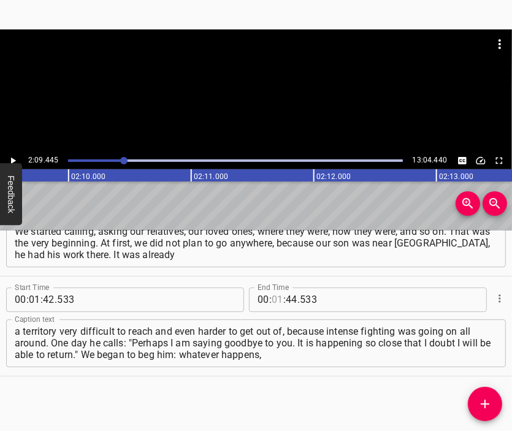
click at [266, 296] on div "00 : : 44 . 533" at bounding box center [335, 300] width 172 height 25
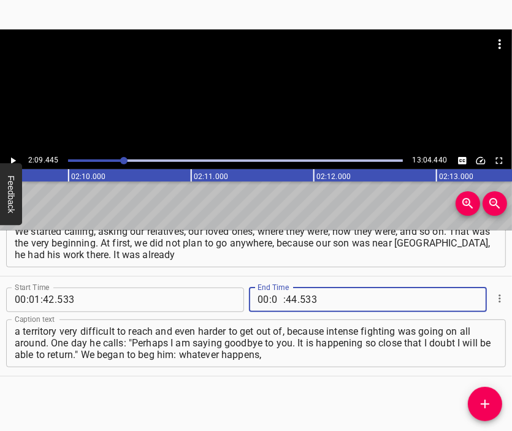
type input "02"
type input "09"
type input "445"
click at [486, 403] on icon "Add Cue" at bounding box center [485, 404] width 15 height 15
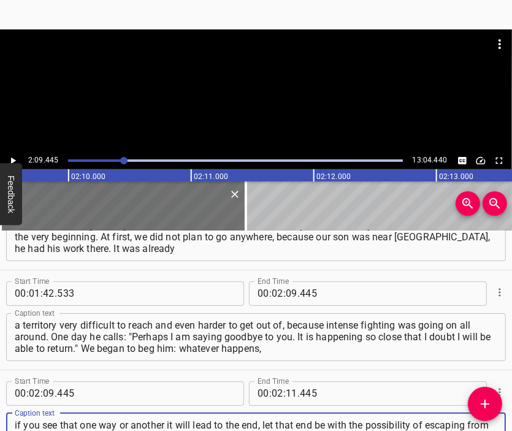
type textarea "if you see that one way or another it will lead to the end, let that end be wit…"
click at [224, 66] on div at bounding box center [256, 59] width 512 height 61
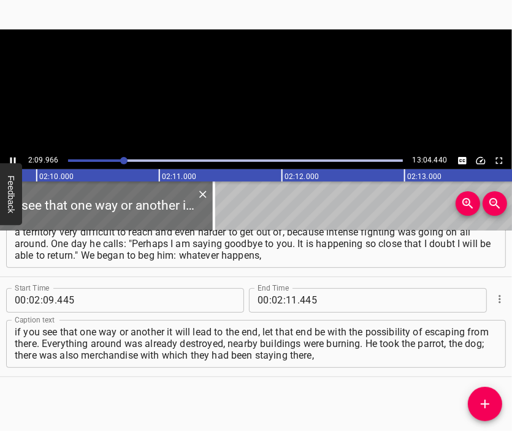
scroll to position [0, 15939]
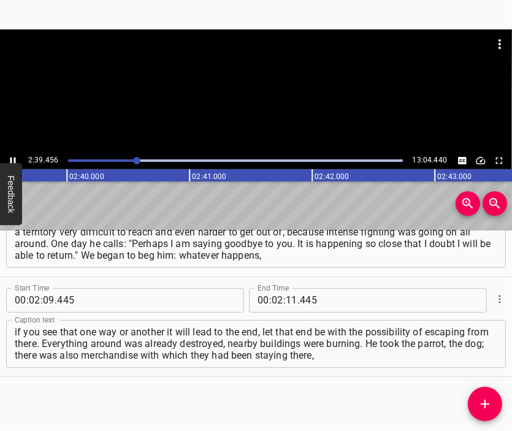
click at [271, 112] on div at bounding box center [256, 90] width 512 height 123
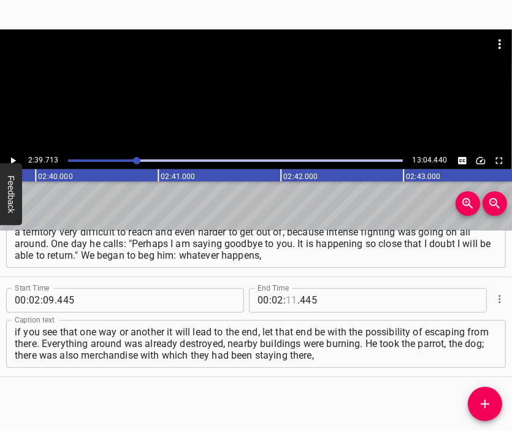
click at [289, 294] on input "number" at bounding box center [292, 300] width 12 height 25
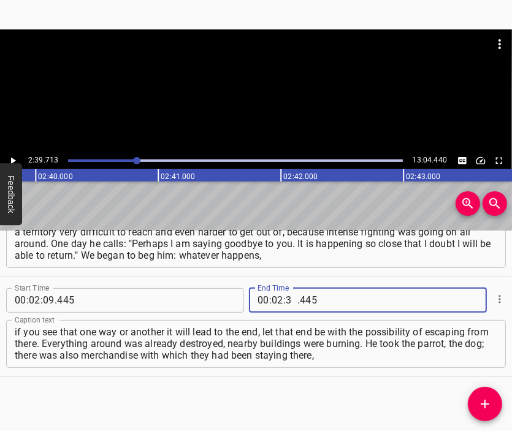
type input "39"
type input "713"
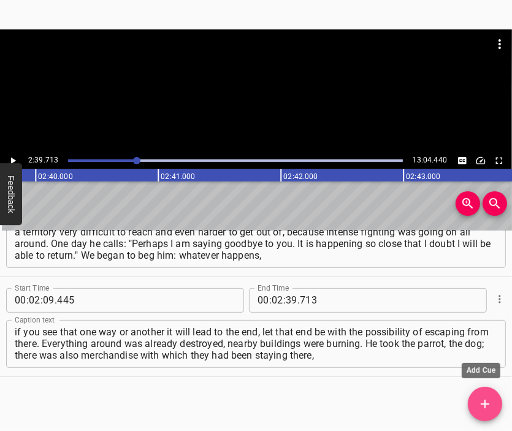
drag, startPoint x: 491, startPoint y: 397, endPoint x: 422, endPoint y: 242, distance: 169.1
click at [488, 397] on icon "Add Cue" at bounding box center [485, 404] width 15 height 15
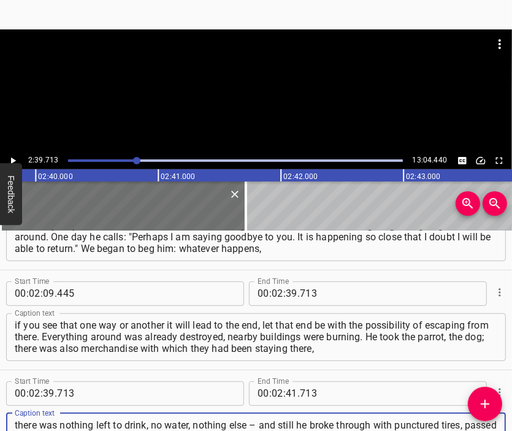
type textarea "there was nothing left to drink, no water, nothing else – and still he broke th…"
click at [216, 80] on div at bounding box center [256, 59] width 512 height 61
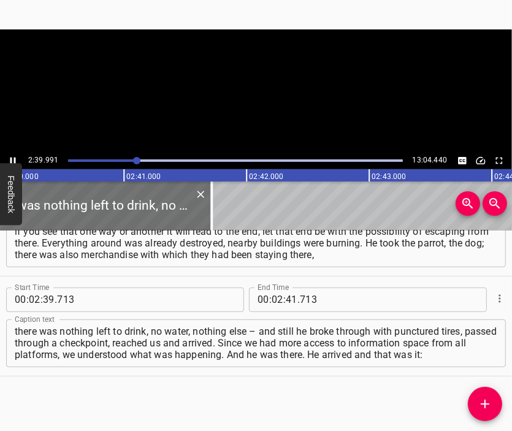
scroll to position [0, 19654]
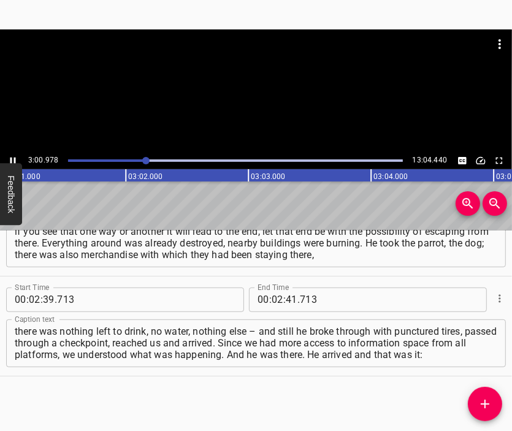
click at [257, 117] on div at bounding box center [256, 90] width 512 height 123
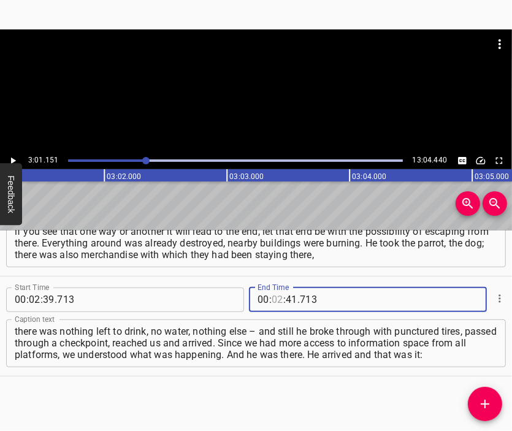
click at [275, 296] on input "number" at bounding box center [278, 300] width 12 height 25
type input "03"
type input "01"
type input "151"
click at [488, 402] on icon "Add Cue" at bounding box center [485, 404] width 15 height 15
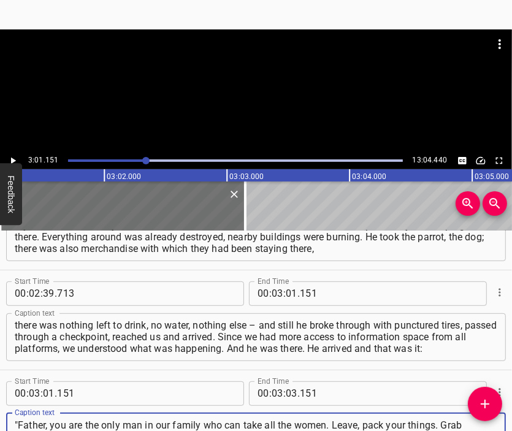
scroll to position [486, 0]
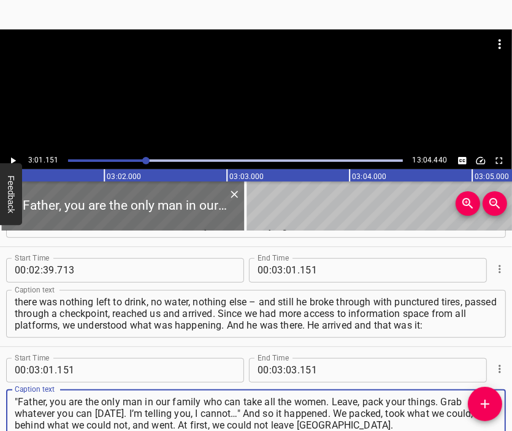
type textarea ""Father, you are the only man in our family who can take all the women. Leave, …"
